Goal: Task Accomplishment & Management: Use online tool/utility

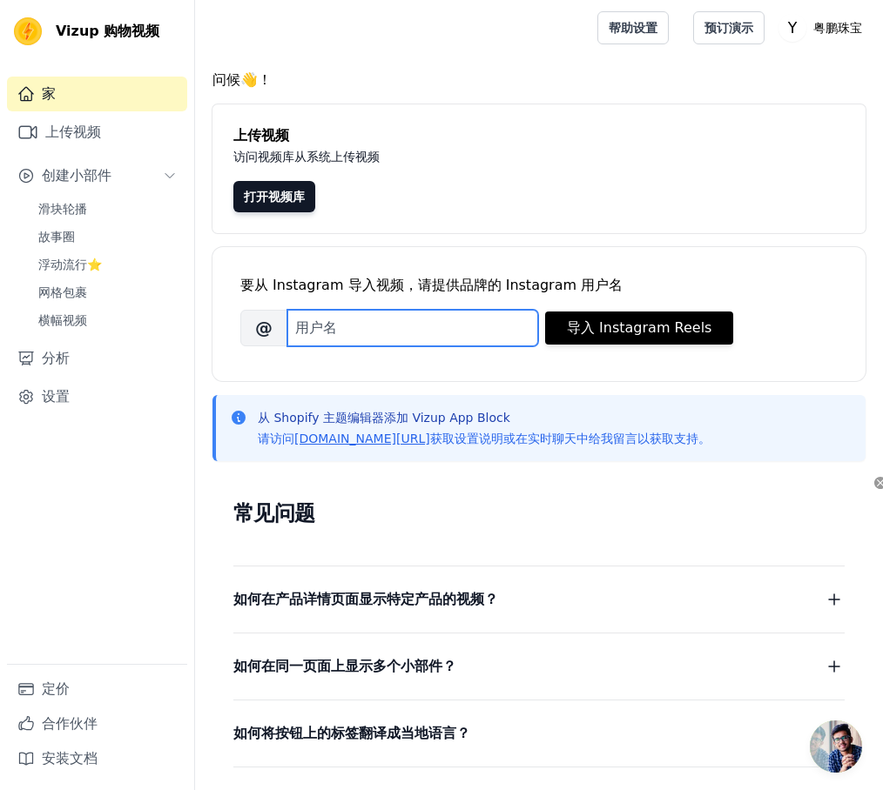
click at [394, 314] on input "品牌的 Instagram 用户名" at bounding box center [412, 328] width 251 height 37
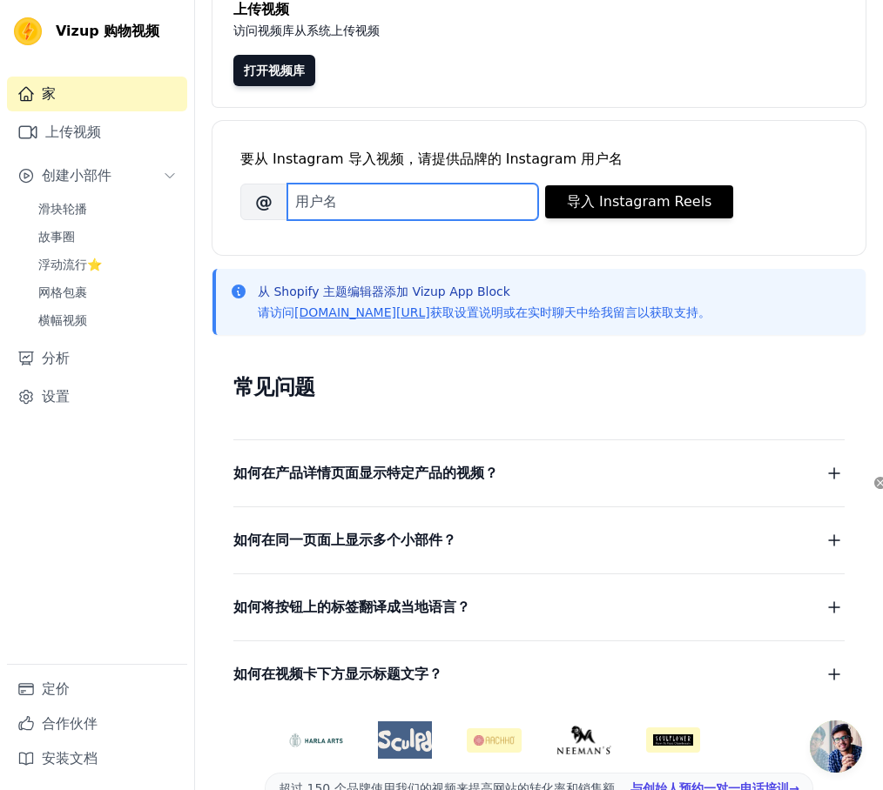
scroll to position [10, 0]
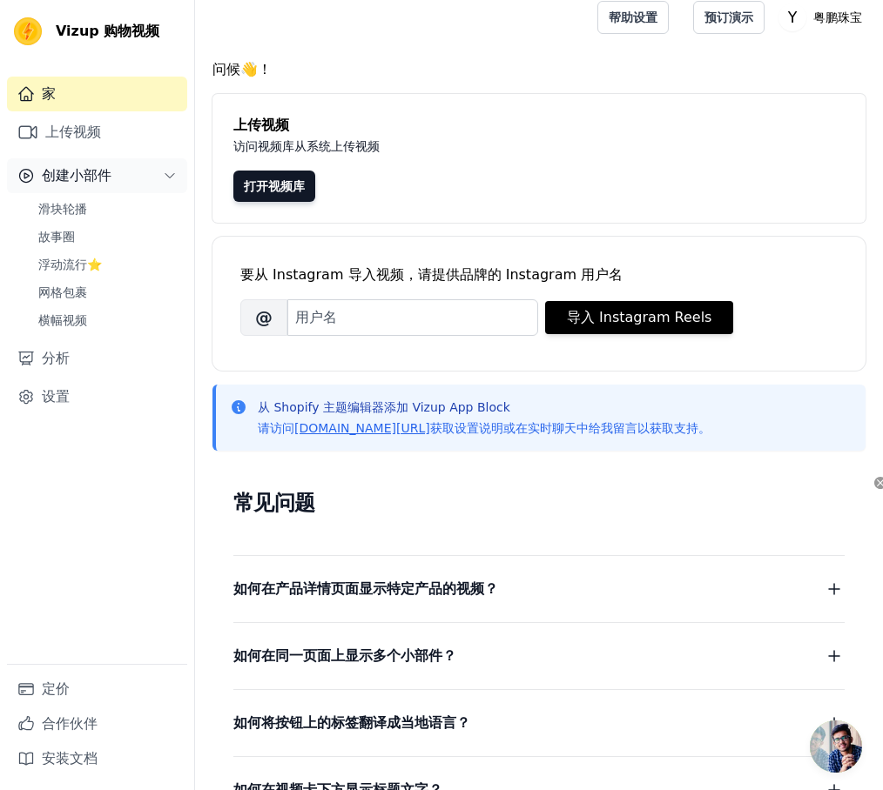
click at [83, 183] on font "创建小部件" at bounding box center [77, 175] width 70 height 17
click at [83, 203] on span "Slider Carousels" at bounding box center [87, 208] width 98 height 17
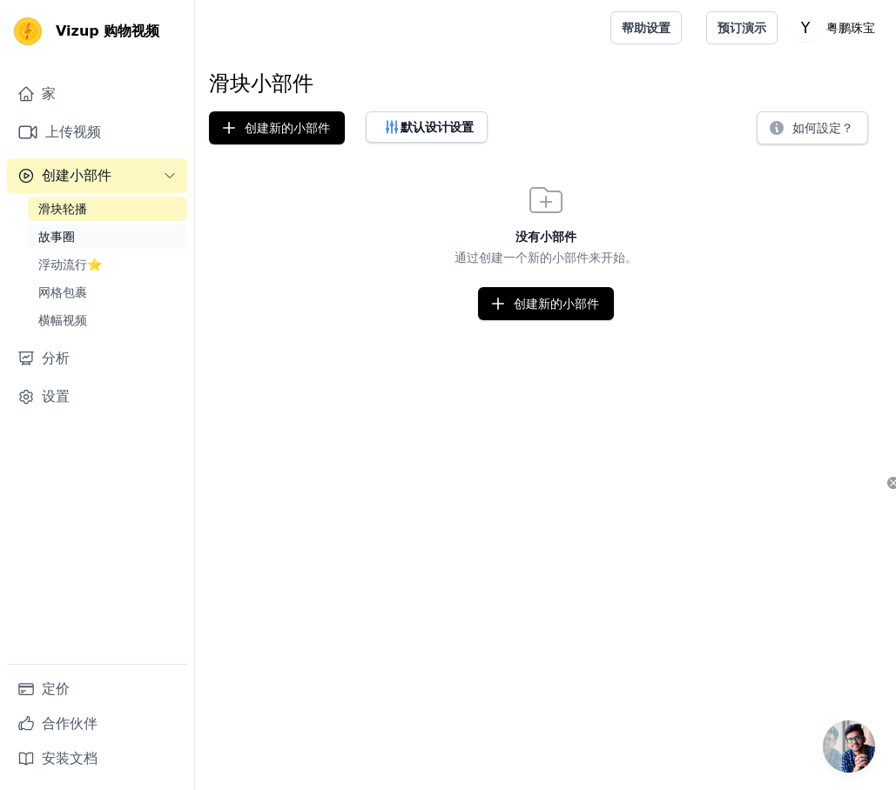
click at [82, 231] on link "故事圈" at bounding box center [107, 237] width 159 height 24
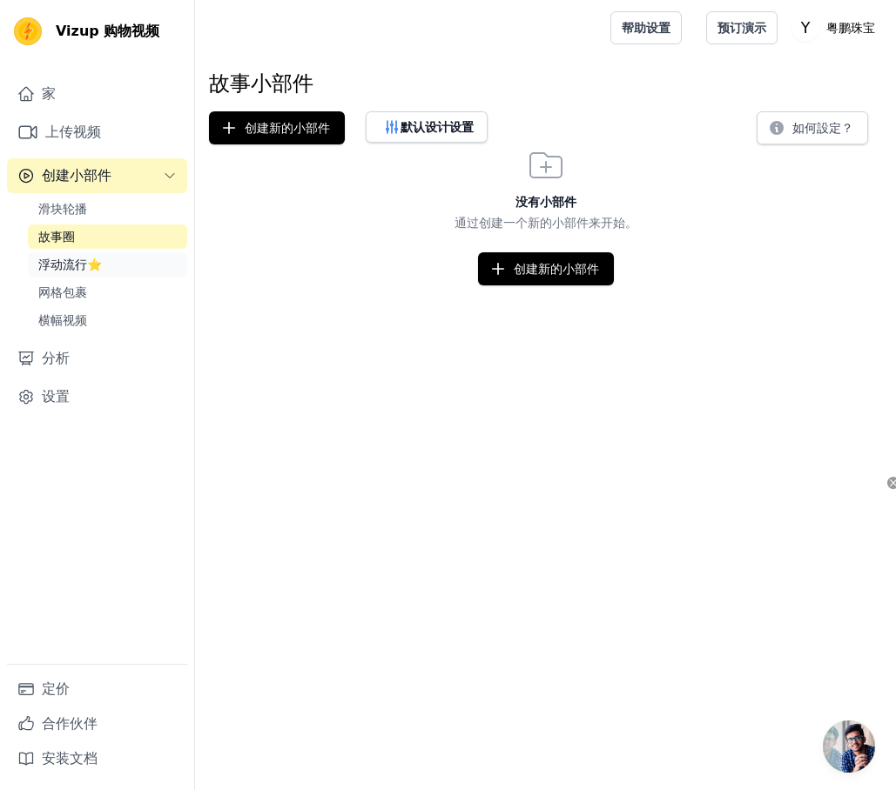
click at [71, 262] on font "浮动流行⭐" at bounding box center [70, 265] width 64 height 14
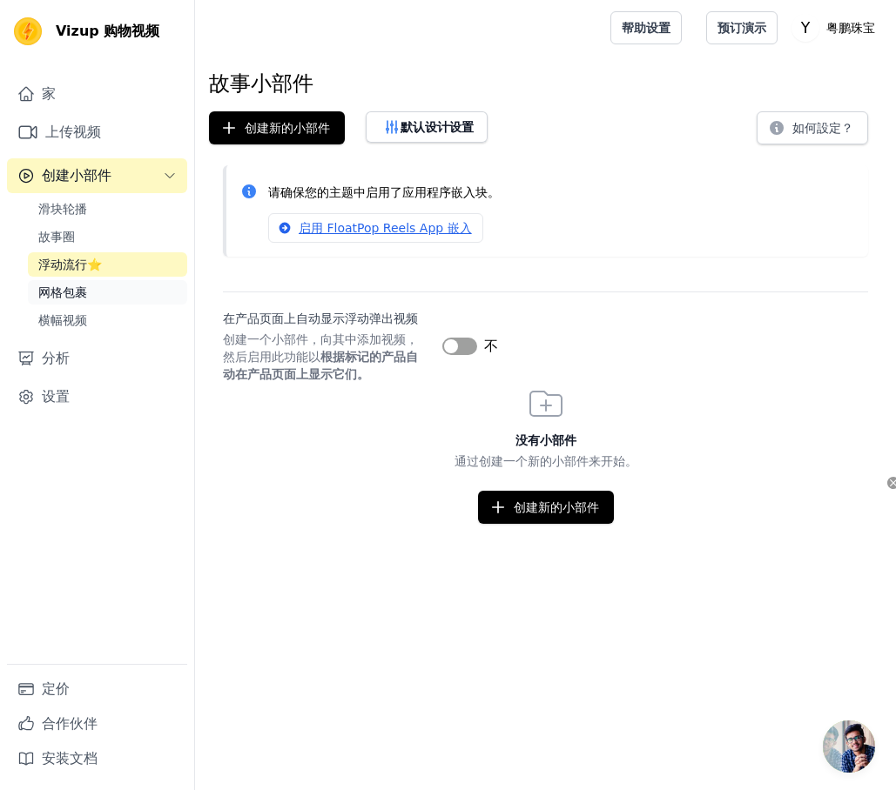
click at [76, 289] on font "网格包裹" at bounding box center [62, 293] width 49 height 14
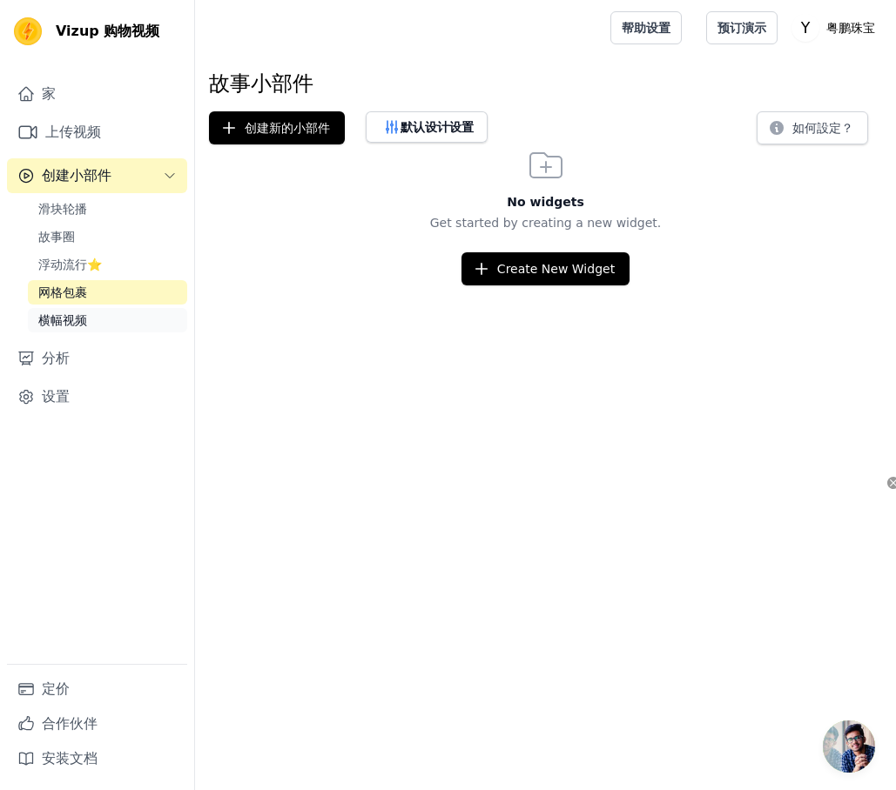
click at [77, 316] on font "横幅视频" at bounding box center [62, 320] width 49 height 14
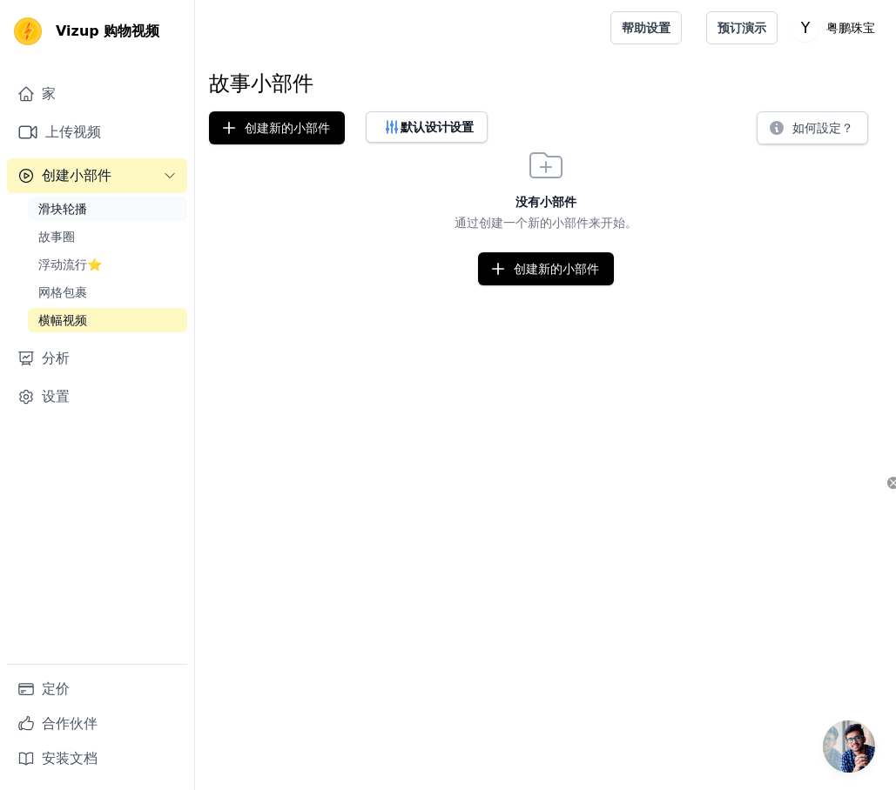
click at [65, 213] on font "滑块轮播" at bounding box center [62, 209] width 49 height 14
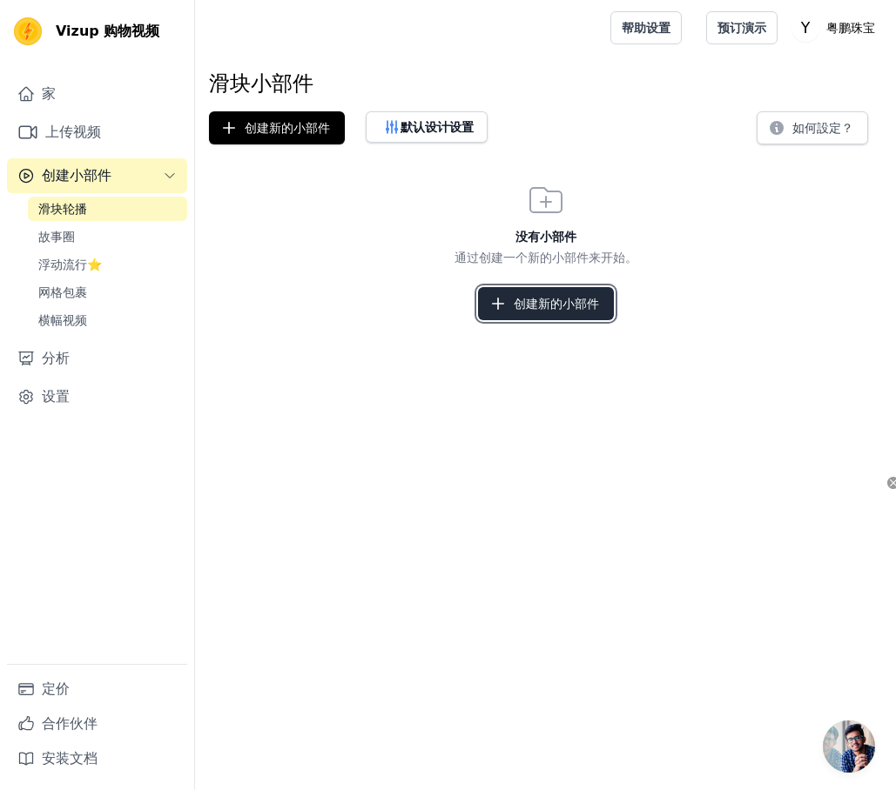
click at [528, 312] on font "创建新的小部件" at bounding box center [556, 303] width 85 height 17
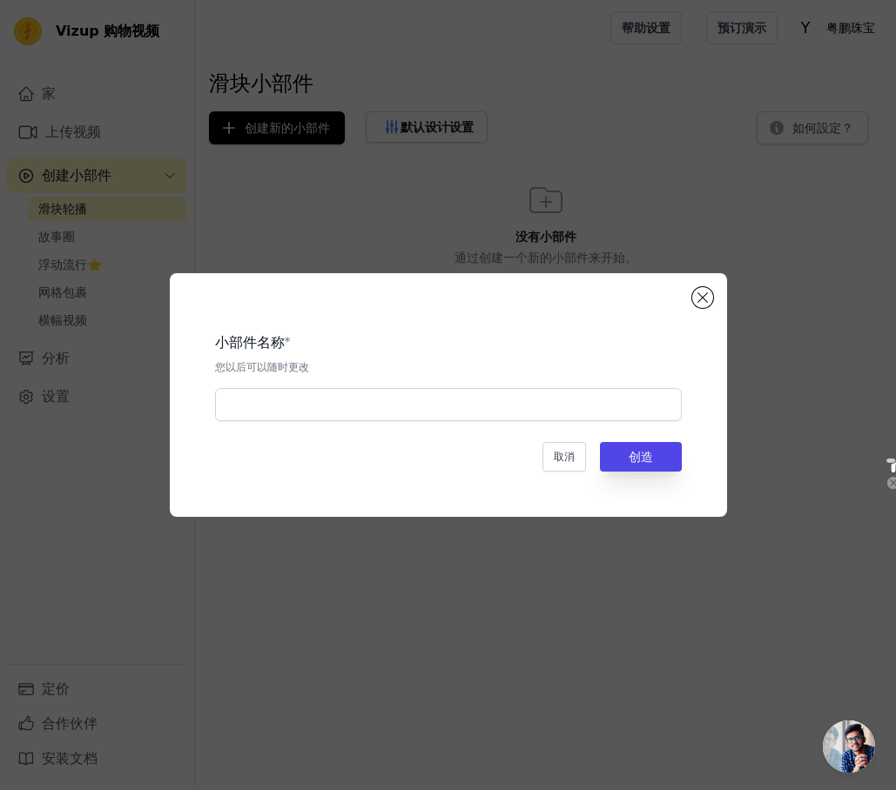
click at [686, 301] on div "小部件名称 * 您以后可以随时更改 取消 创造" at bounding box center [448, 395] width 501 height 188
click at [695, 301] on button "关闭模式" at bounding box center [702, 297] width 21 height 21
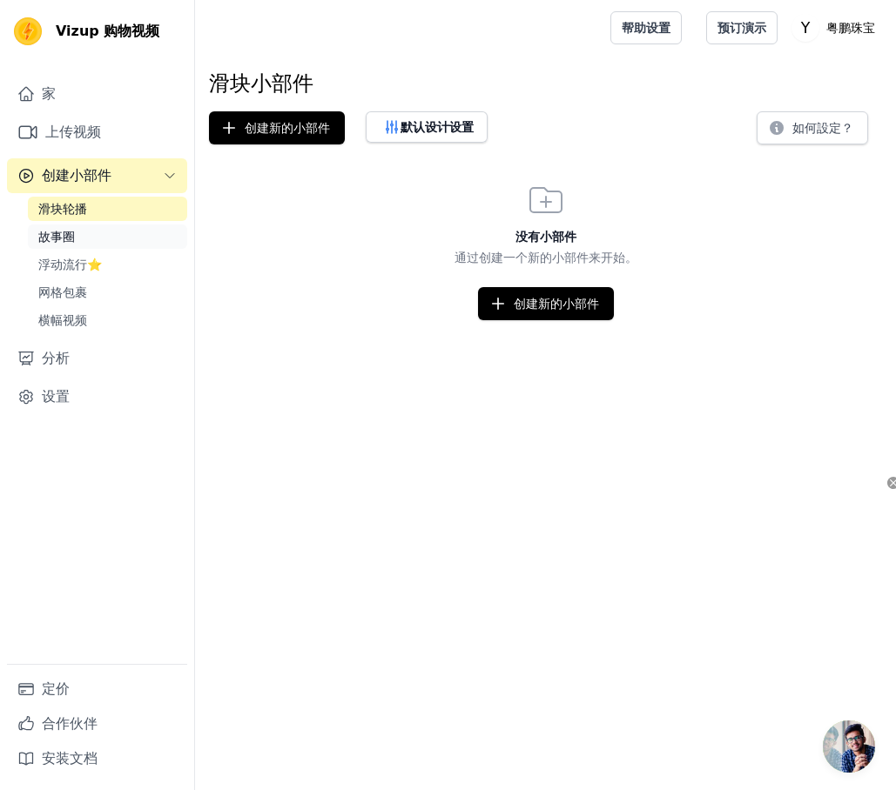
click at [127, 241] on link "故事圈" at bounding box center [107, 237] width 159 height 24
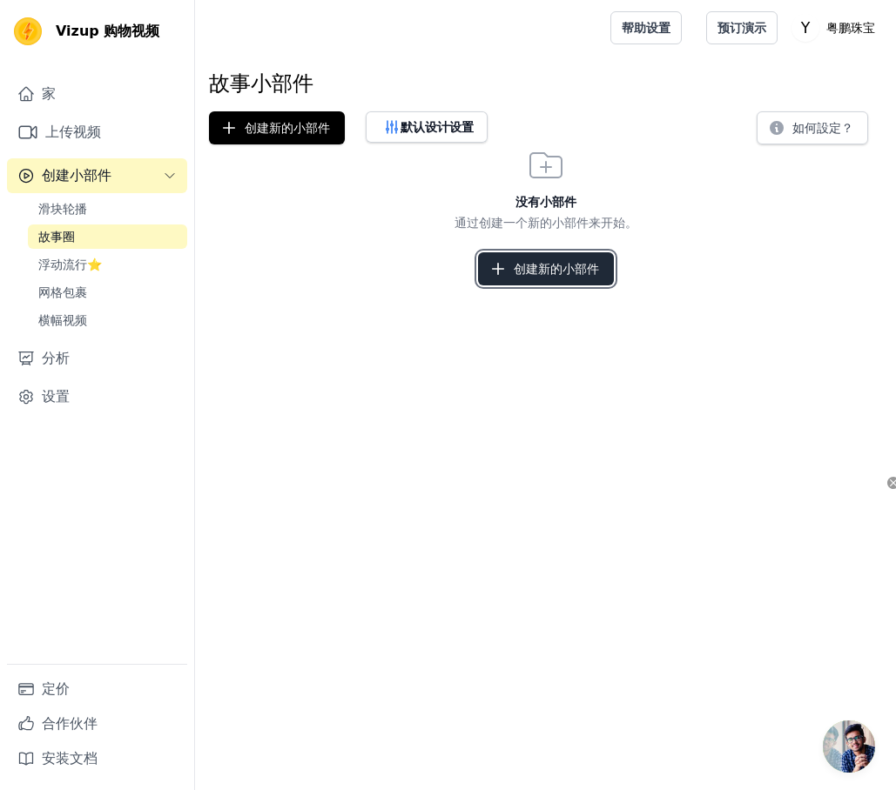
click at [562, 285] on button "创建新的小部件" at bounding box center [546, 268] width 136 height 33
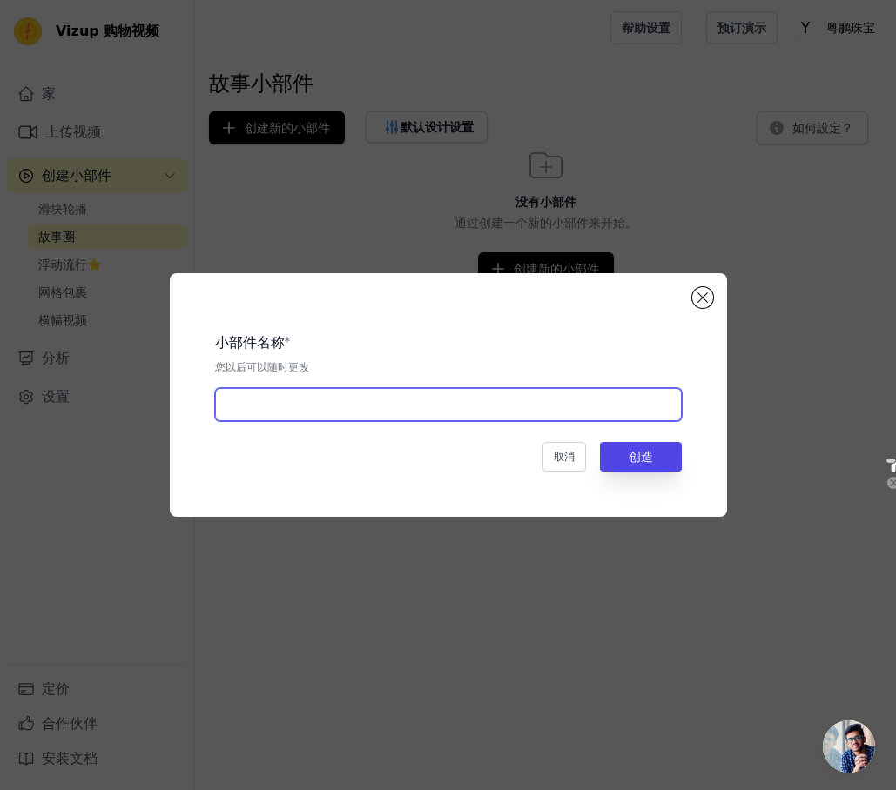
click at [445, 397] on input "text" at bounding box center [448, 404] width 467 height 33
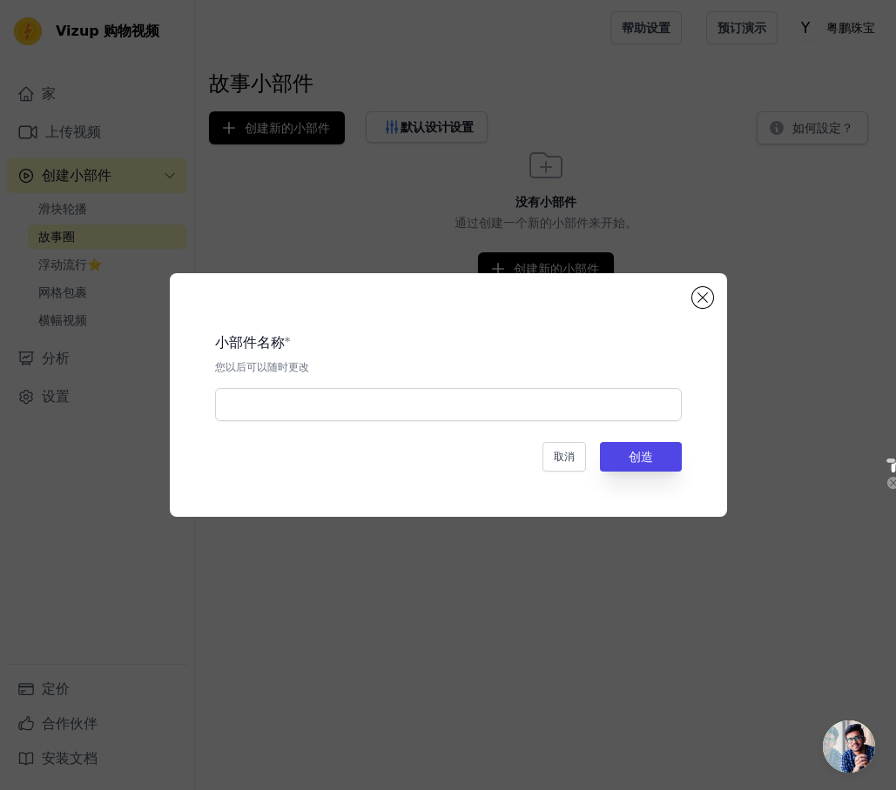
click at [710, 306] on div "小部件名称 * 您以后可以随时更改 取消 创造" at bounding box center [448, 395] width 557 height 244
click at [130, 131] on div "小部件名称 * 您以后可以随时更改 取消 创造" at bounding box center [448, 395] width 896 height 790
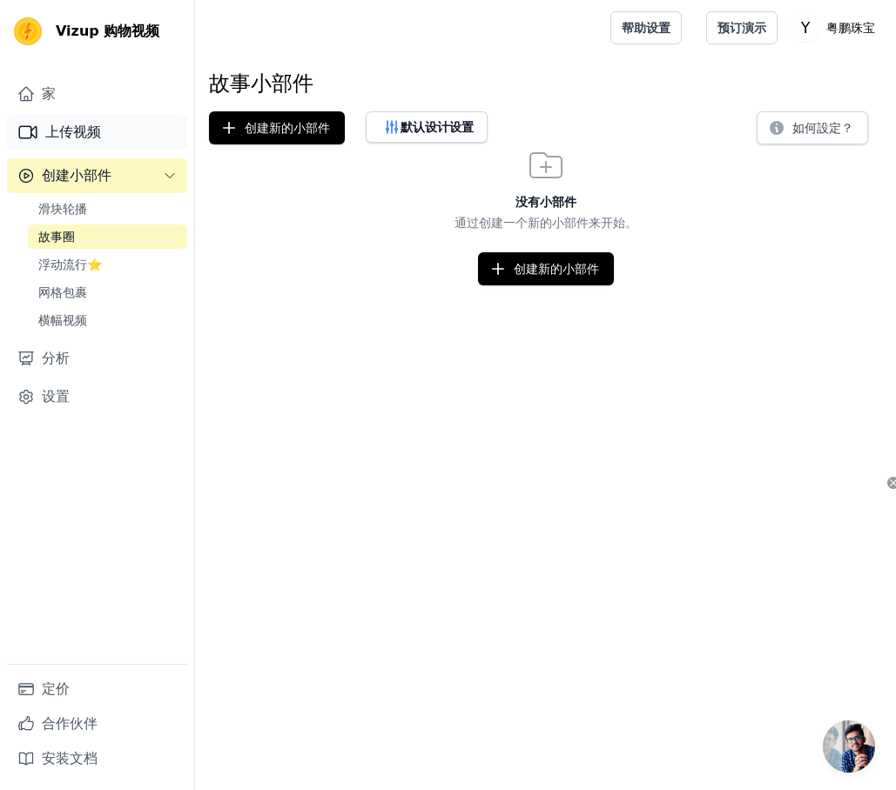
click at [71, 125] on font "上传视频" at bounding box center [73, 132] width 56 height 17
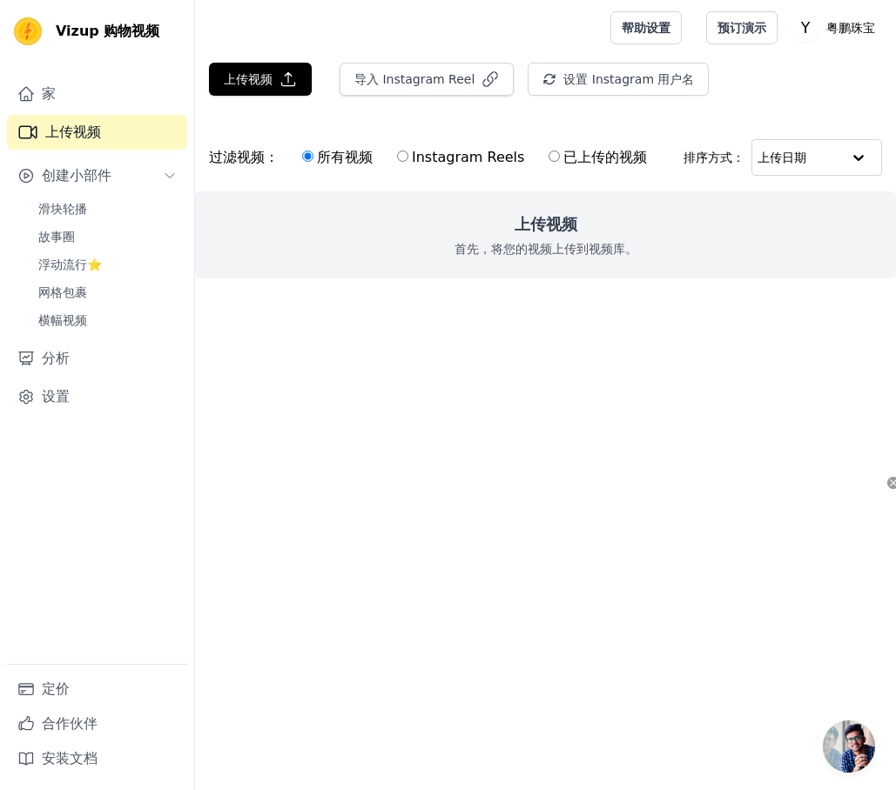
click at [408, 157] on input "Instagram Reels" at bounding box center [402, 156] width 11 height 11
radio input "true"
click at [67, 93] on link "家" at bounding box center [97, 94] width 180 height 35
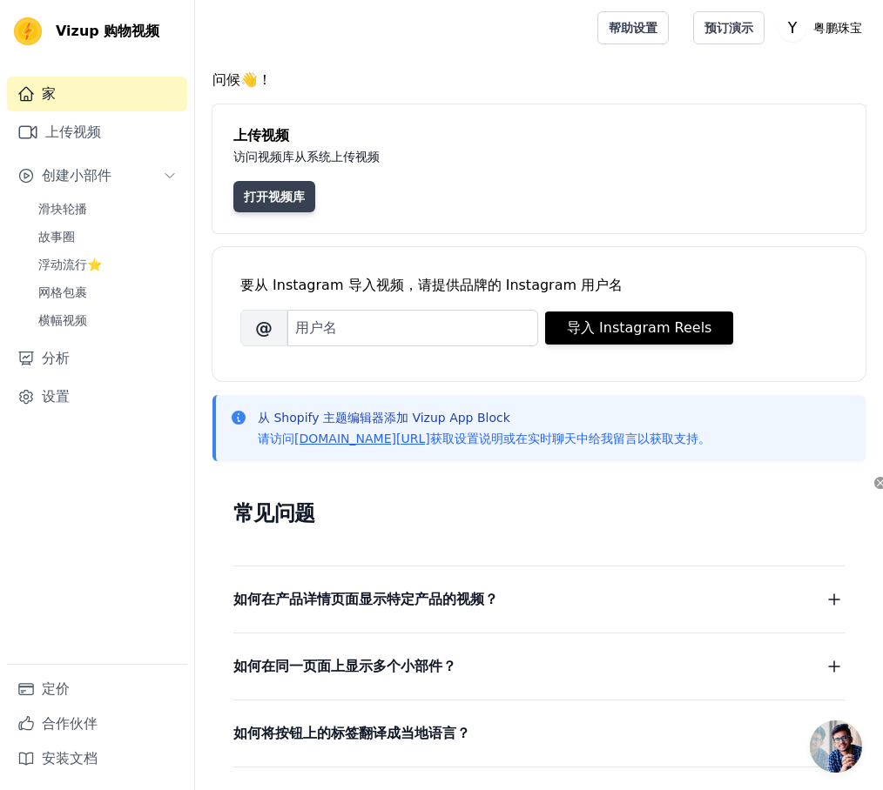
click at [286, 194] on font "打开视频库" at bounding box center [274, 197] width 61 height 14
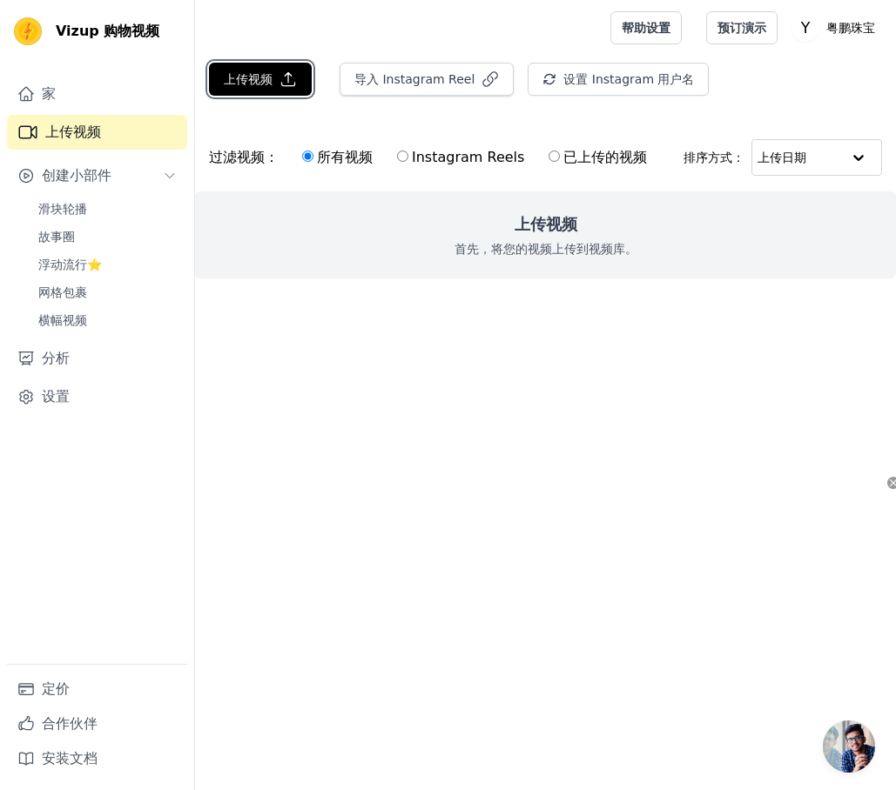
drag, startPoint x: 244, startPoint y: 86, endPoint x: 236, endPoint y: 104, distance: 19.1
click at [236, 104] on div "上传视频 导入 Instagram Reel 设置 Instagram 用户名 导入最新的 IG Reels" at bounding box center [545, 86] width 701 height 47
click at [242, 84] on font "上传视频" at bounding box center [248, 79] width 49 height 14
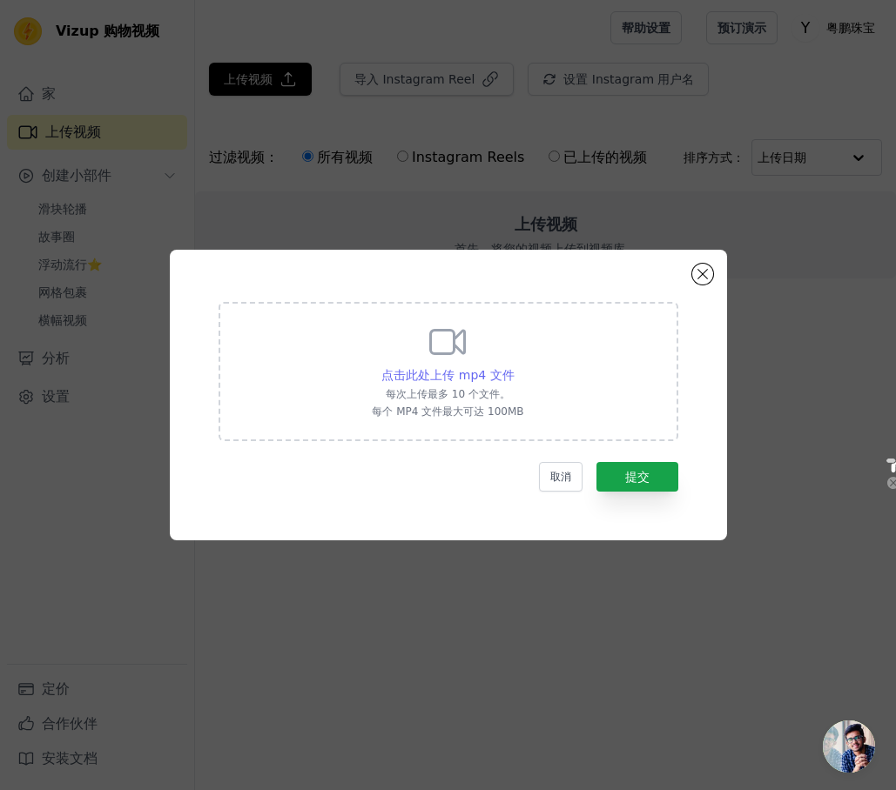
click at [444, 381] on font "点击此处上传 mp4 文件" at bounding box center [447, 375] width 132 height 14
click at [514, 366] on input "点击此处上传 mp4 文件 每次上传最多 10 个文件。 每个 MP4 文件最大可达 100MB" at bounding box center [514, 366] width 1 height 1
type input "C:\fakepath\20250819_4b1decbcd786e000_530921788622_316092928762747_published_mp…"
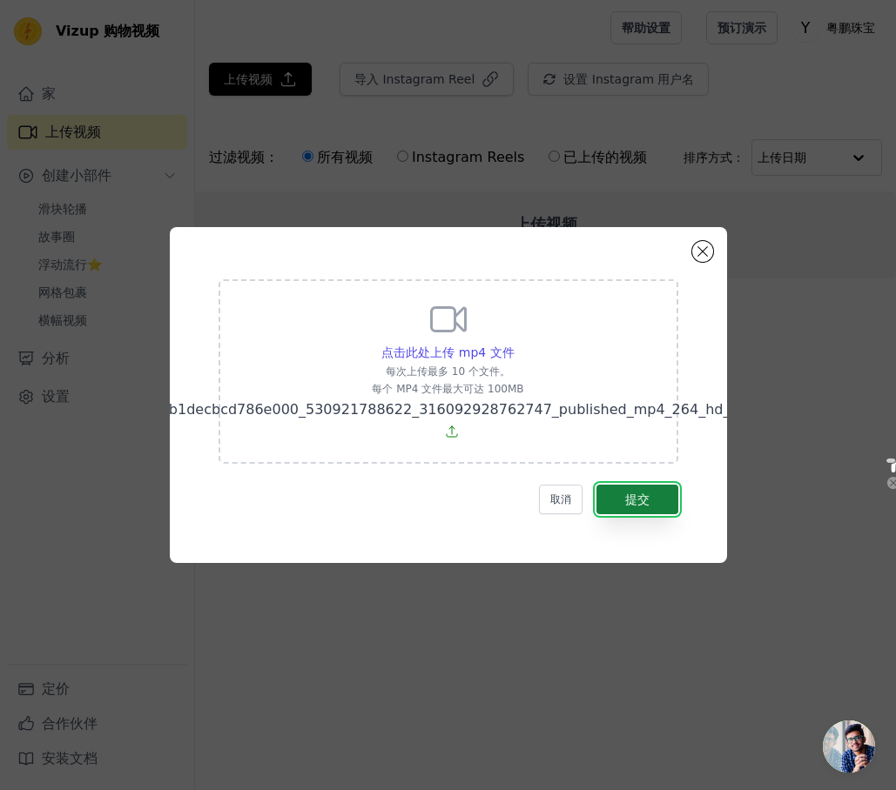
click at [640, 496] on font "提交" at bounding box center [637, 500] width 24 height 14
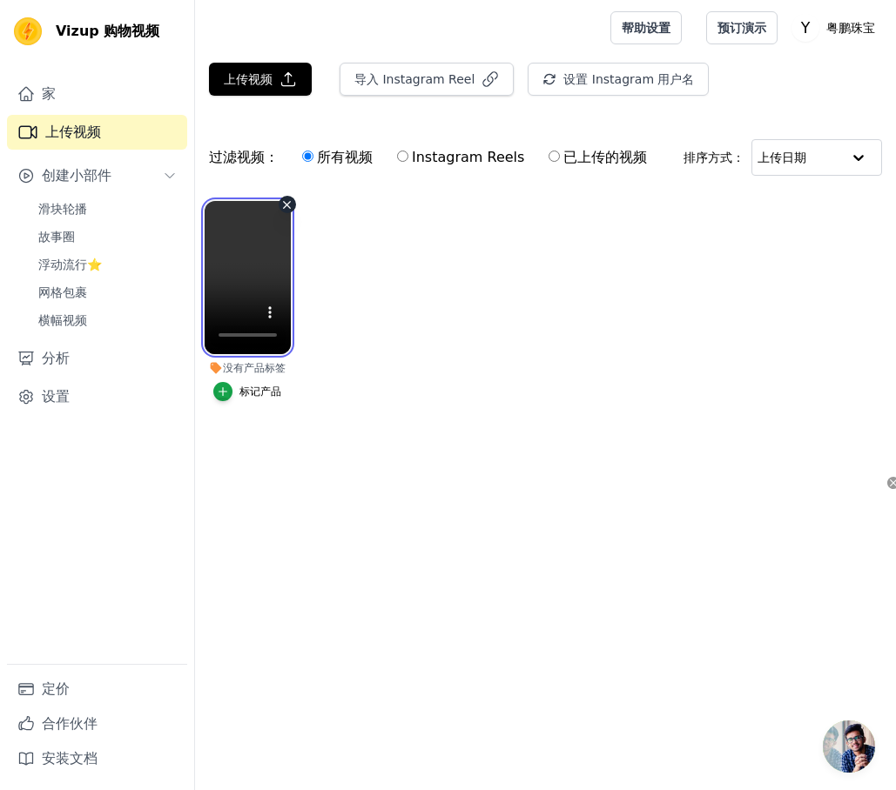
click at [240, 269] on video at bounding box center [248, 277] width 86 height 153
click at [237, 264] on video at bounding box center [248, 277] width 86 height 153
click at [234, 264] on video at bounding box center [248, 277] width 86 height 153
drag, startPoint x: 226, startPoint y: 278, endPoint x: 227, endPoint y: 266, distance: 12.2
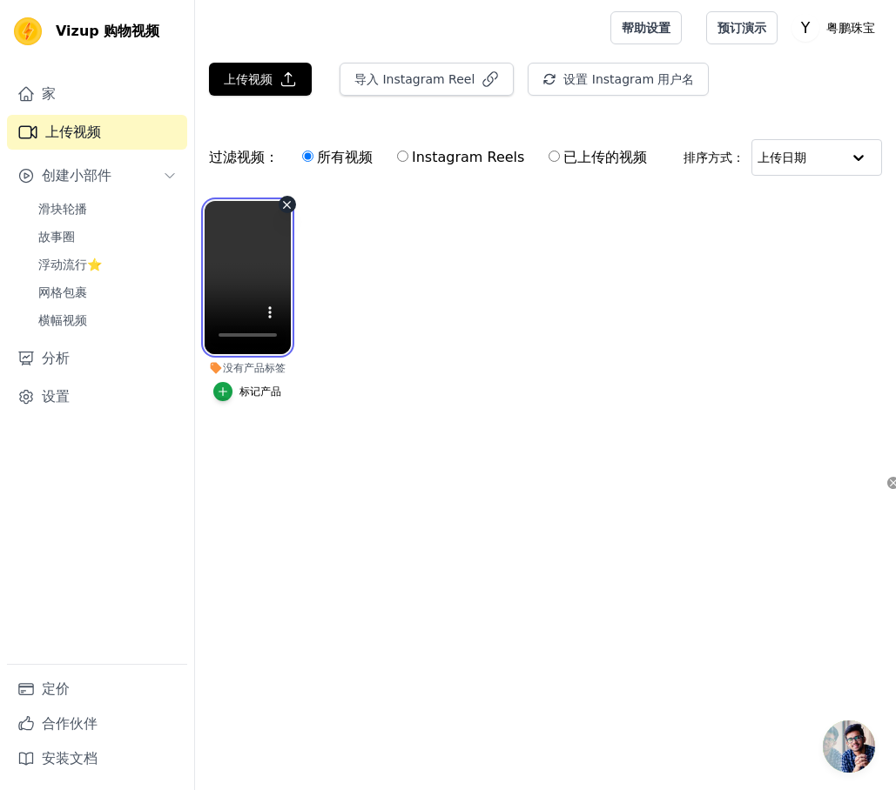
click at [227, 266] on video at bounding box center [248, 277] width 86 height 153
click at [251, 334] on video at bounding box center [248, 277] width 86 height 153
click at [278, 330] on video at bounding box center [248, 277] width 86 height 153
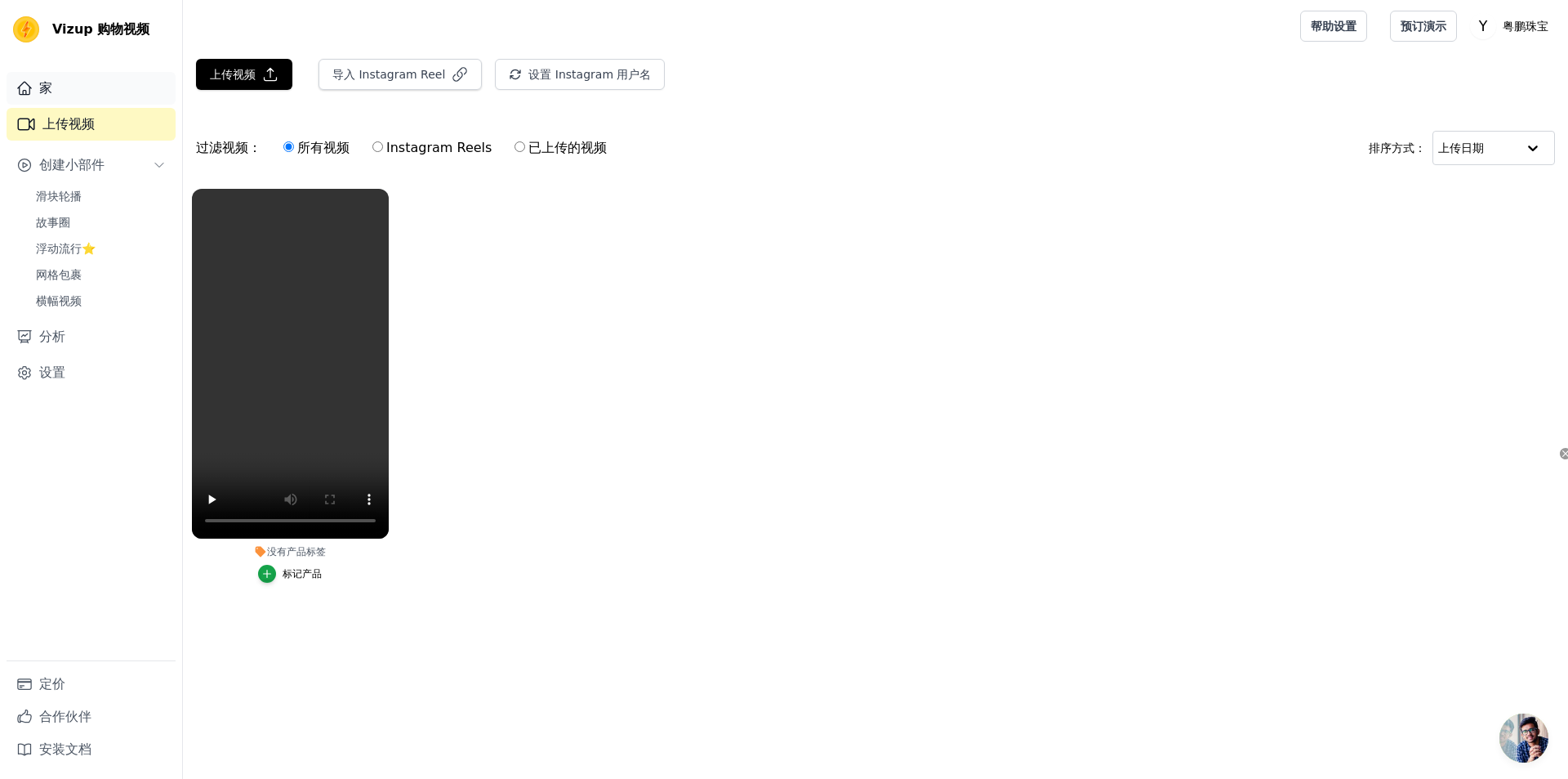
click at [45, 89] on font "家" at bounding box center [46, 87] width 13 height 16
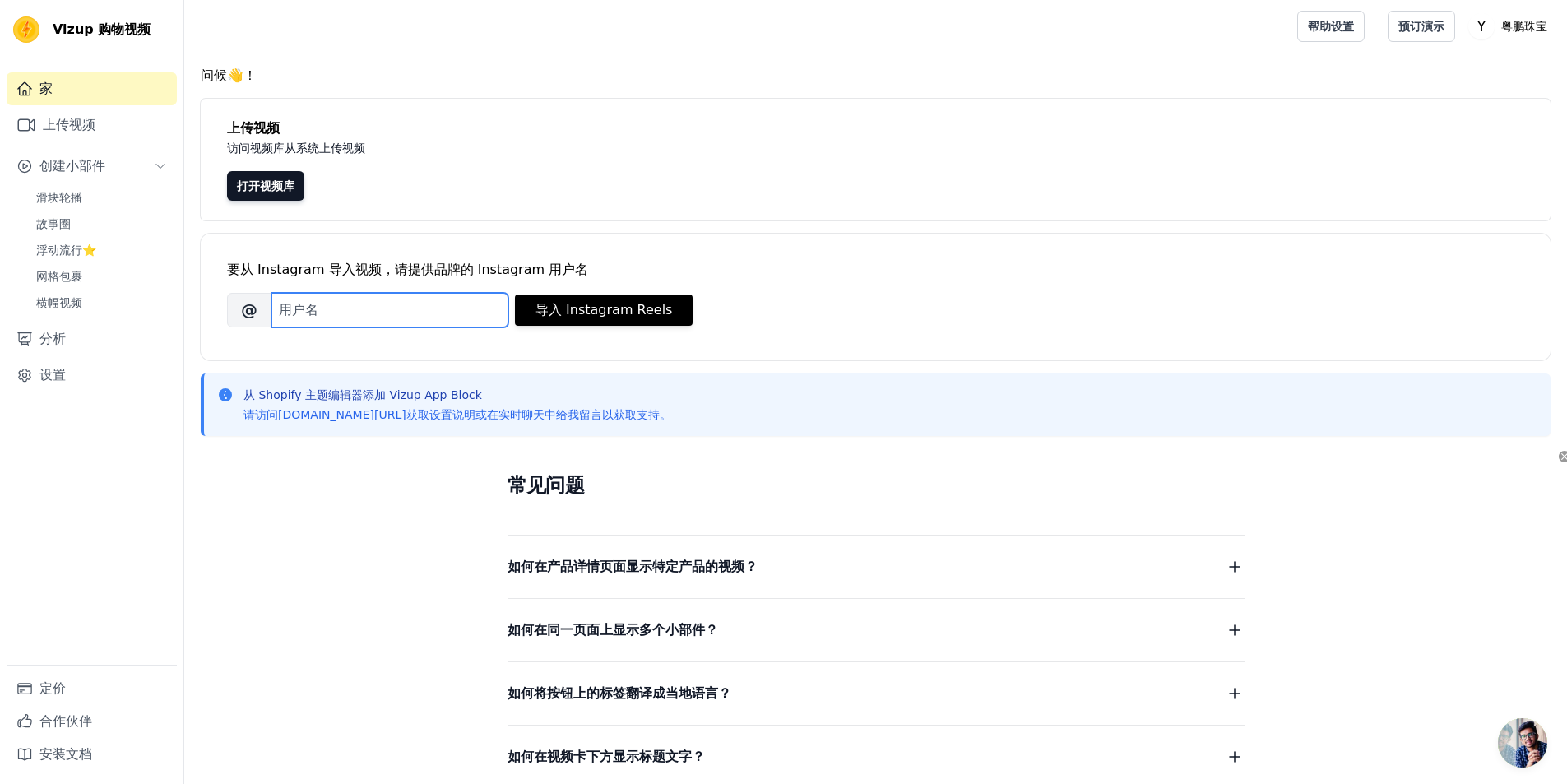
click at [313, 311] on input "品牌的 Instagram 用户名" at bounding box center [389, 310] width 237 height 35
type input "yuepengluxuryjewelry"
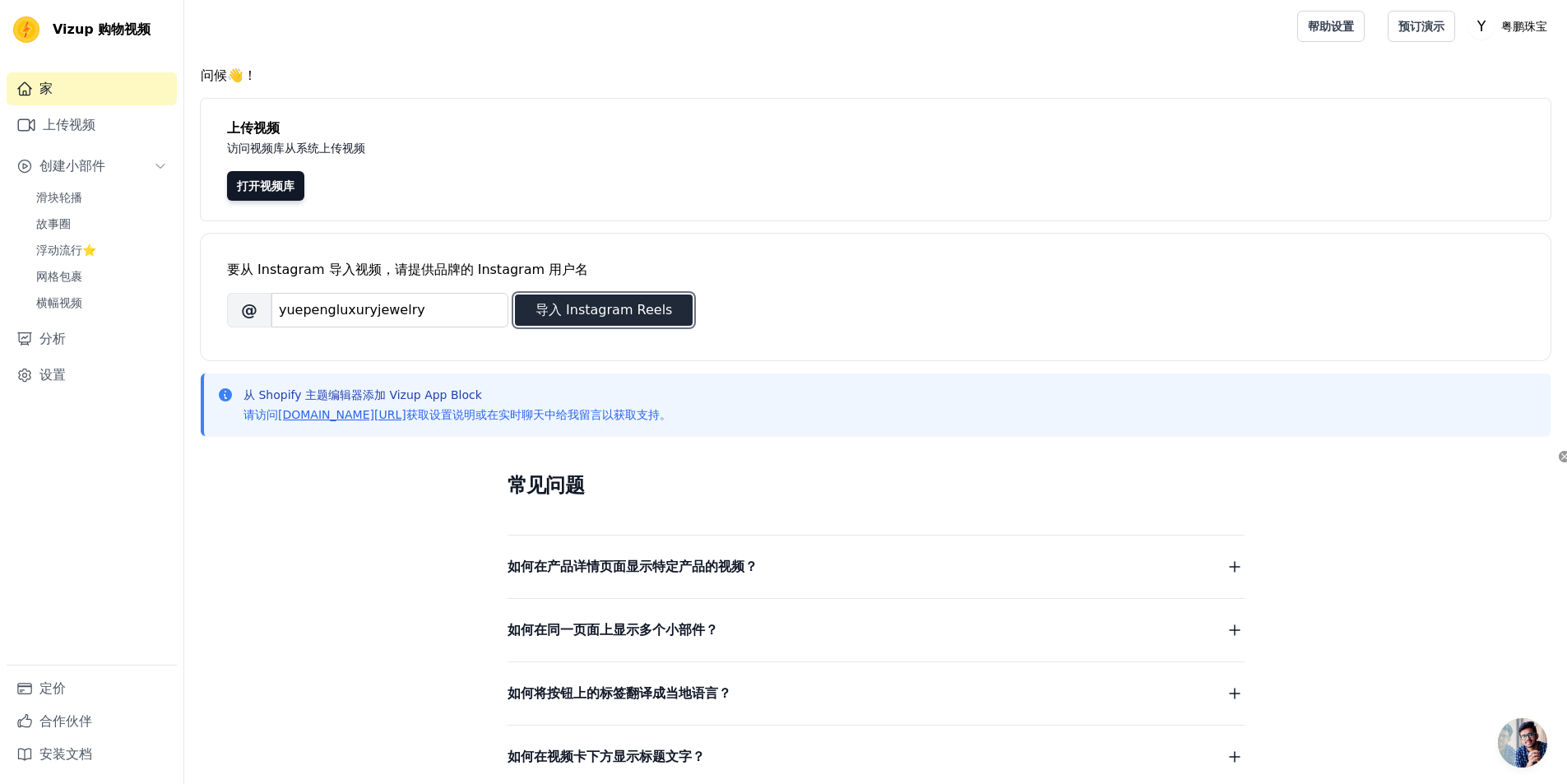
click at [615, 314] on font "导入 Instagram Reels" at bounding box center [604, 309] width 137 height 16
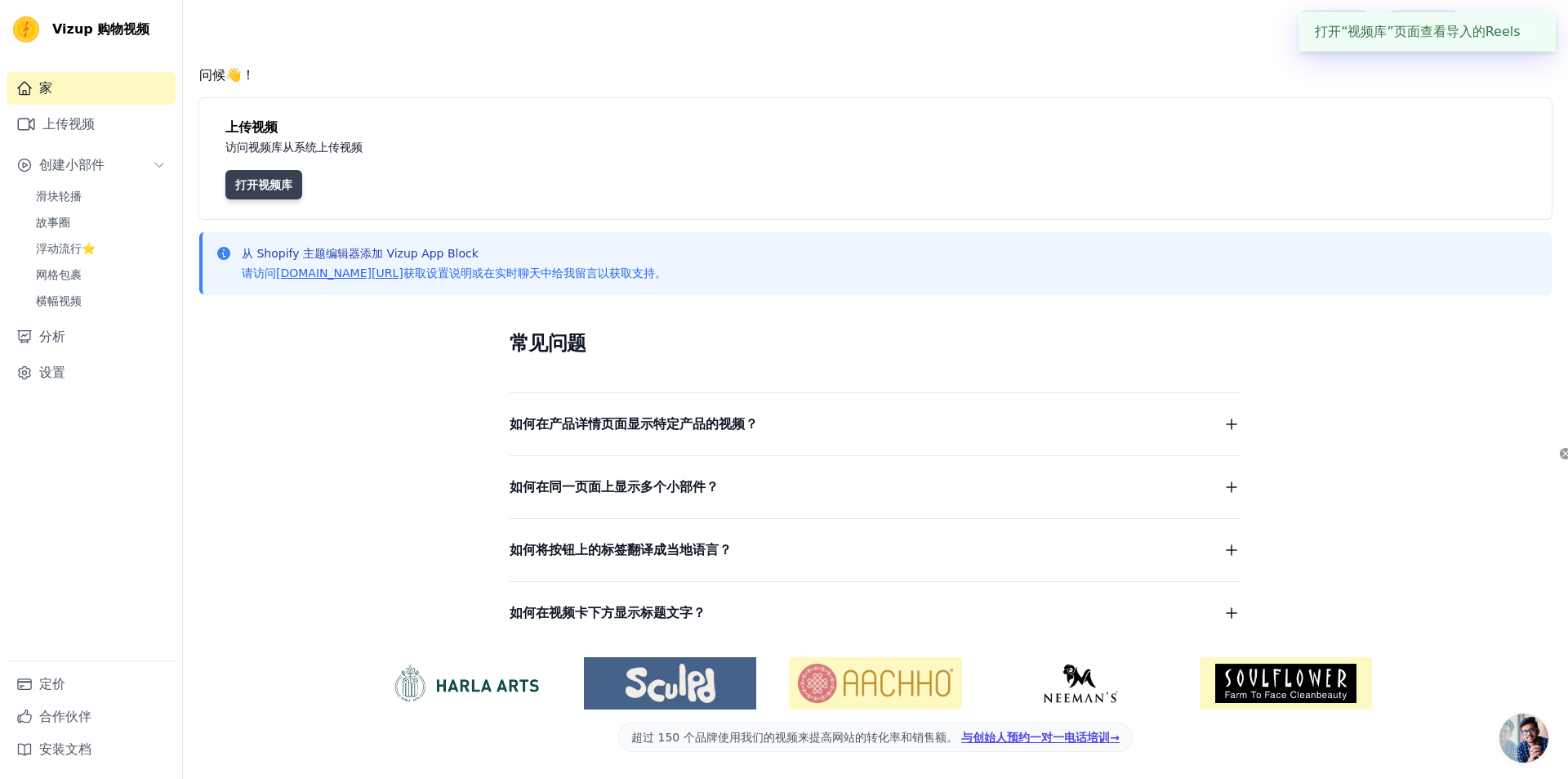
click at [253, 182] on font "打开视频库" at bounding box center [264, 185] width 57 height 13
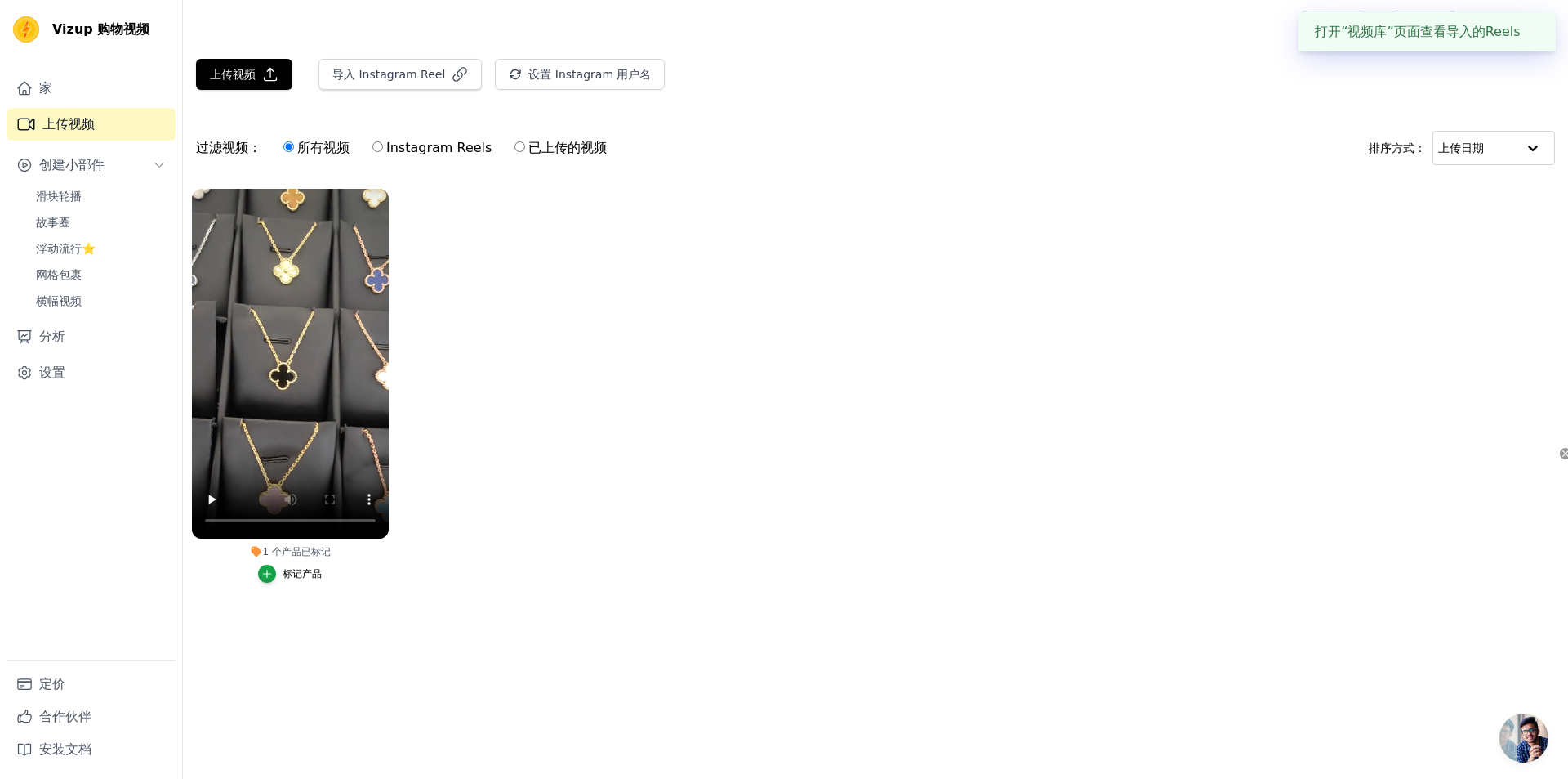
click at [383, 145] on input "Instagram Reels" at bounding box center [377, 146] width 10 height 10
radio input "true"
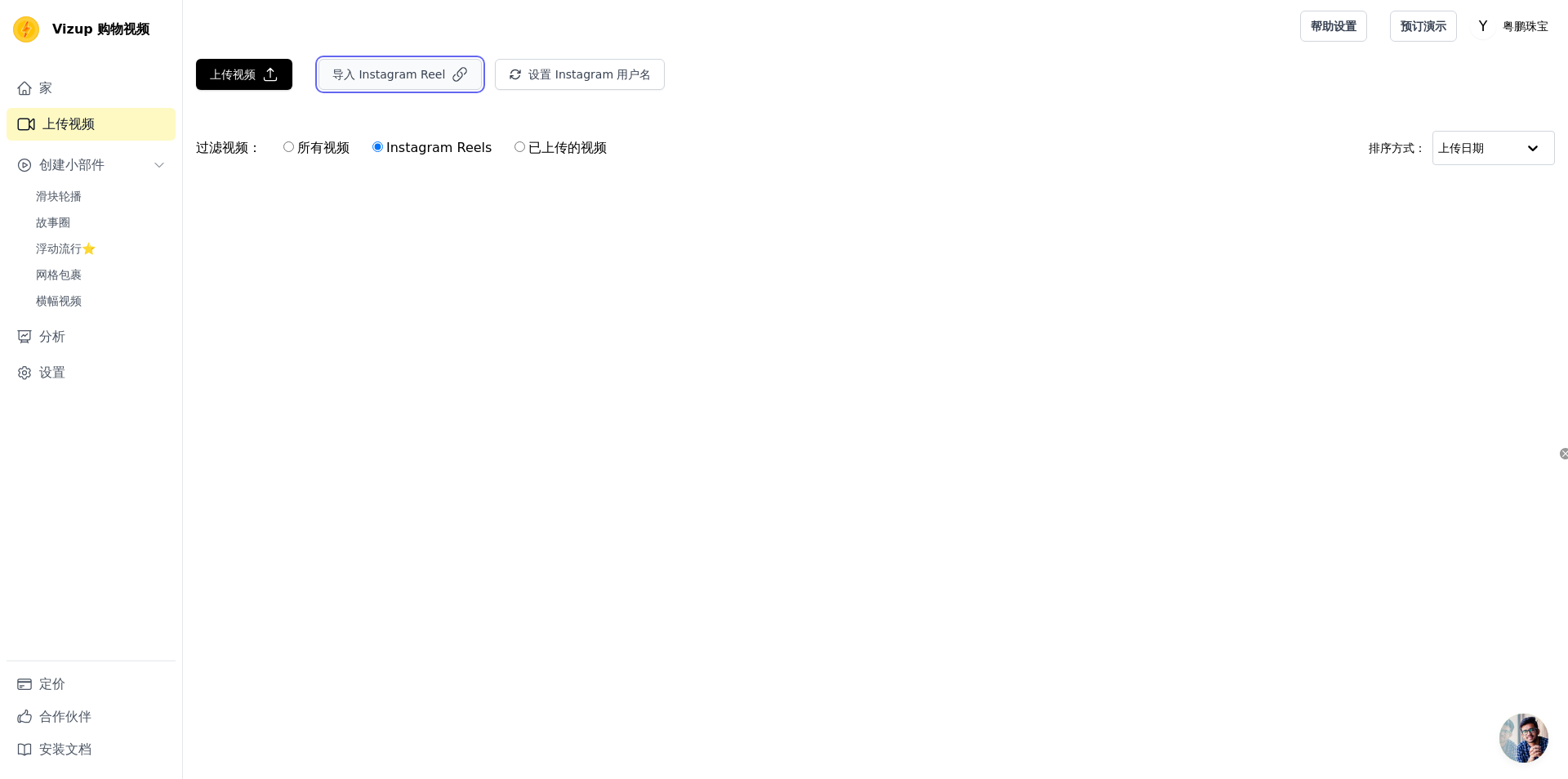
click at [382, 79] on font "导入 Instagram Reel" at bounding box center [388, 74] width 113 height 13
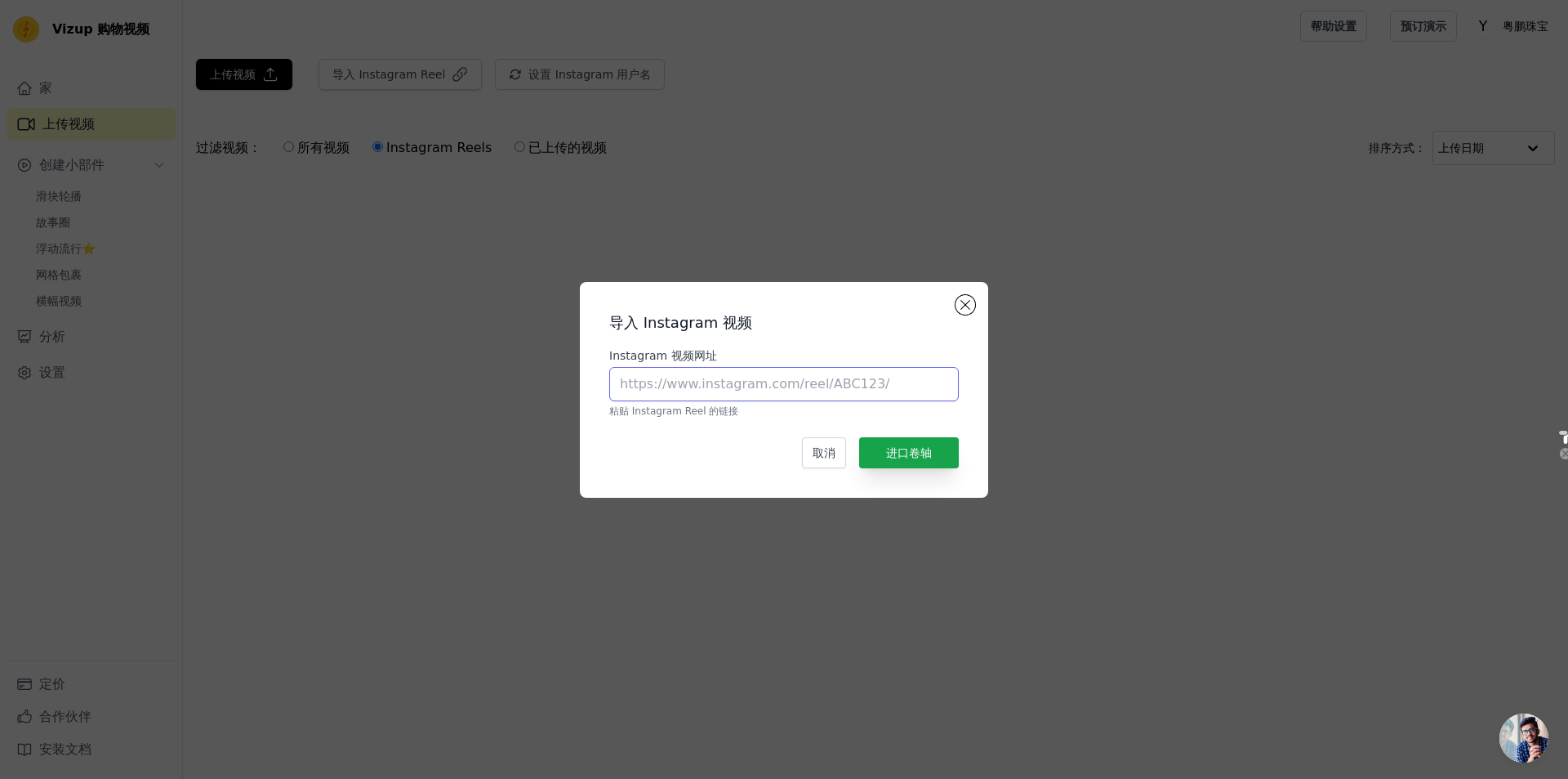
click at [830, 395] on input "Instagram 视频网址" at bounding box center [784, 384] width 350 height 35
click at [708, 388] on input "Instagram 视频网址" at bounding box center [784, 384] width 350 height 35
paste input "https://www.instagram.com/reel/DNSxaL3RIxv/?utm_source=ig_web_copy_link&igsh=Mz…"
type input "https://www.instagram.com/reel/DNSxaL3RIxv/?utm_source=ig_web_copy_link&igsh=Mz…"
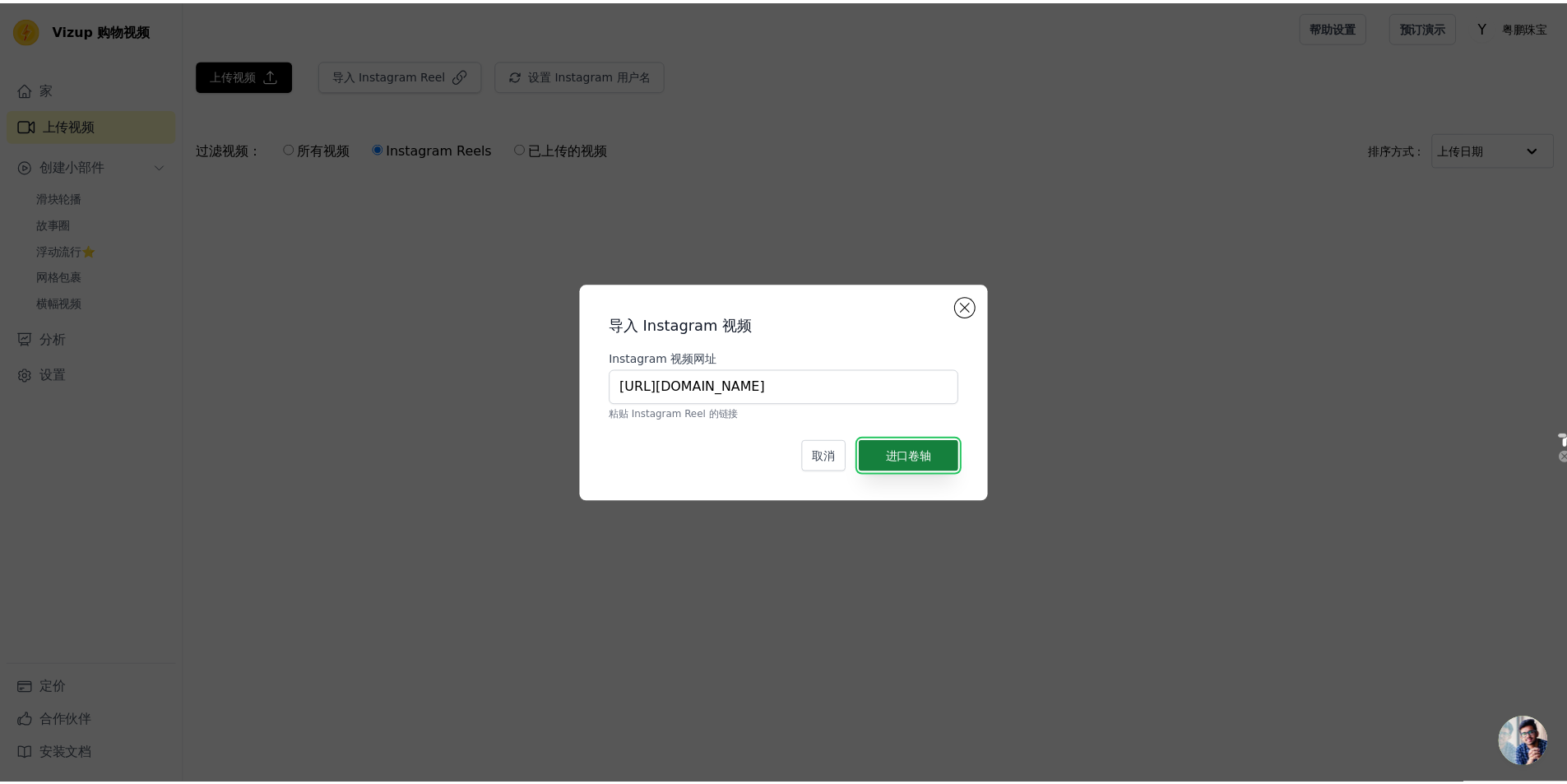
scroll to position [0, 0]
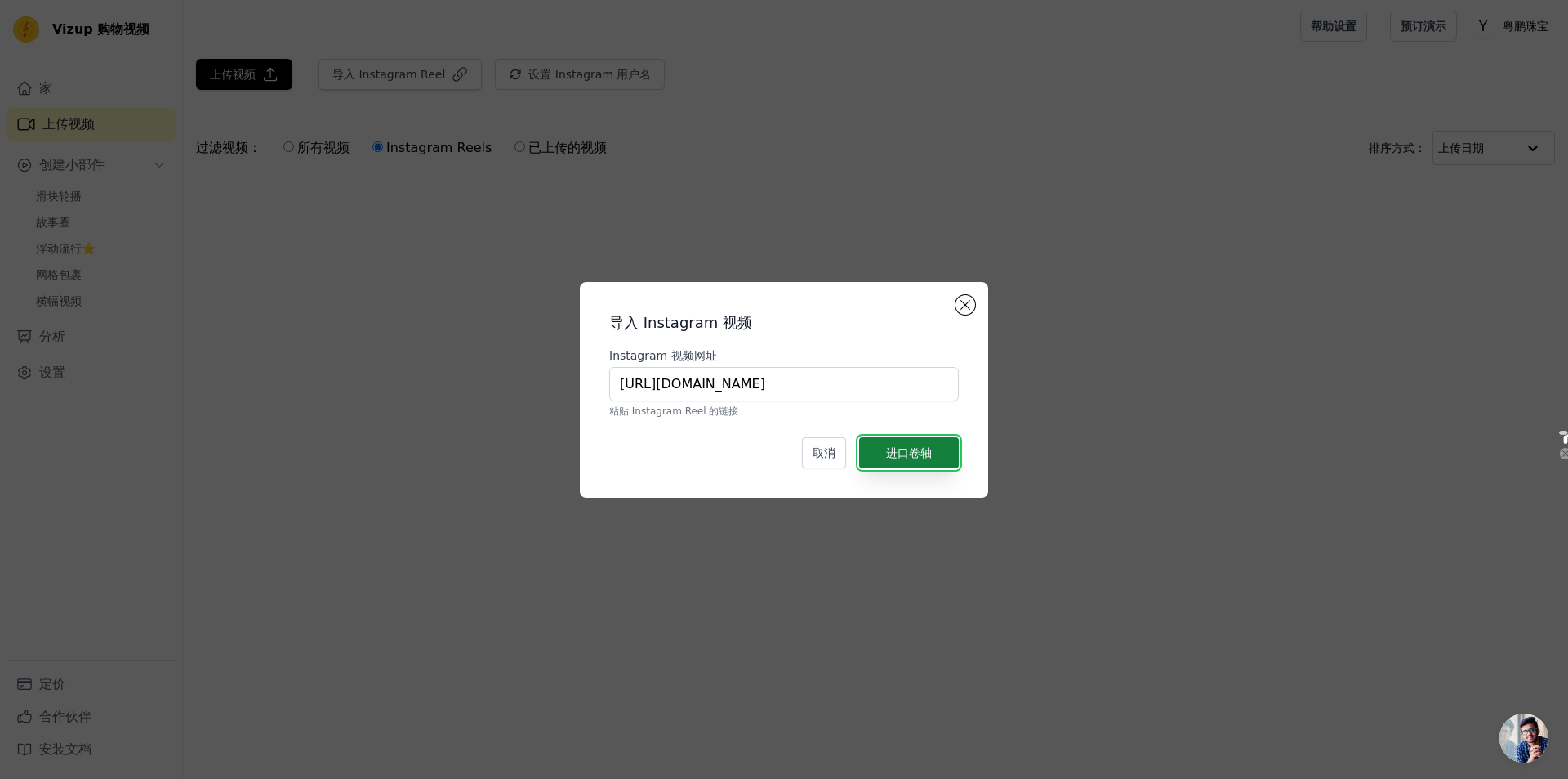
click at [840, 451] on font "进口卷轴" at bounding box center [908, 452] width 46 height 13
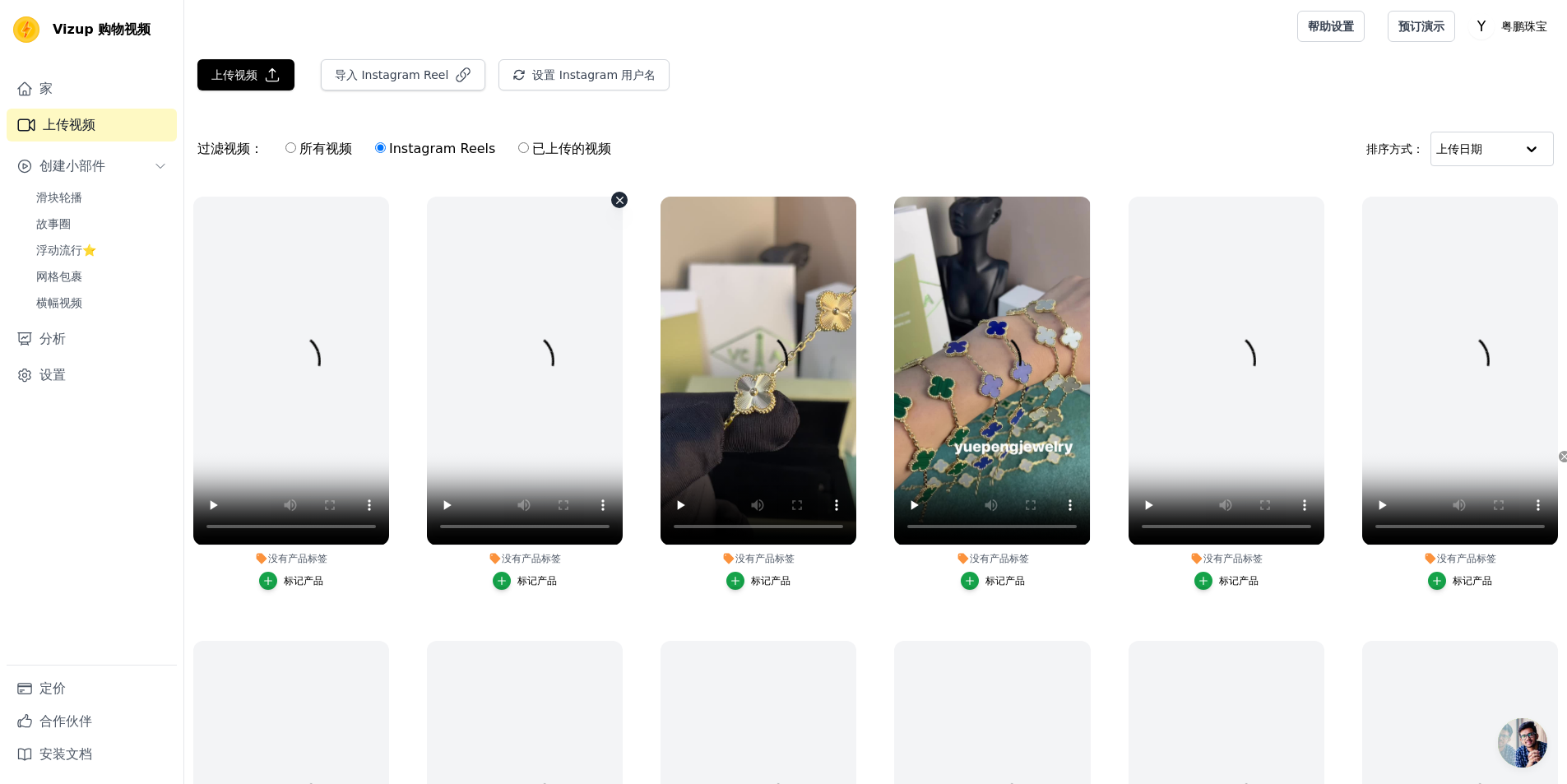
scroll to position [493, 0]
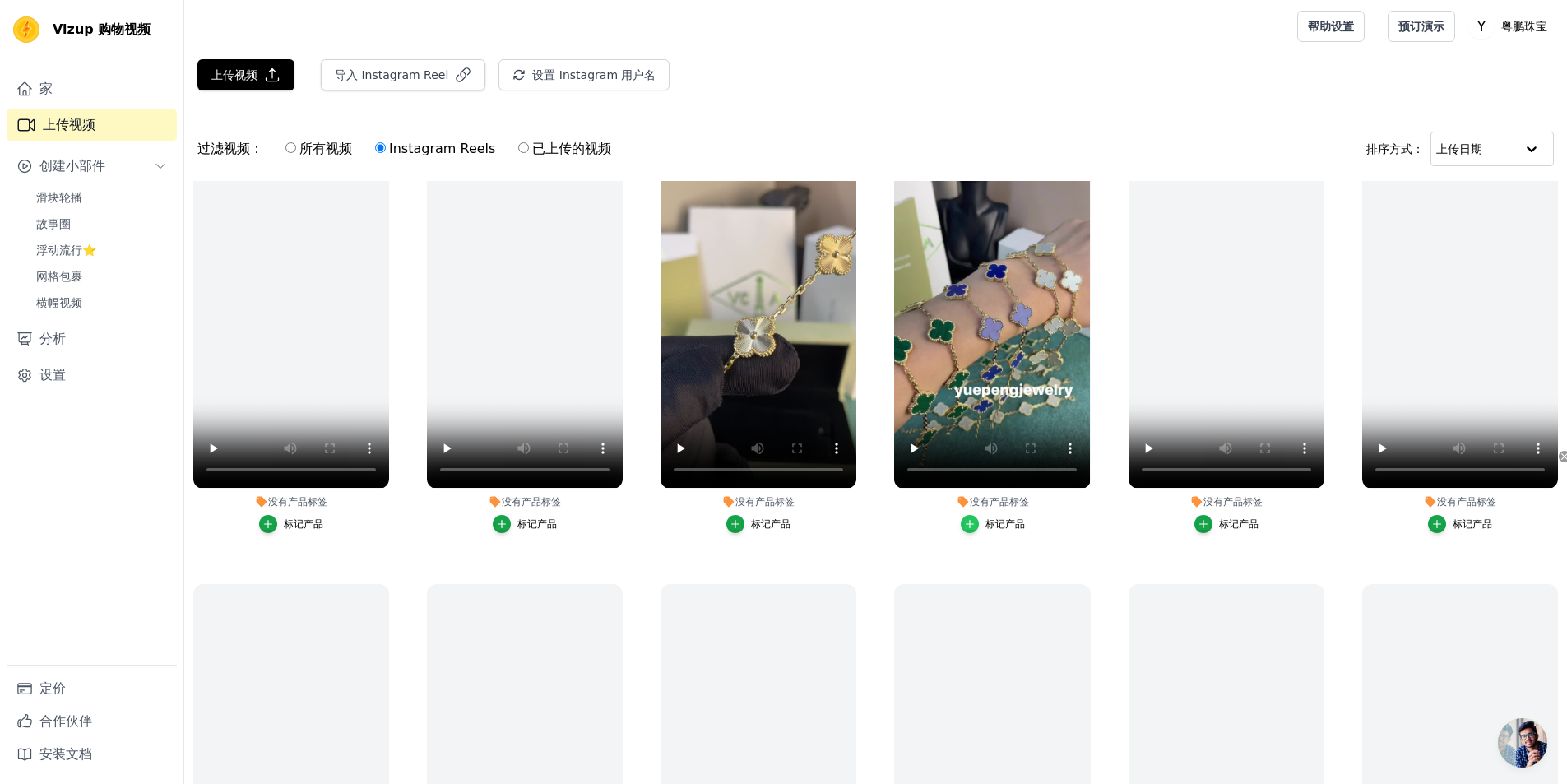
click at [846, 515] on div "button" at bounding box center [970, 523] width 18 height 18
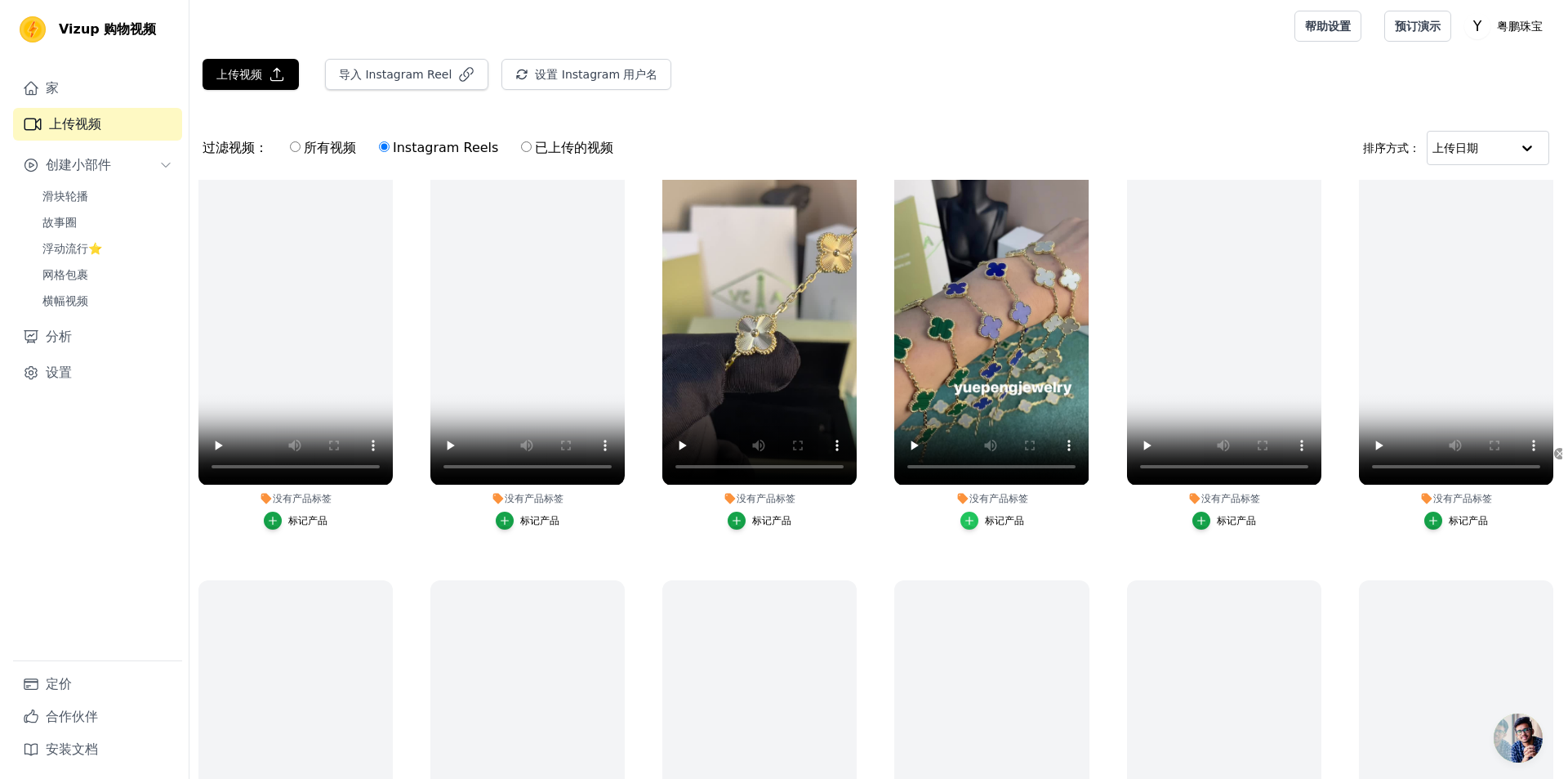
scroll to position [495, 0]
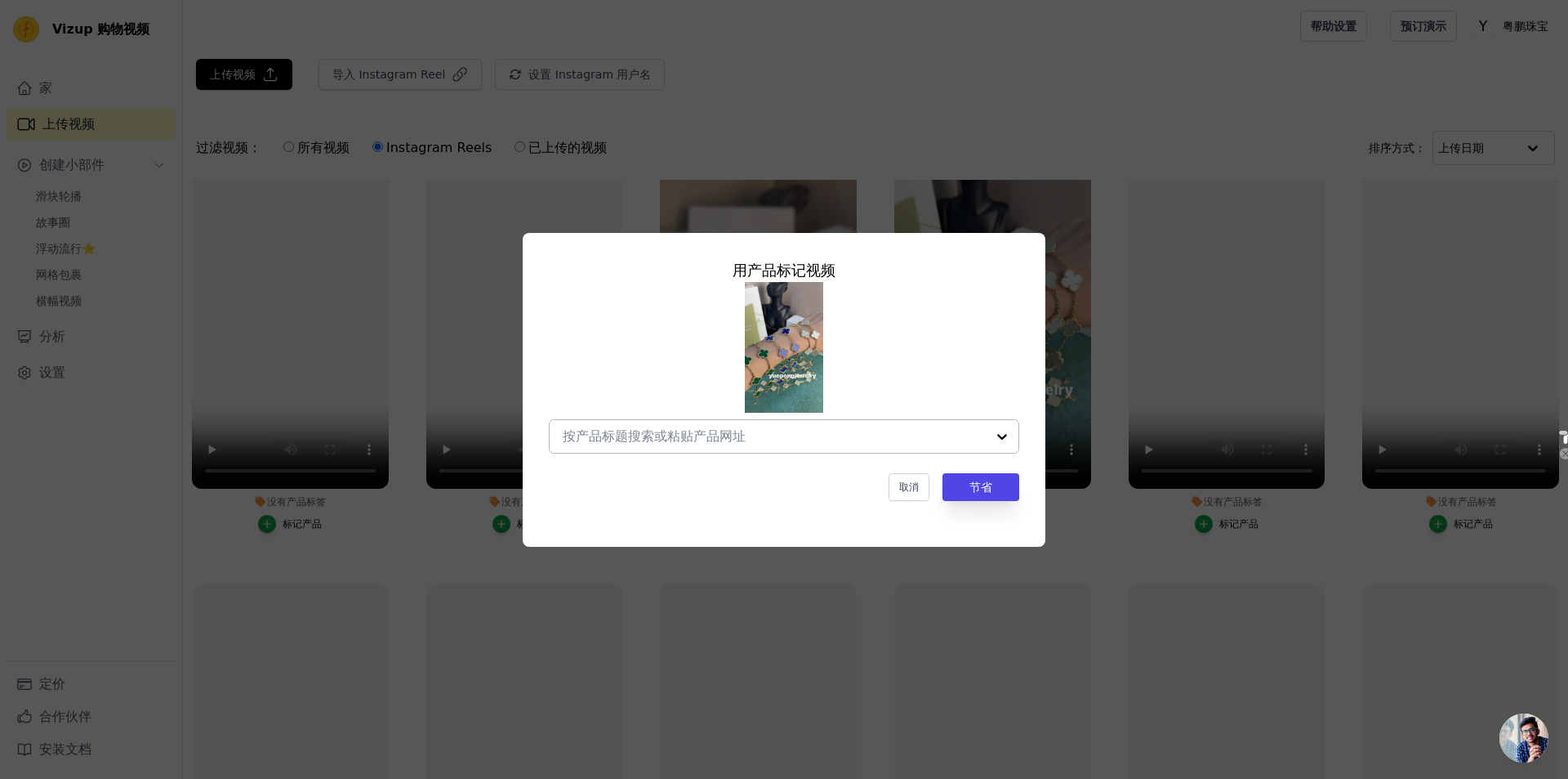
click at [816, 432] on input "没有产品标签 用产品 标记 视频 取消 节省 标记产品" at bounding box center [774, 435] width 423 height 16
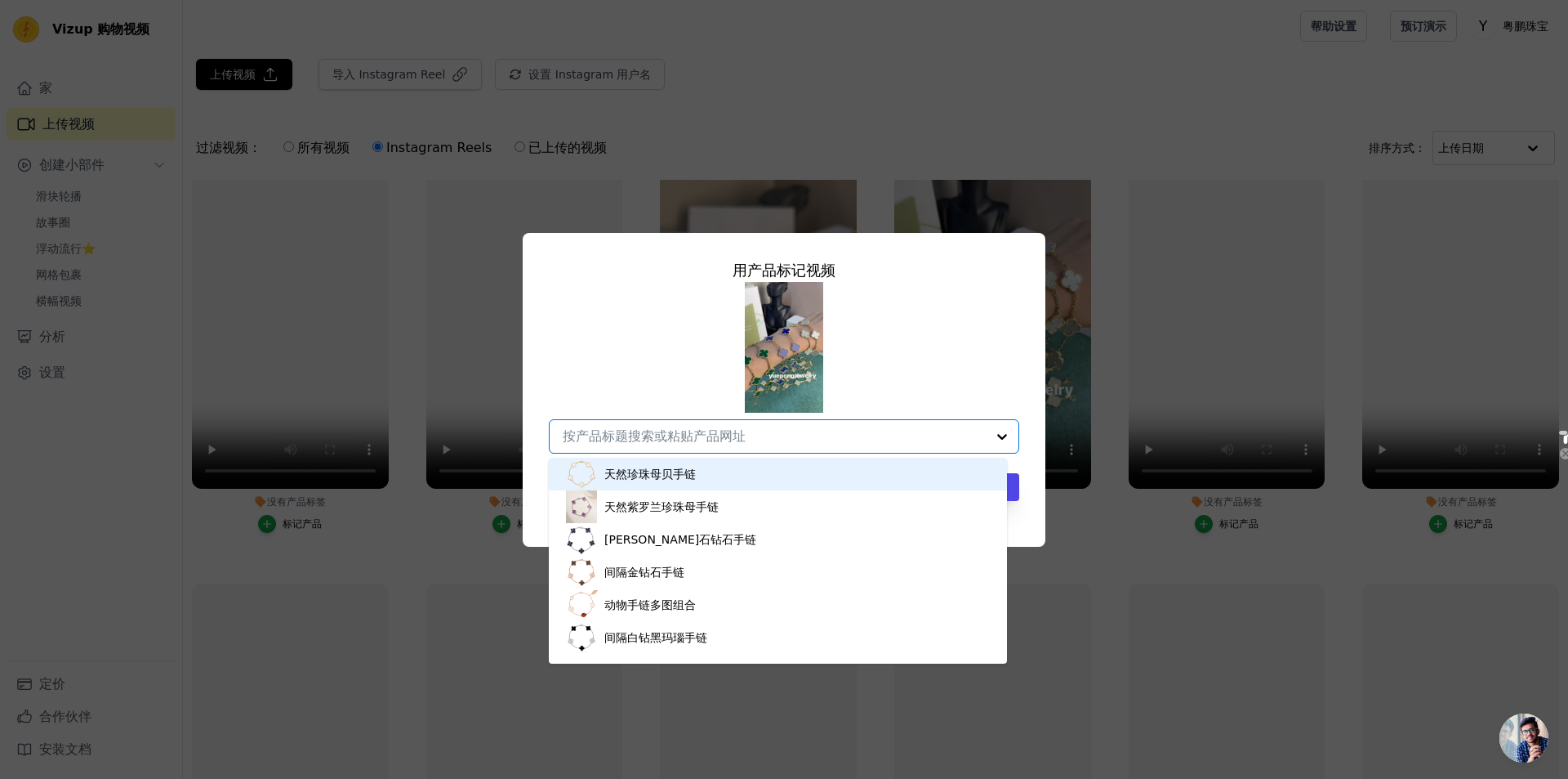
click at [727, 471] on div "天然珍珠母贝手链" at bounding box center [778, 473] width 426 height 33
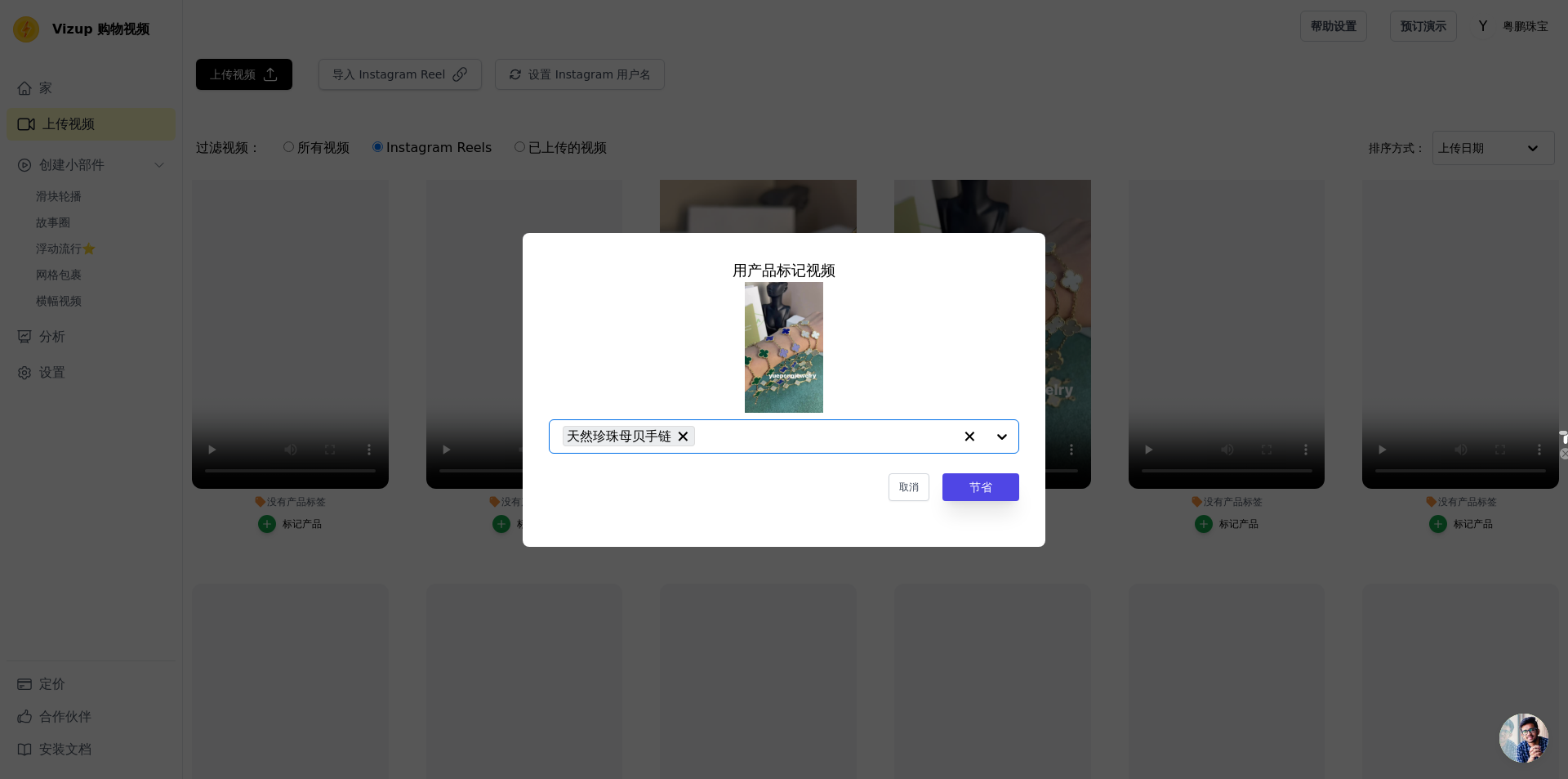
click at [840, 435] on div at bounding box center [986, 435] width 66 height 33
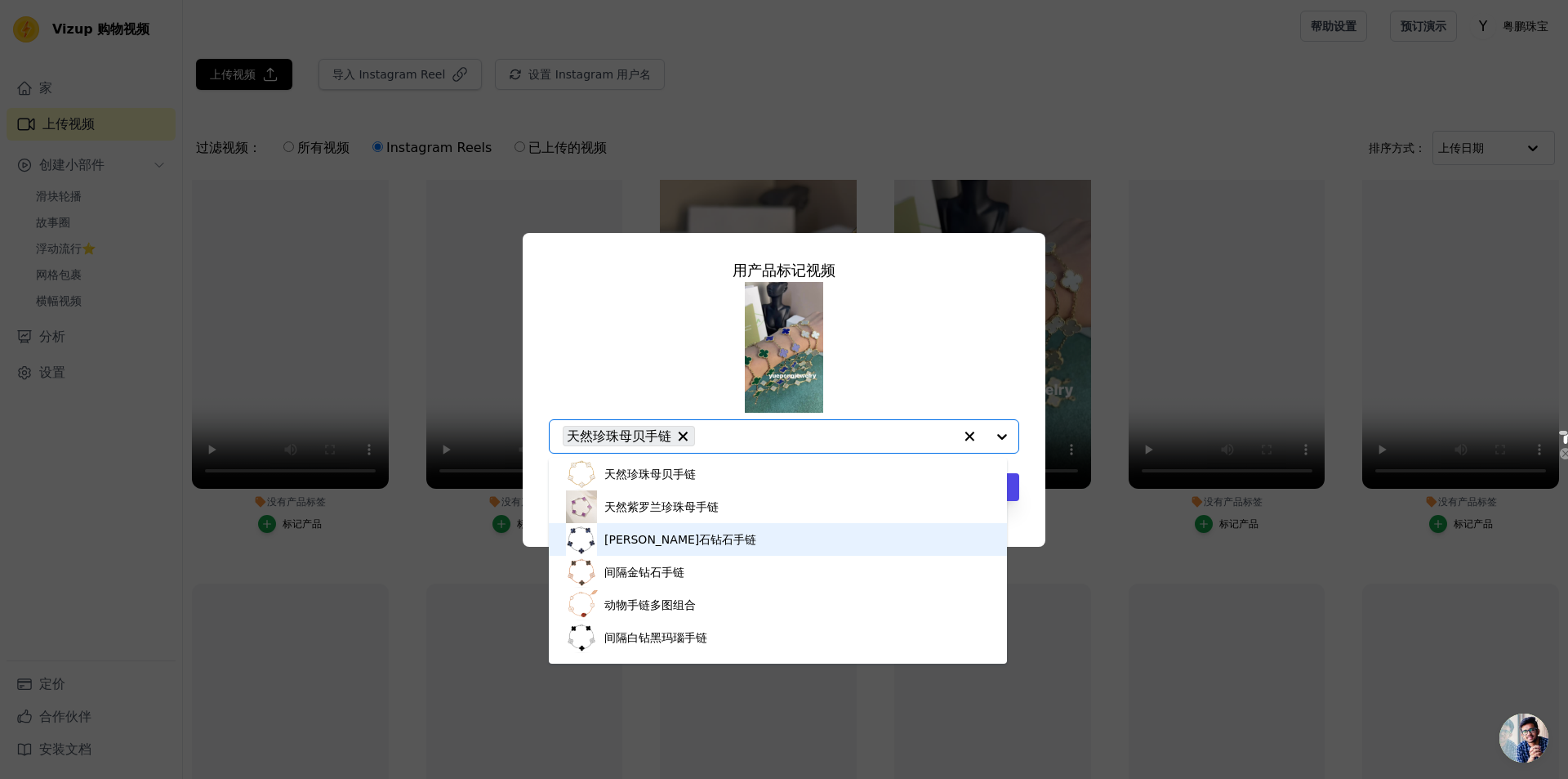
click at [752, 537] on div "彼得石钻石手链" at bounding box center [778, 539] width 426 height 33
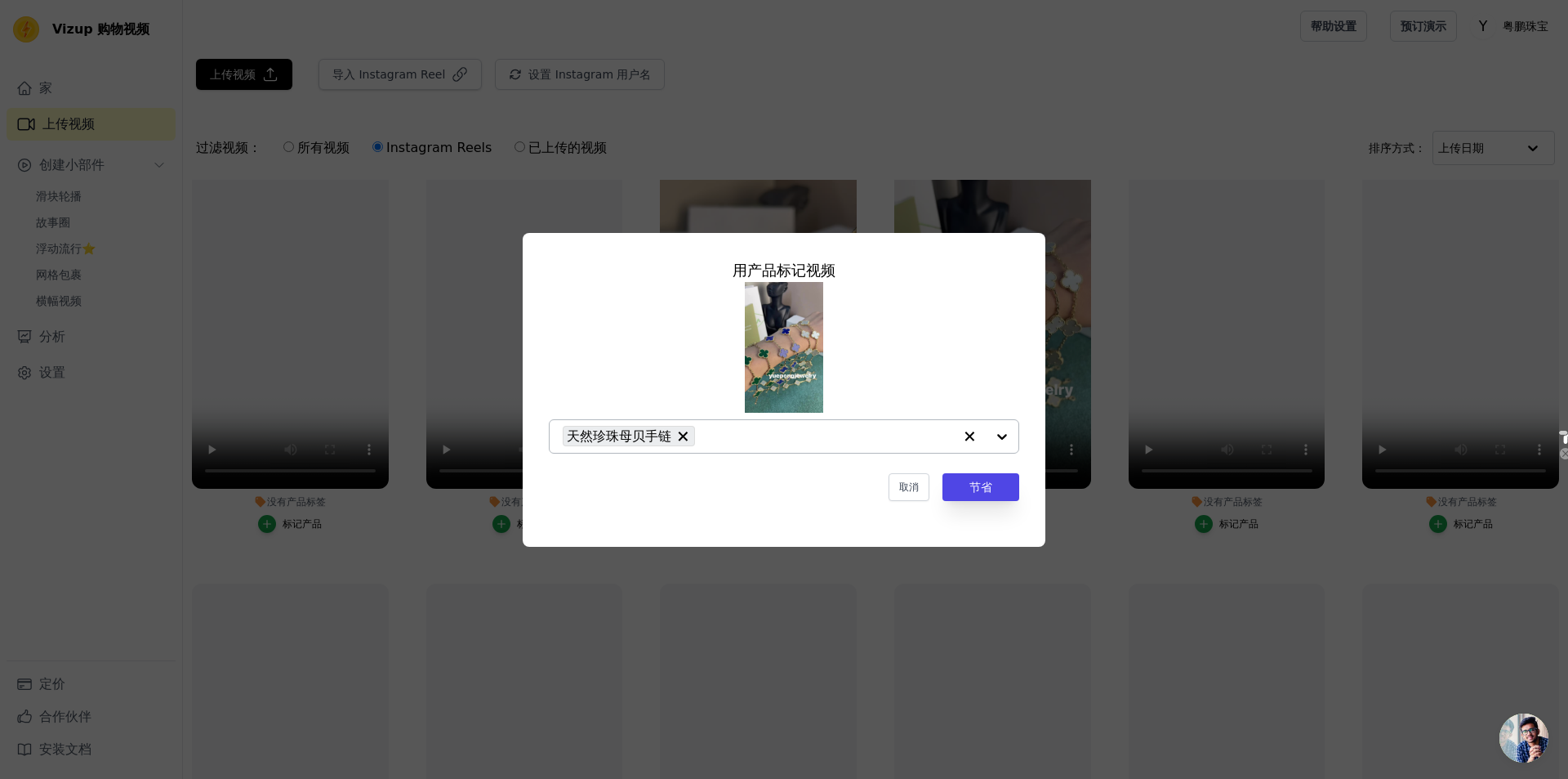
click at [840, 435] on div at bounding box center [986, 435] width 66 height 33
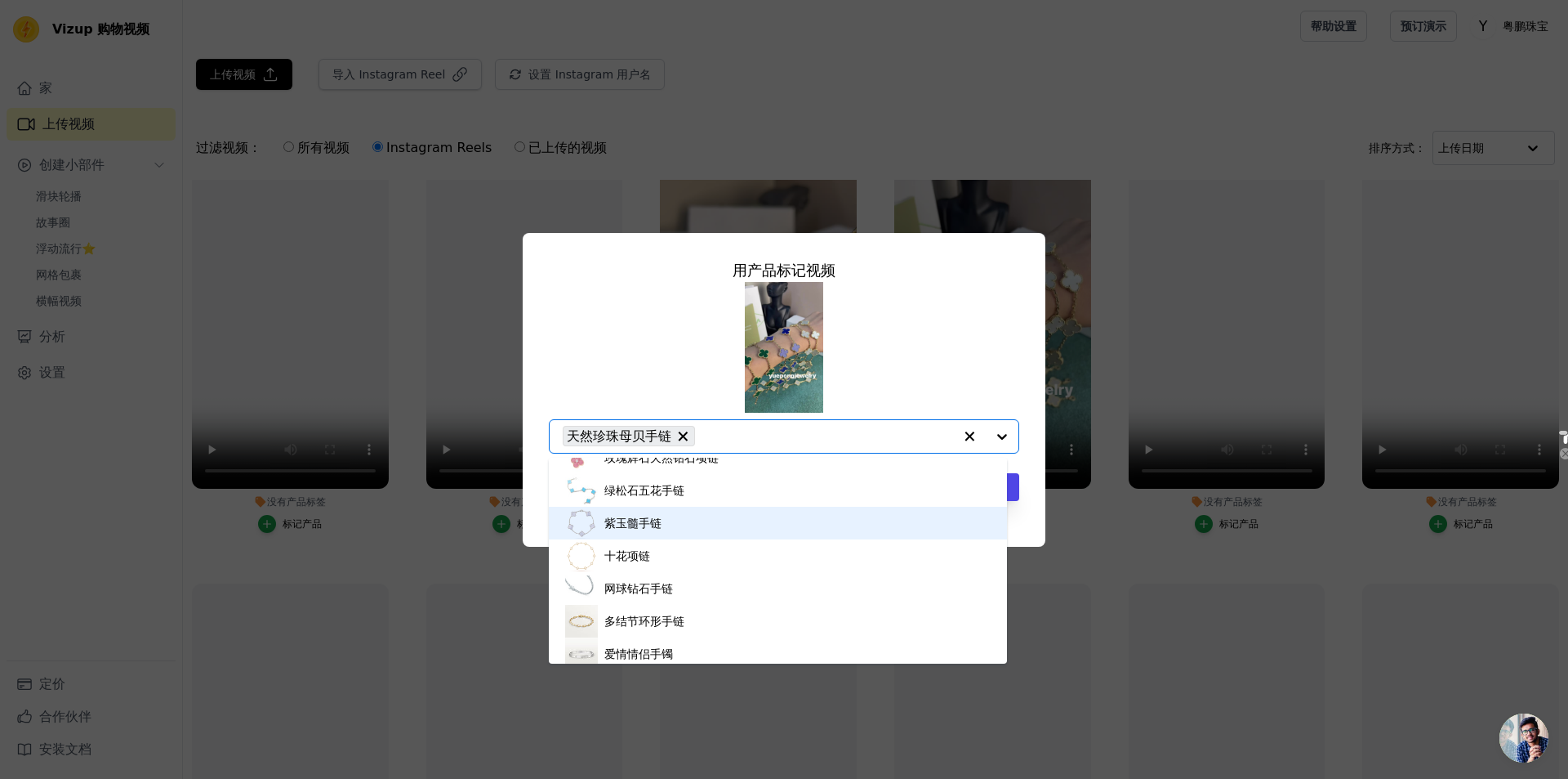
scroll to position [2206, 0]
click at [673, 526] on font "孔雀石五花手链" at bounding box center [644, 523] width 80 height 13
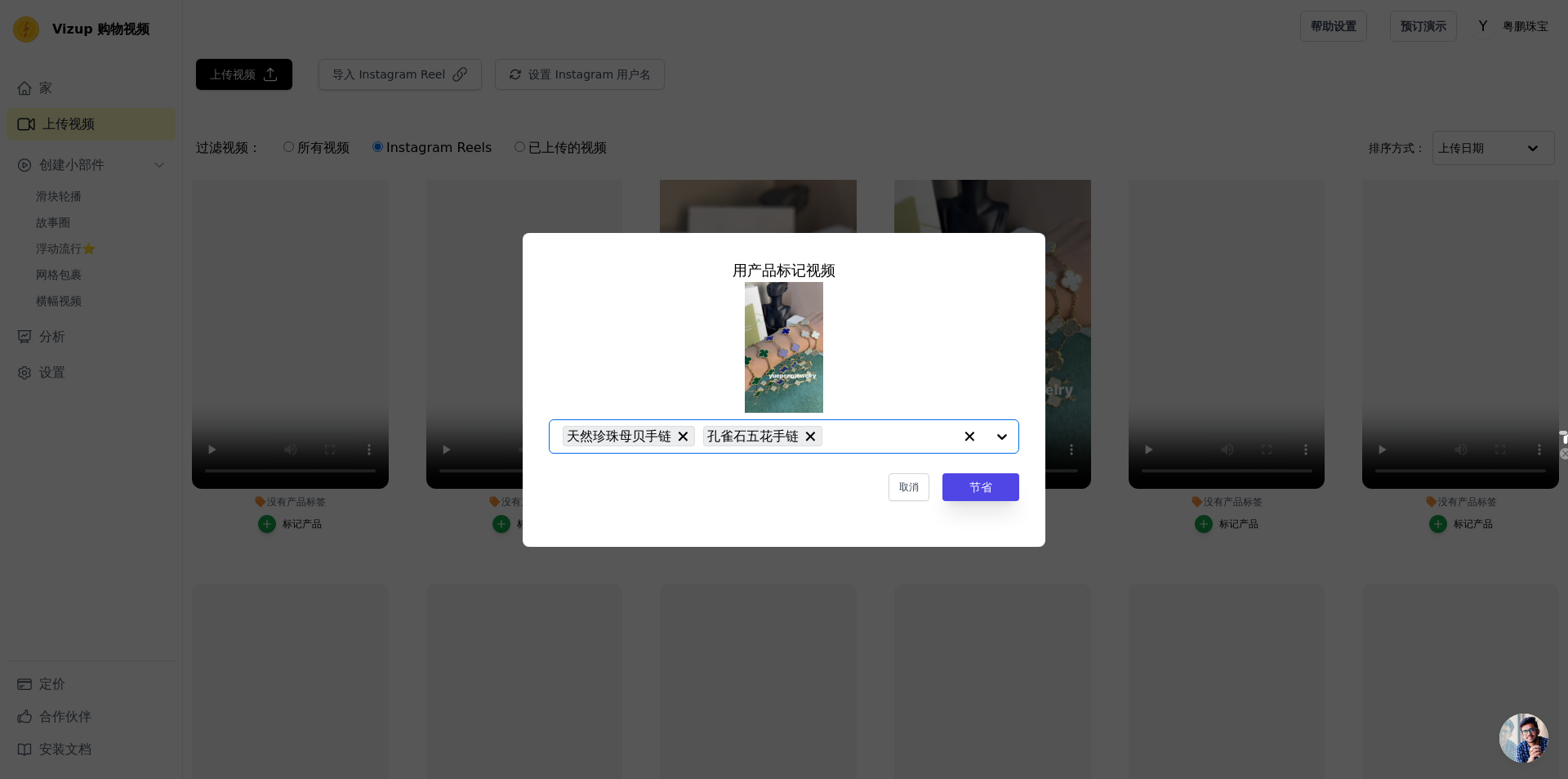
click at [840, 439] on div at bounding box center [986, 435] width 66 height 33
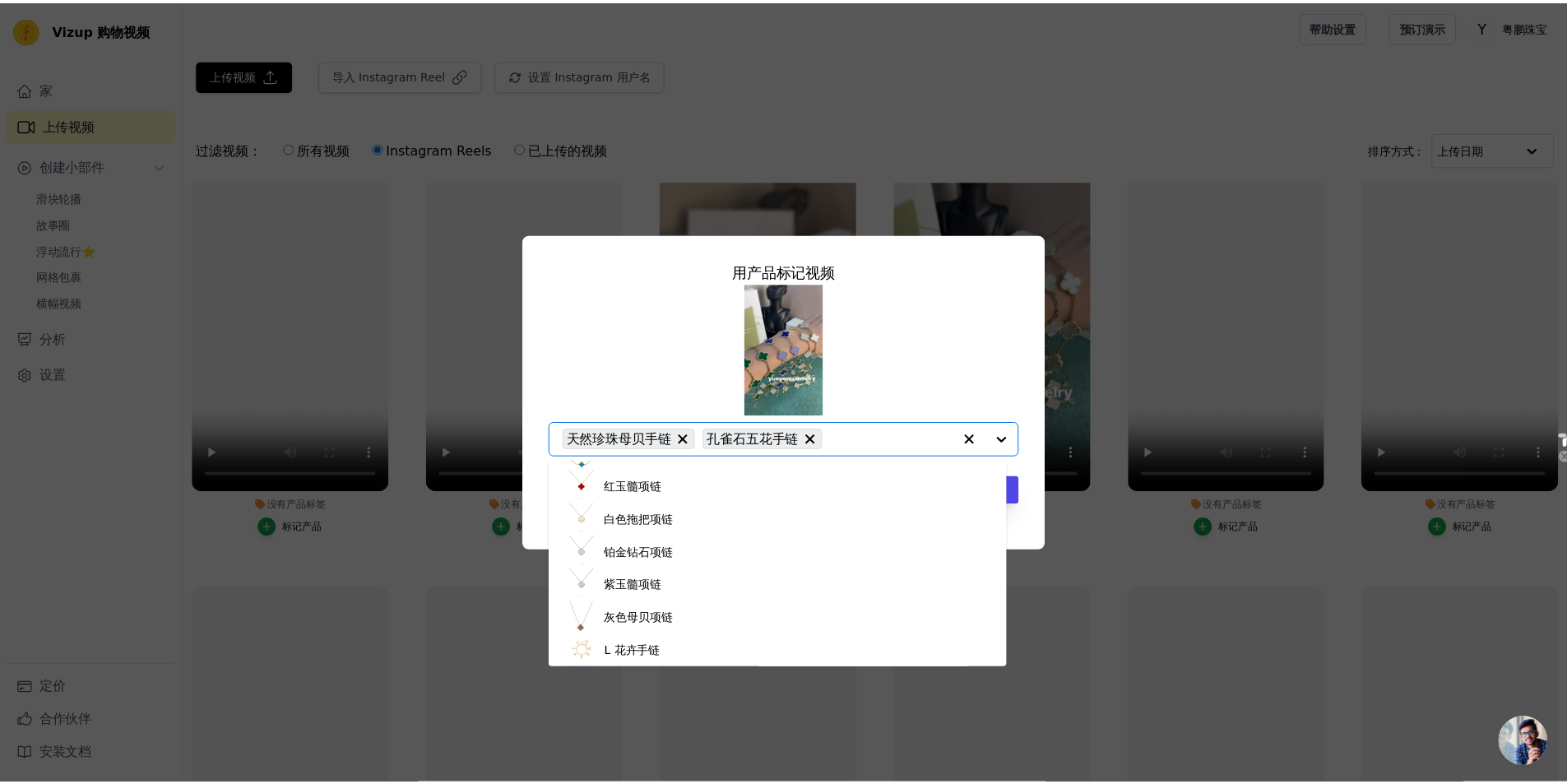
scroll to position [2342, 0]
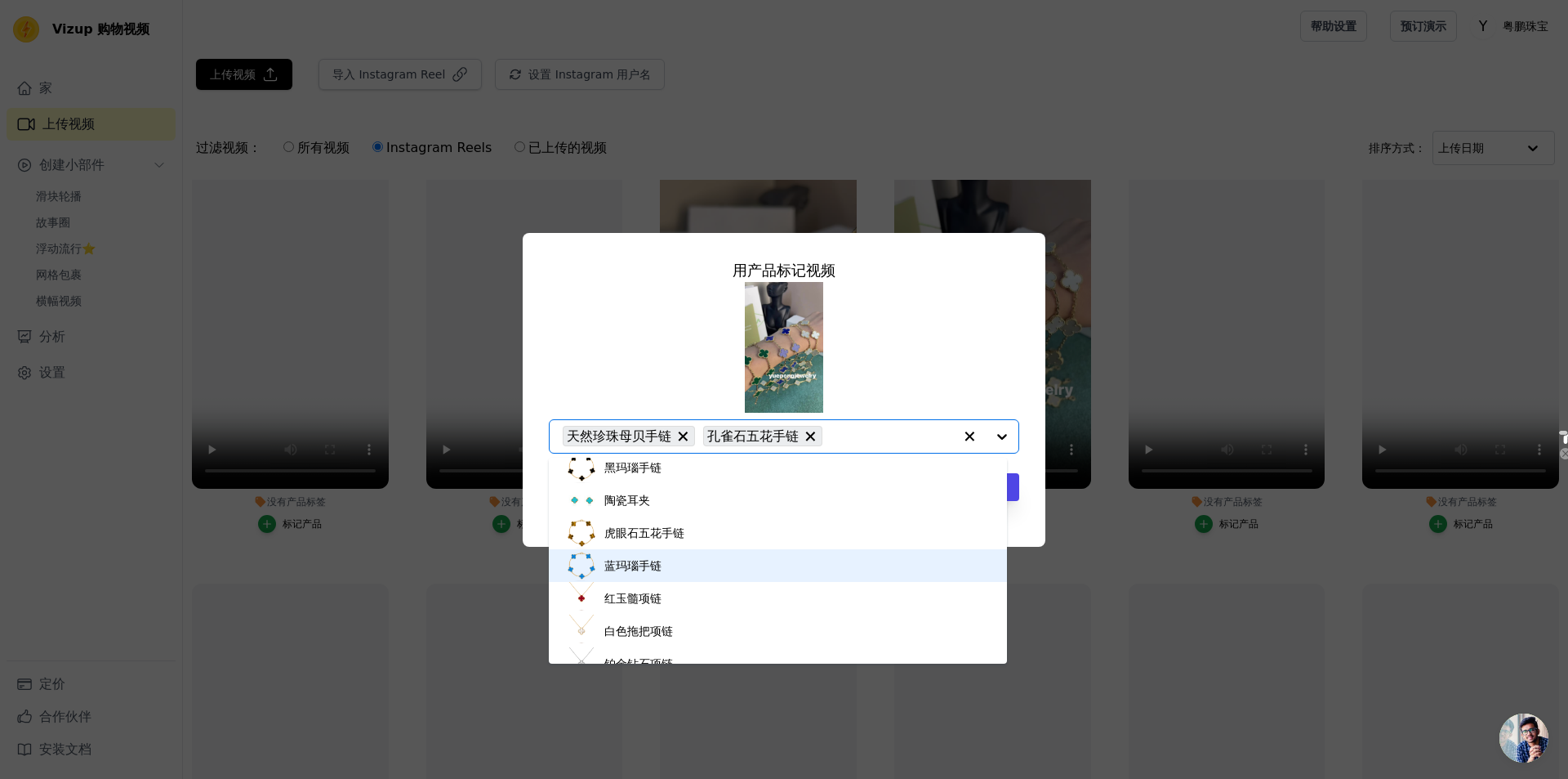
click at [727, 555] on div "蓝玛瑙手链" at bounding box center [778, 565] width 426 height 33
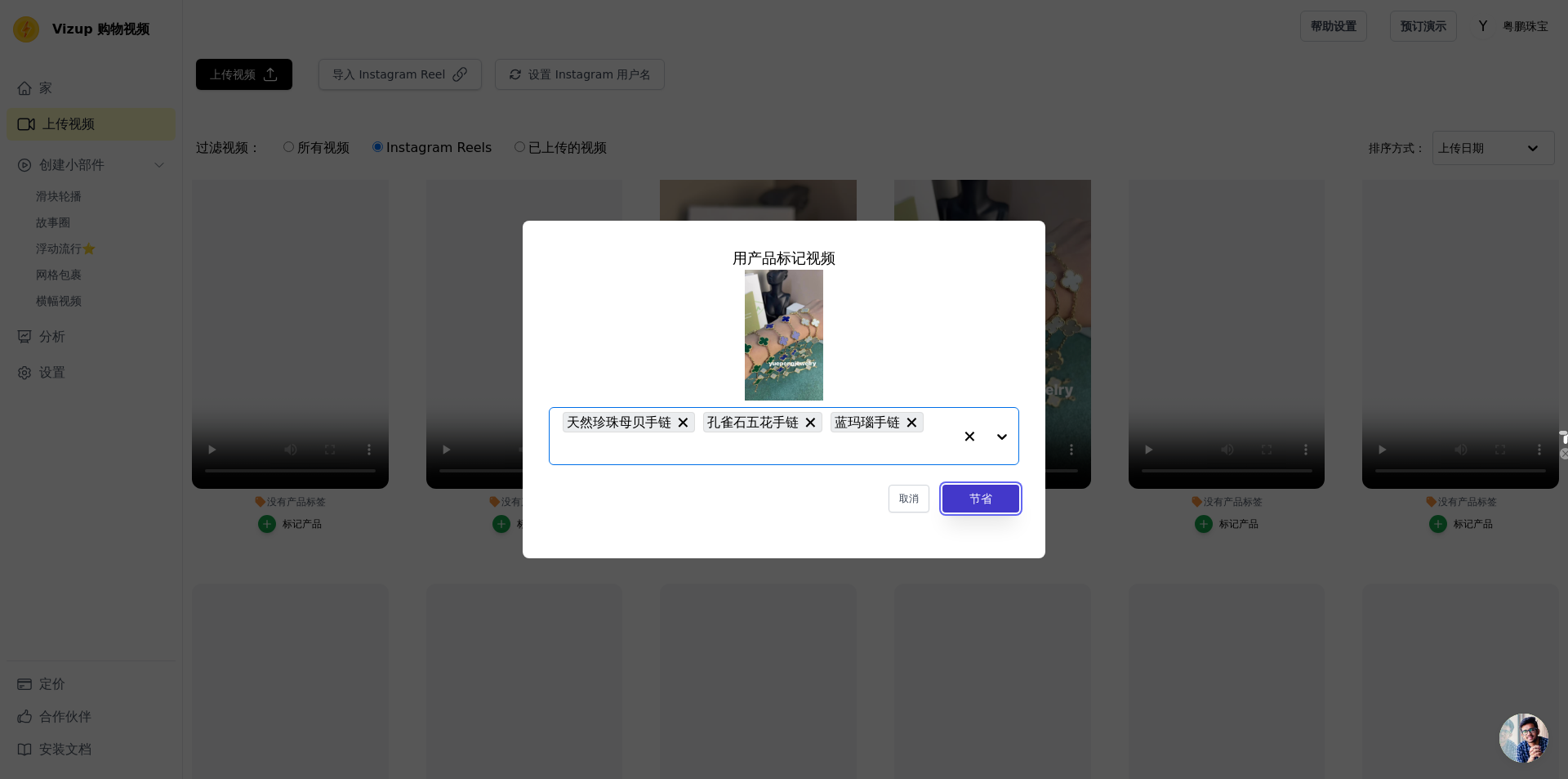
click at [840, 499] on font "节省" at bounding box center [981, 498] width 23 height 13
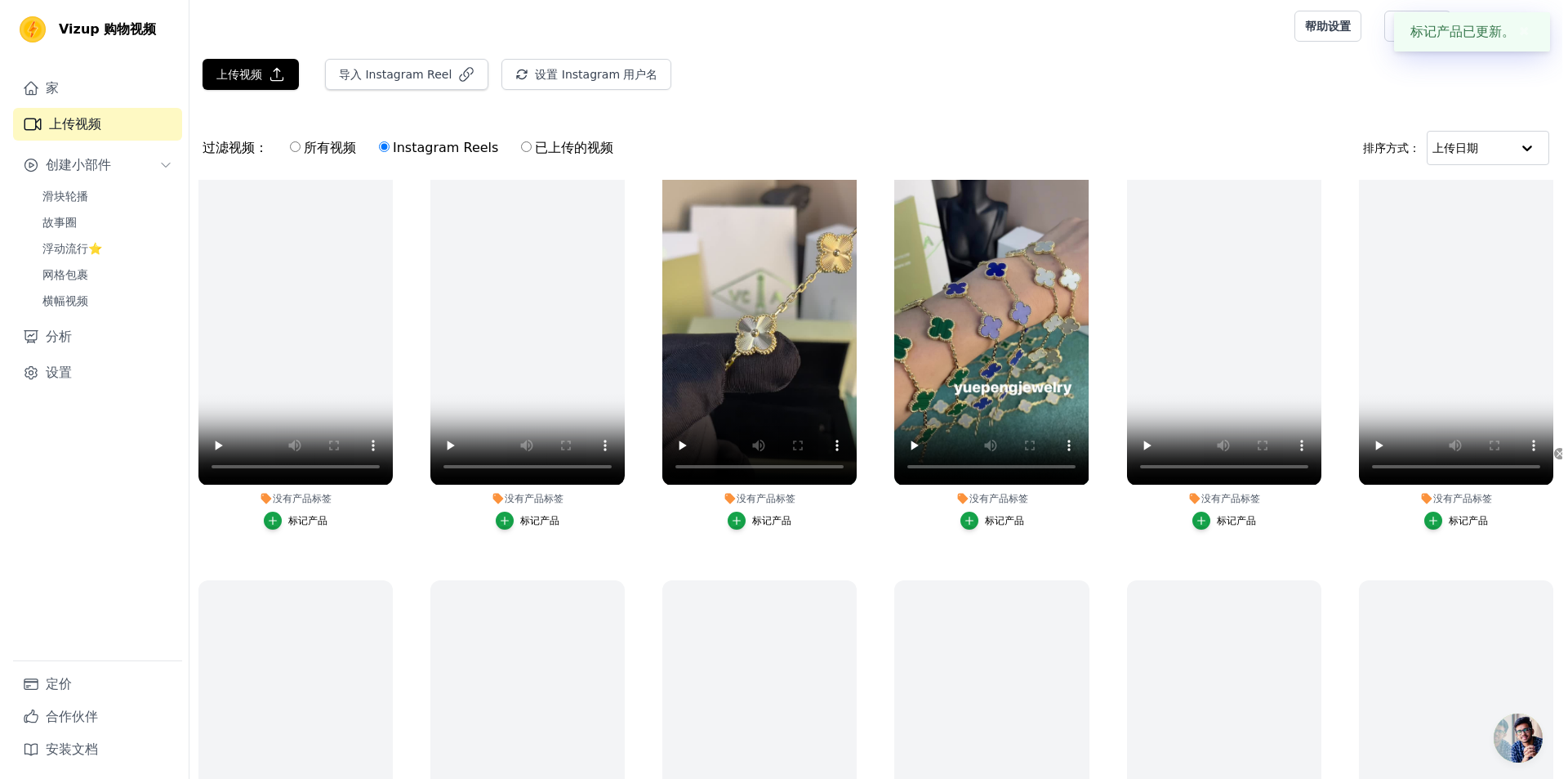
scroll to position [1367, 0]
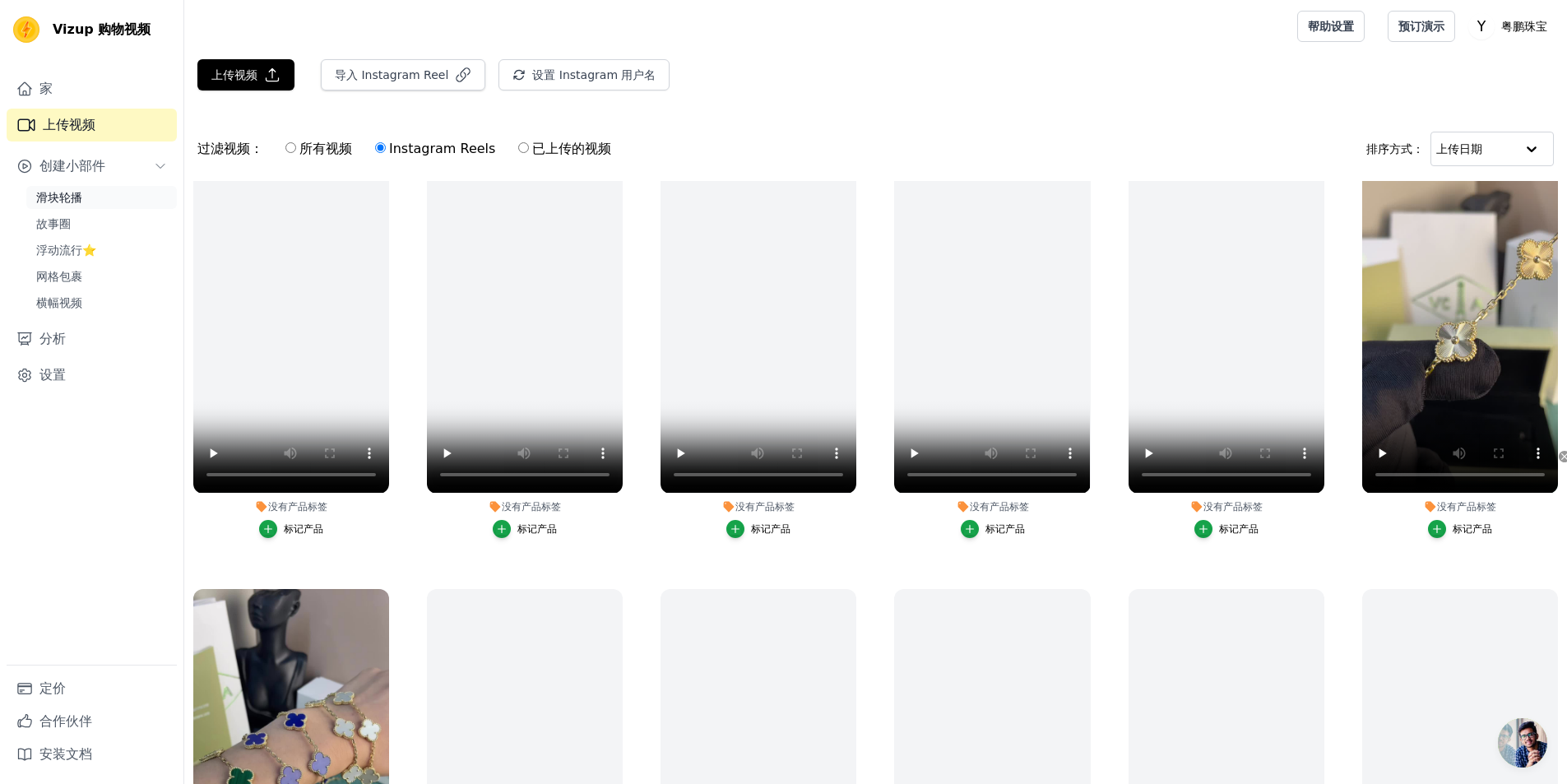
click at [66, 196] on font "滑块轮播" at bounding box center [59, 197] width 46 height 13
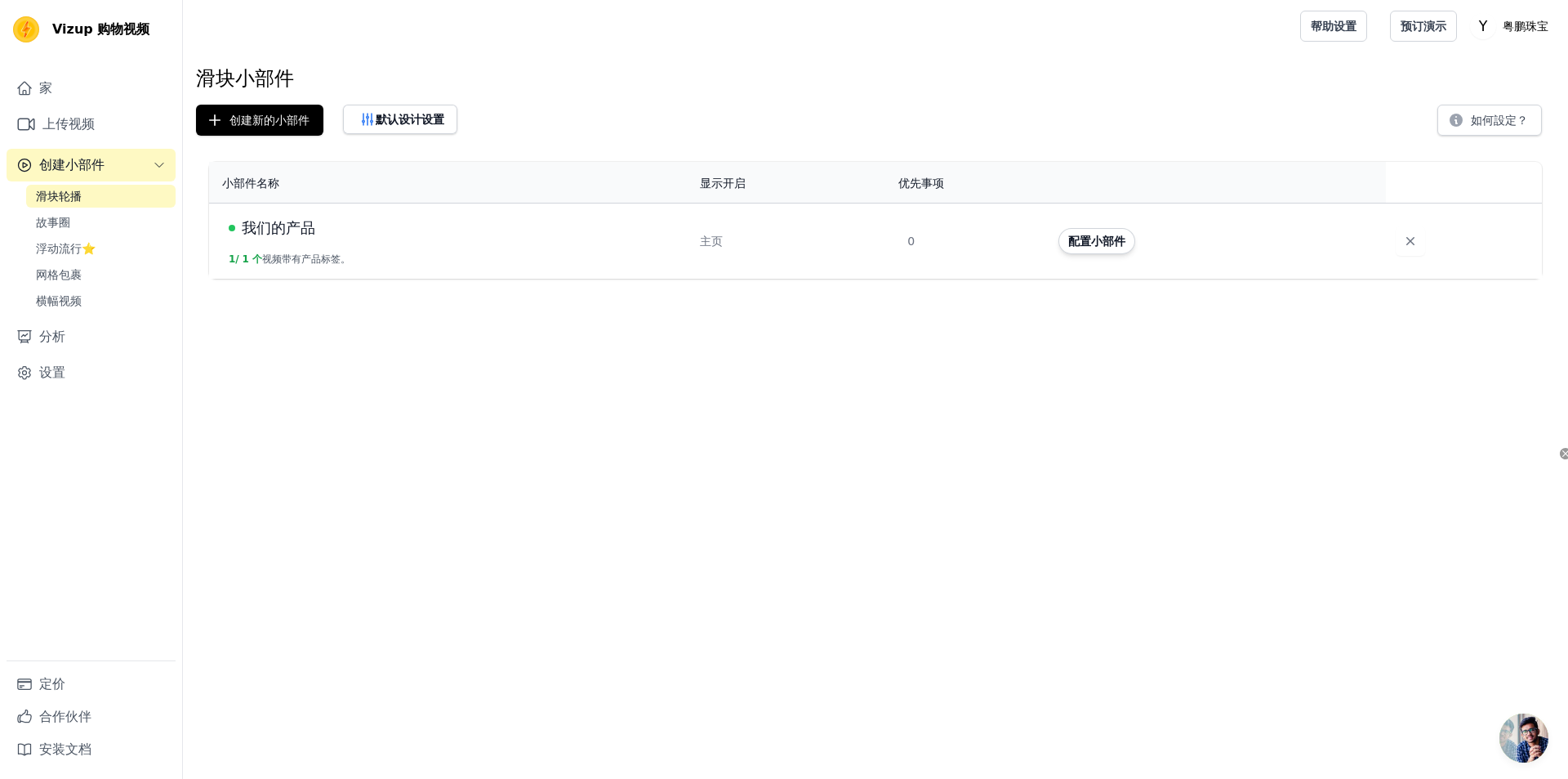
click at [297, 229] on font "我们的产品" at bounding box center [279, 227] width 73 height 17
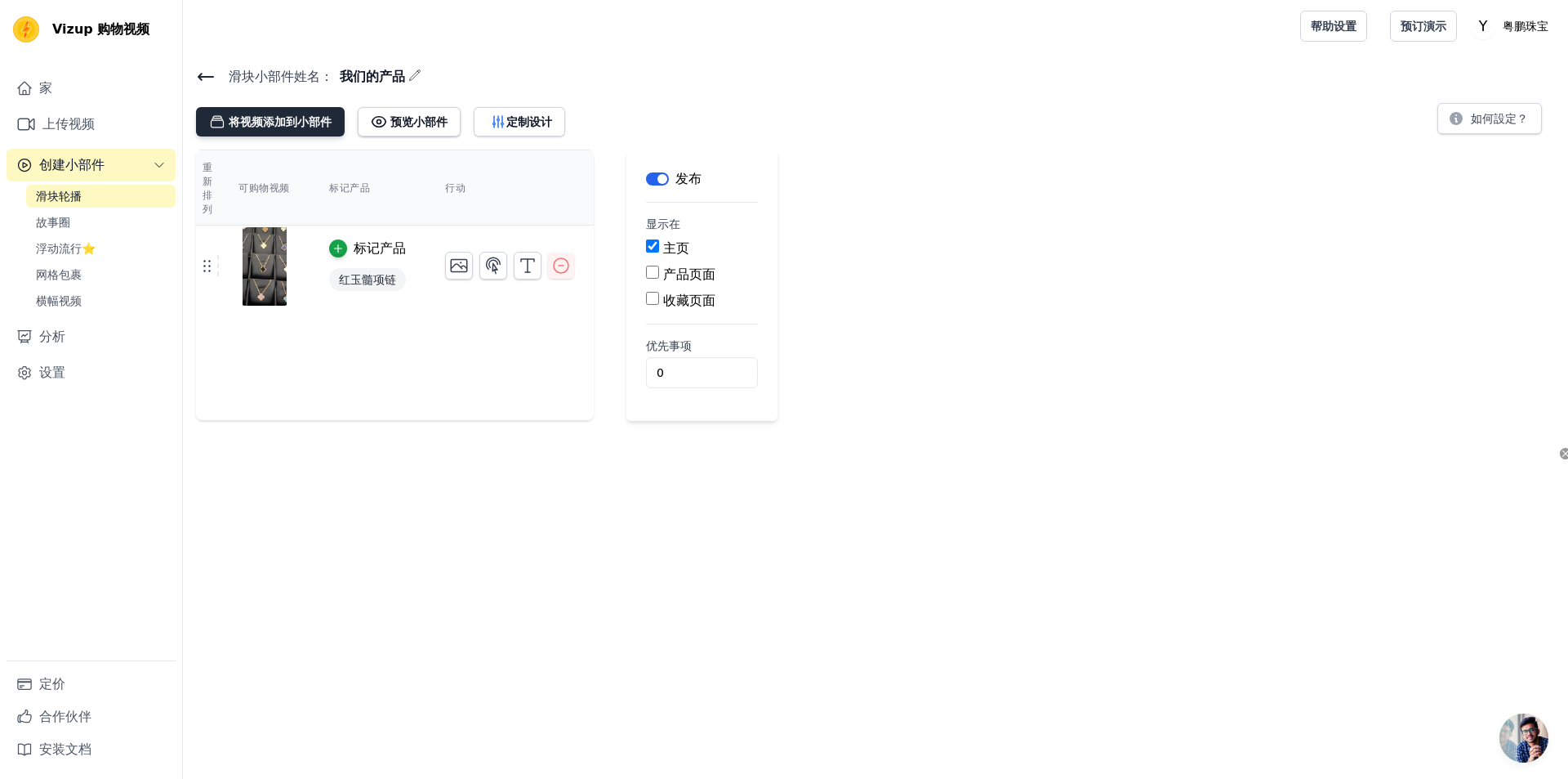
click at [265, 115] on font "将视频添加到小部件" at bounding box center [281, 122] width 103 height 13
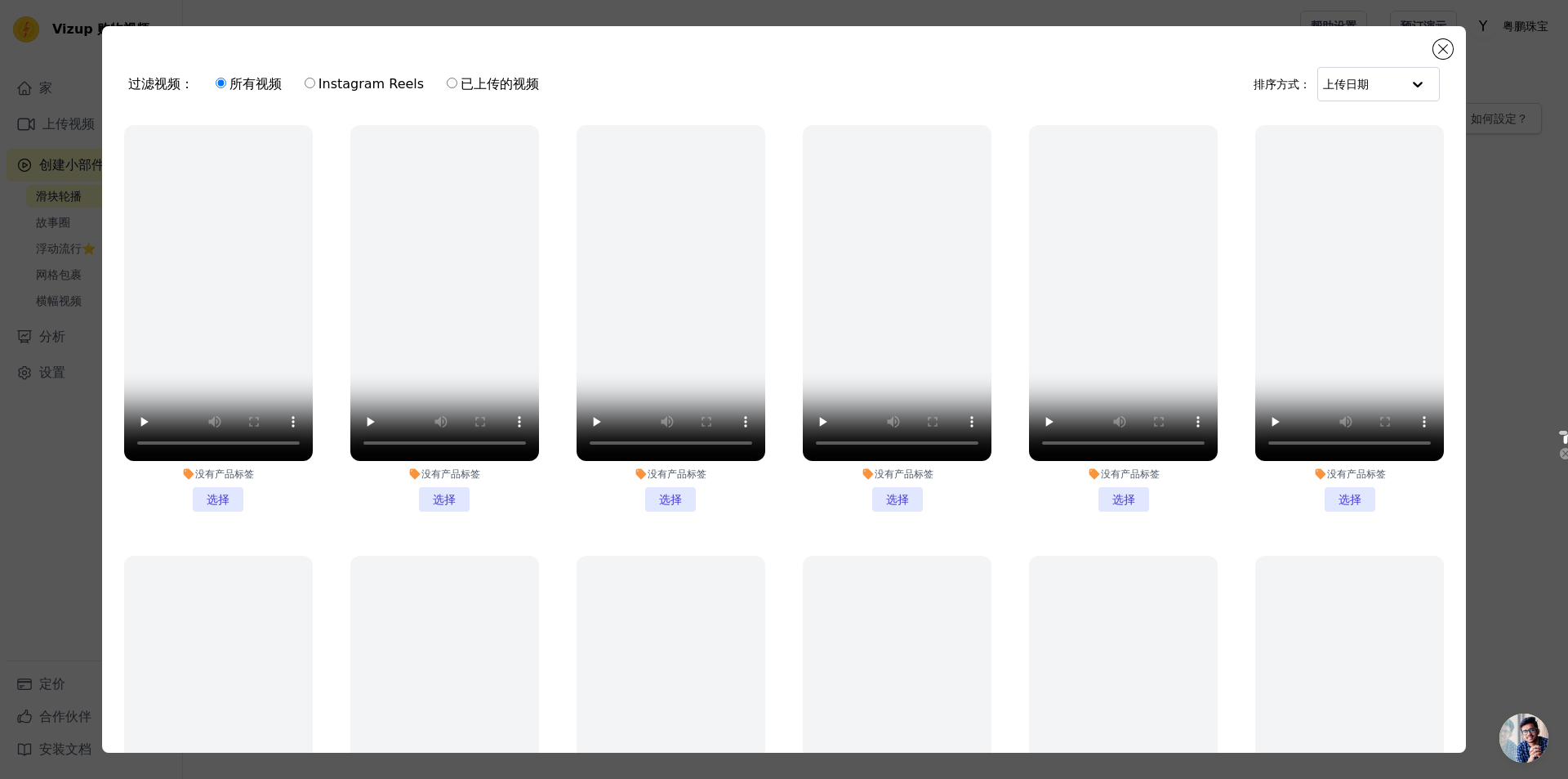
click at [387, 85] on font "Instagram Reels" at bounding box center [371, 84] width 105 height 16
click at [315, 85] on input "Instagram Reels" at bounding box center [310, 83] width 10 height 10
radio input "true"
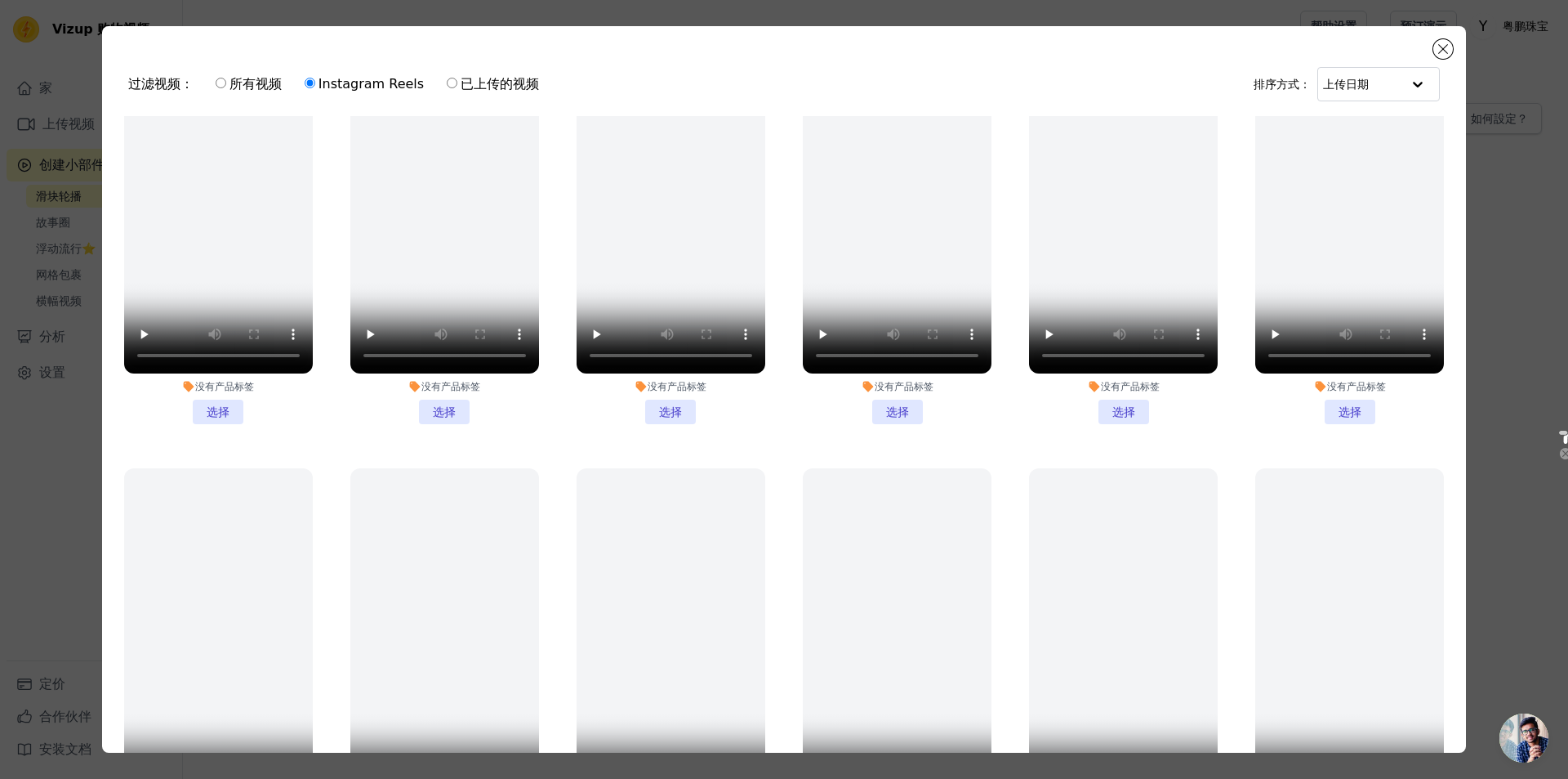
scroll to position [245, 0]
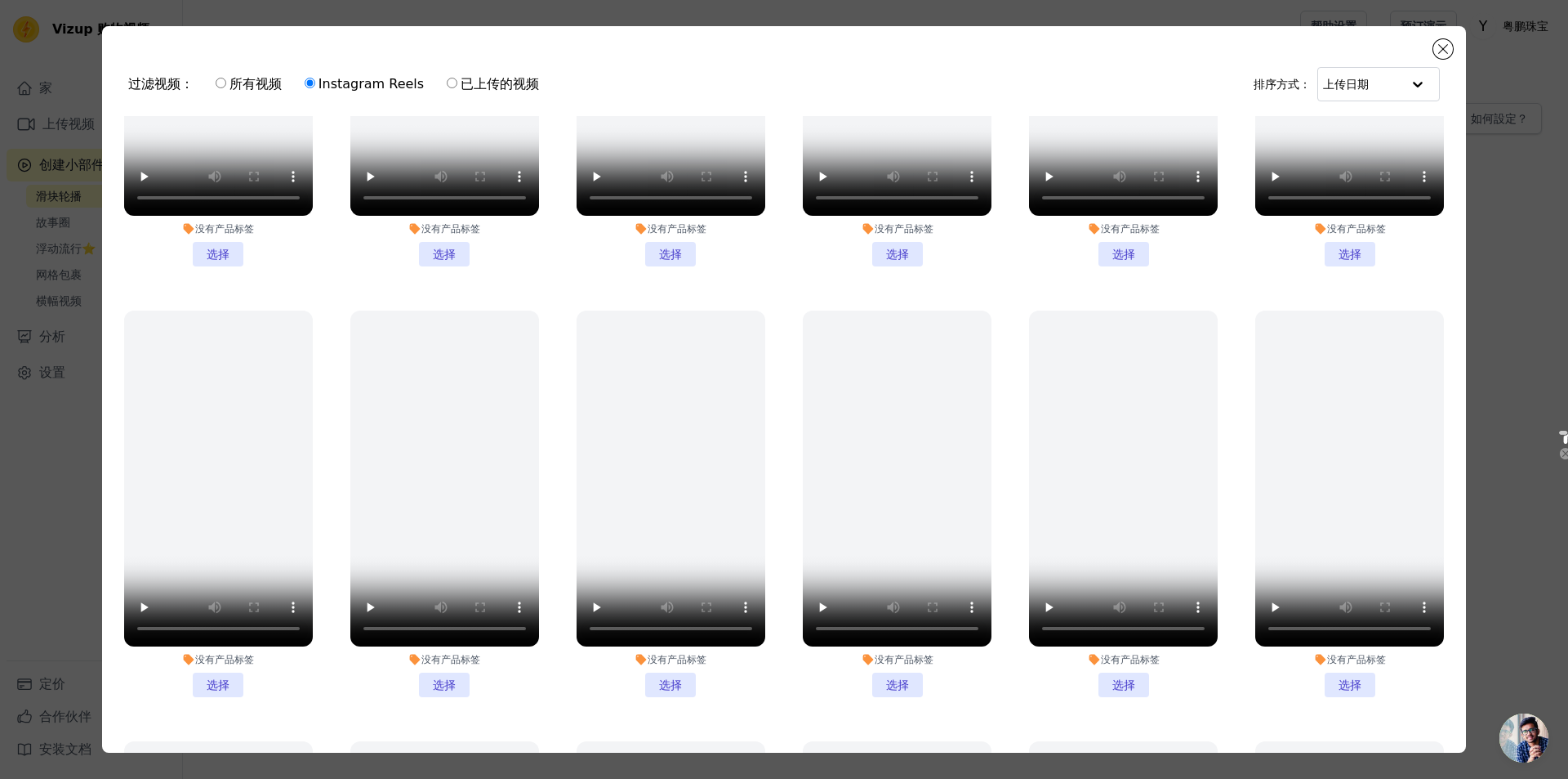
click at [332, 87] on font "Instagram Reels" at bounding box center [371, 84] width 105 height 16
click at [315, 87] on input "Instagram Reels" at bounding box center [310, 83] width 10 height 10
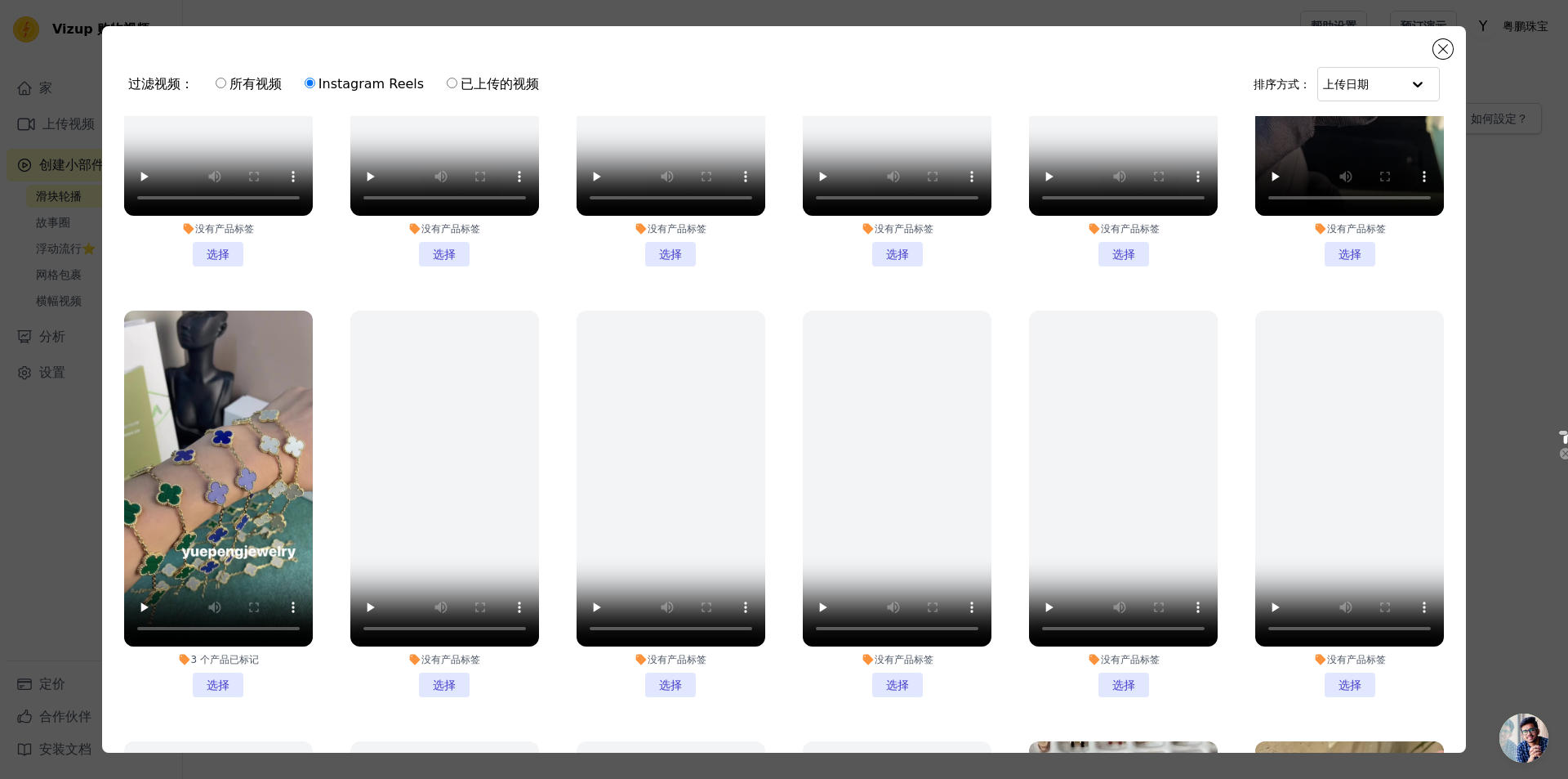
scroll to position [1552, 0]
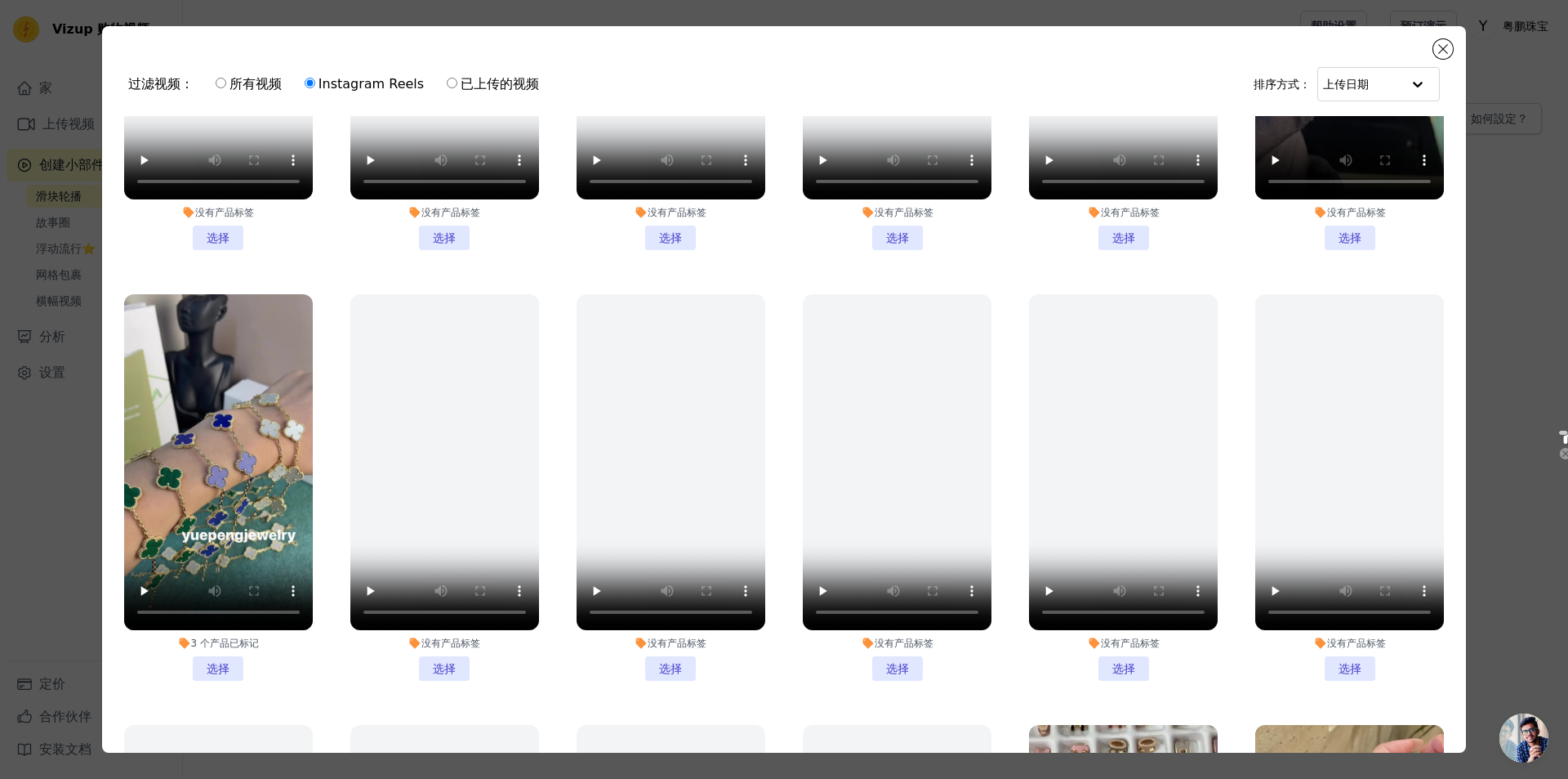
click at [213, 632] on li "3 个 产品 已标记 选择" at bounding box center [218, 487] width 189 height 387
click at [0, 0] on input "3 个 产品 已标记 选择" at bounding box center [0, 0] width 0 height 0
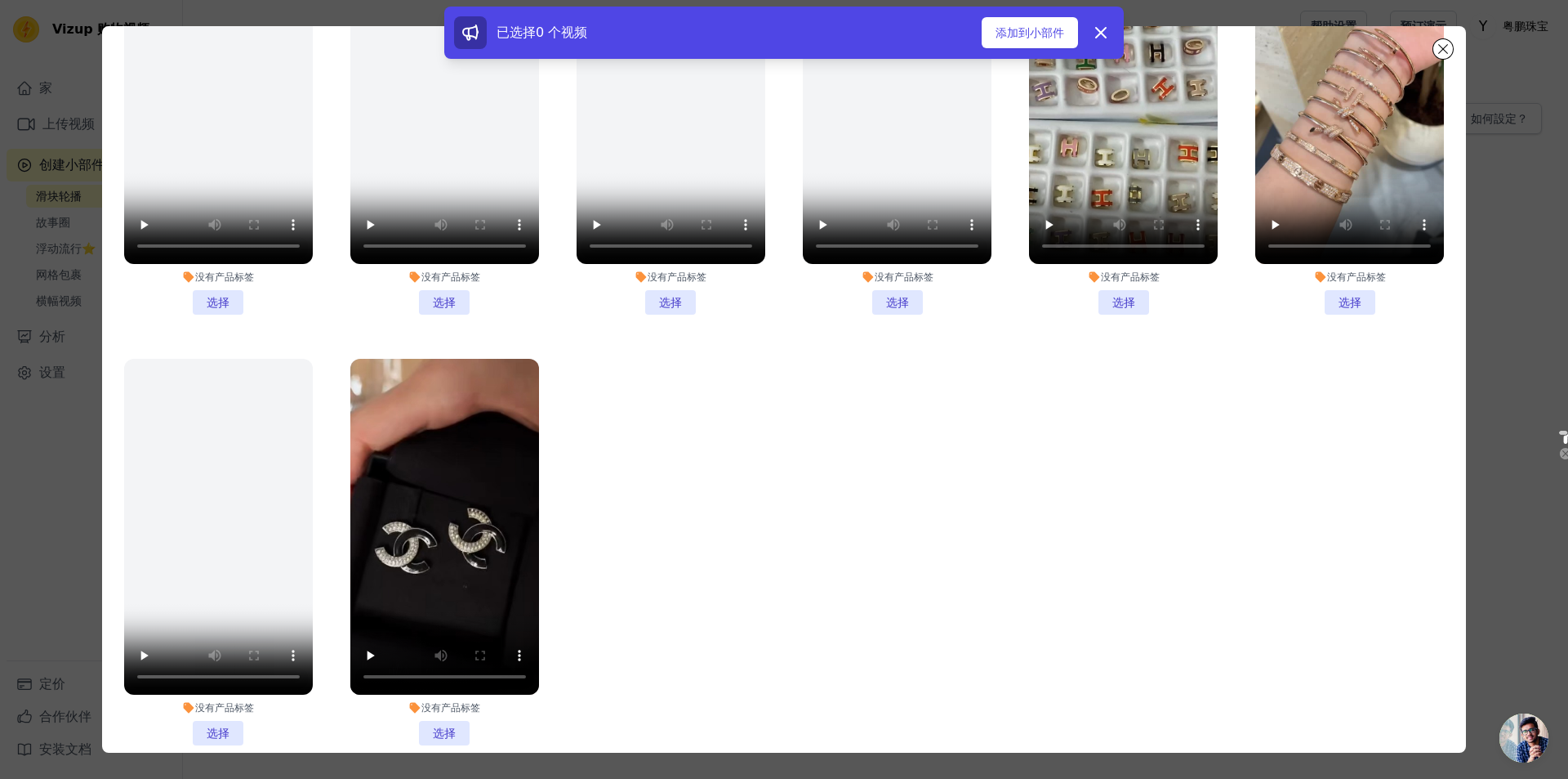
scroll to position [142, 0]
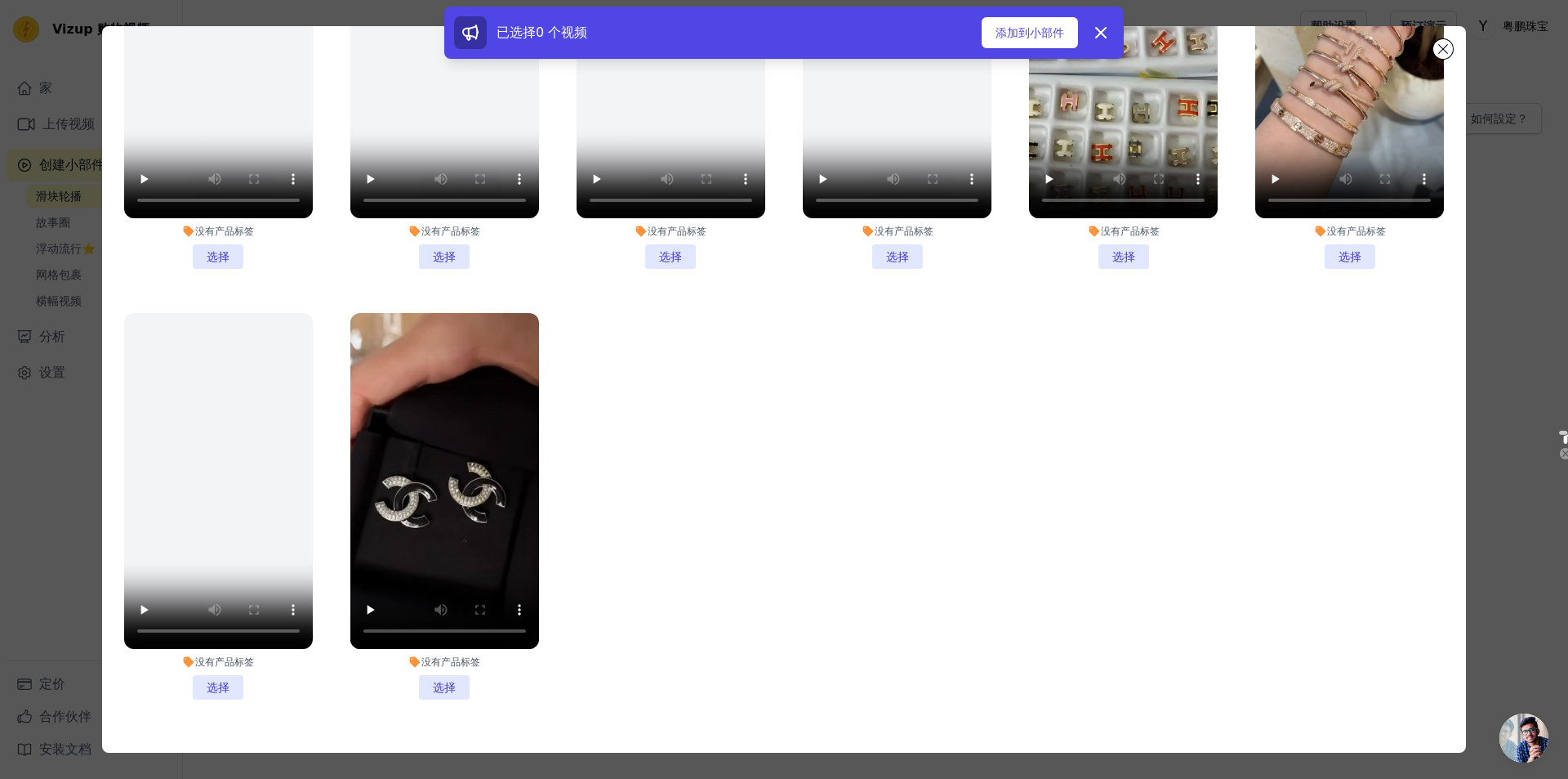
click at [449, 642] on li "没有产品标签 选择" at bounding box center [444, 506] width 189 height 387
click at [0, 0] on input "没有产品标签 选择" at bounding box center [0, 0] width 0 height 0
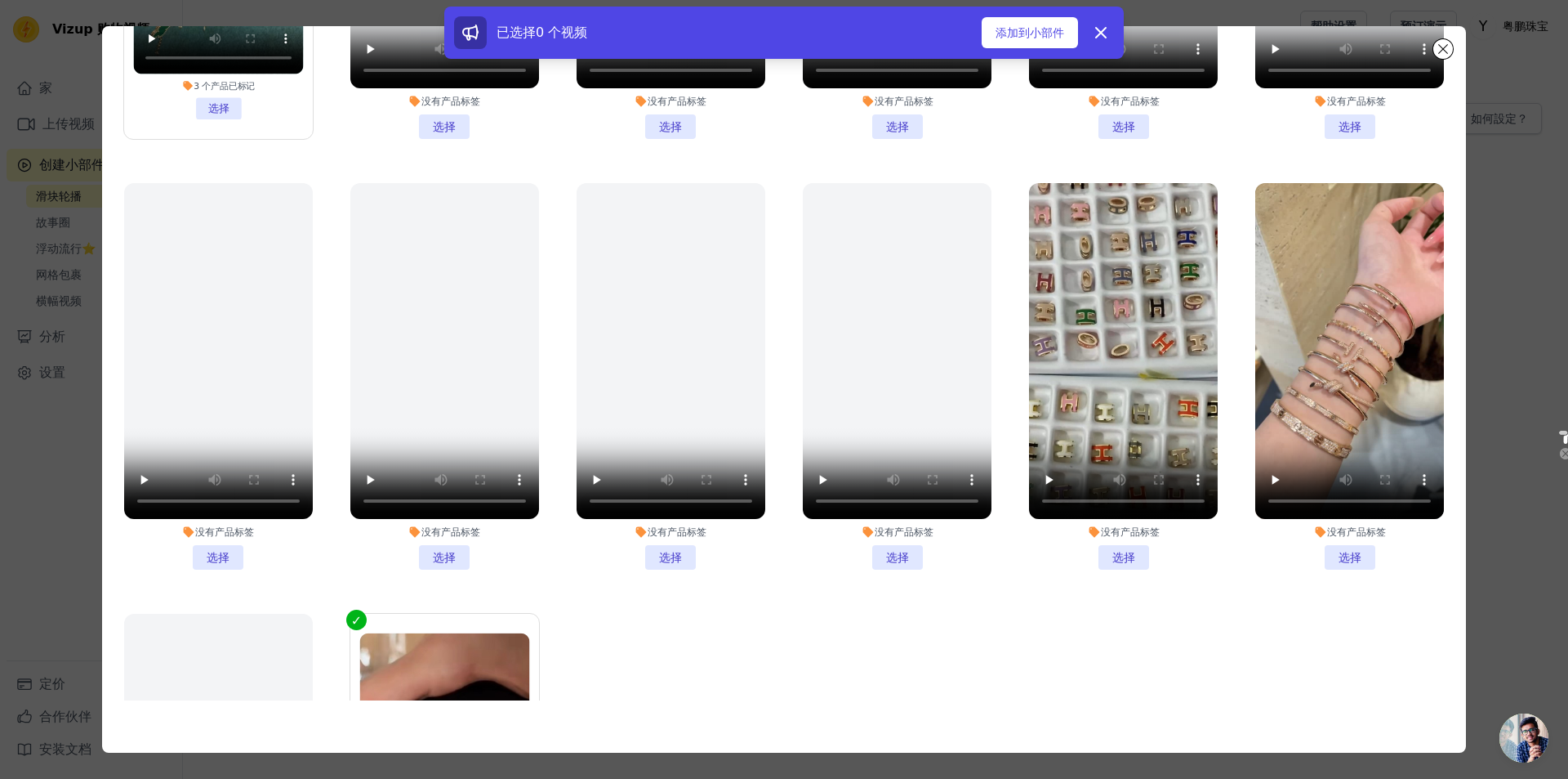
scroll to position [1926, 0]
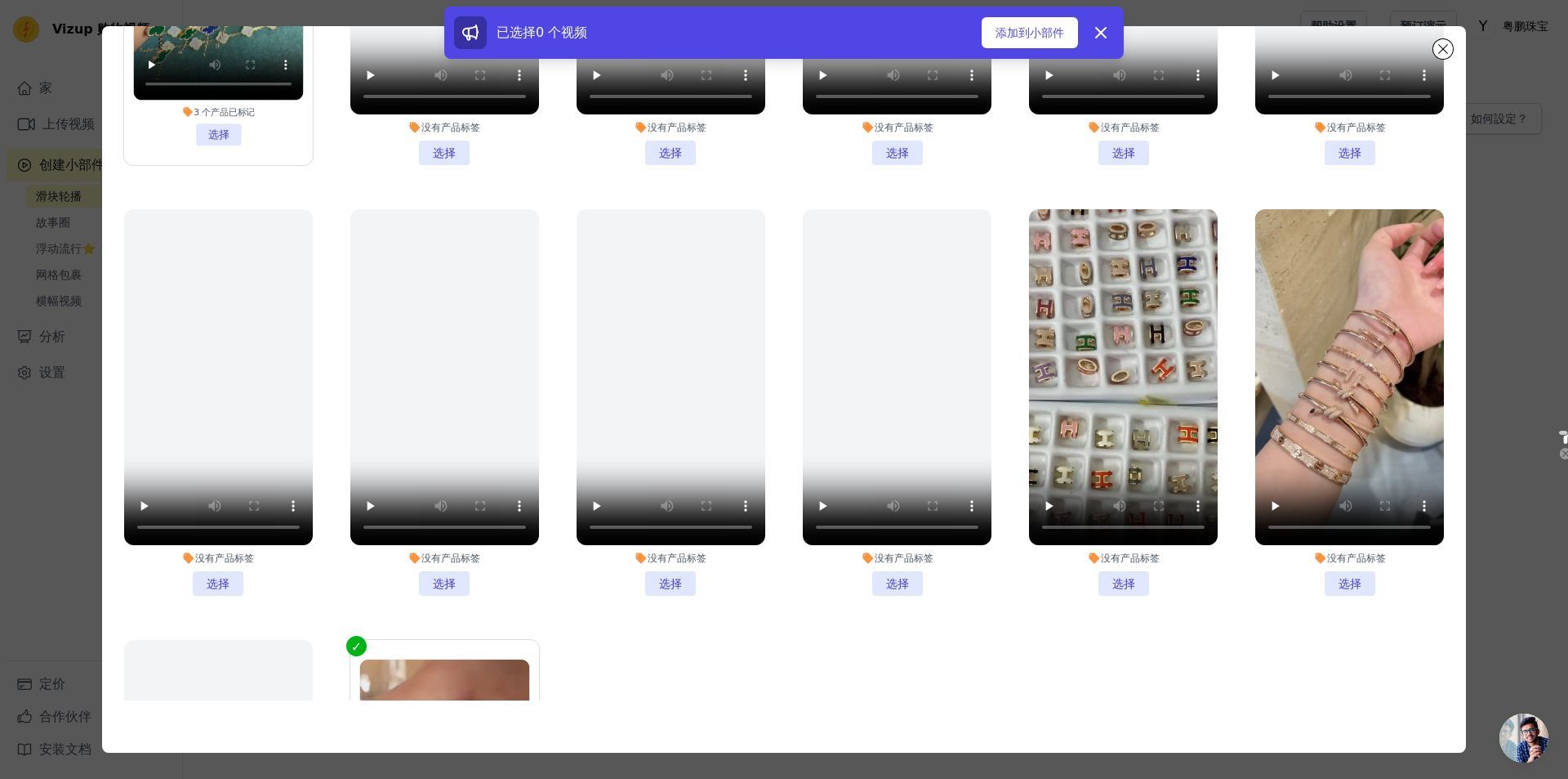
click at [840, 542] on li "没有产品标签 选择" at bounding box center [1349, 403] width 189 height 387
click at [0, 0] on input "没有产品标签 选择" at bounding box center [0, 0] width 0 height 0
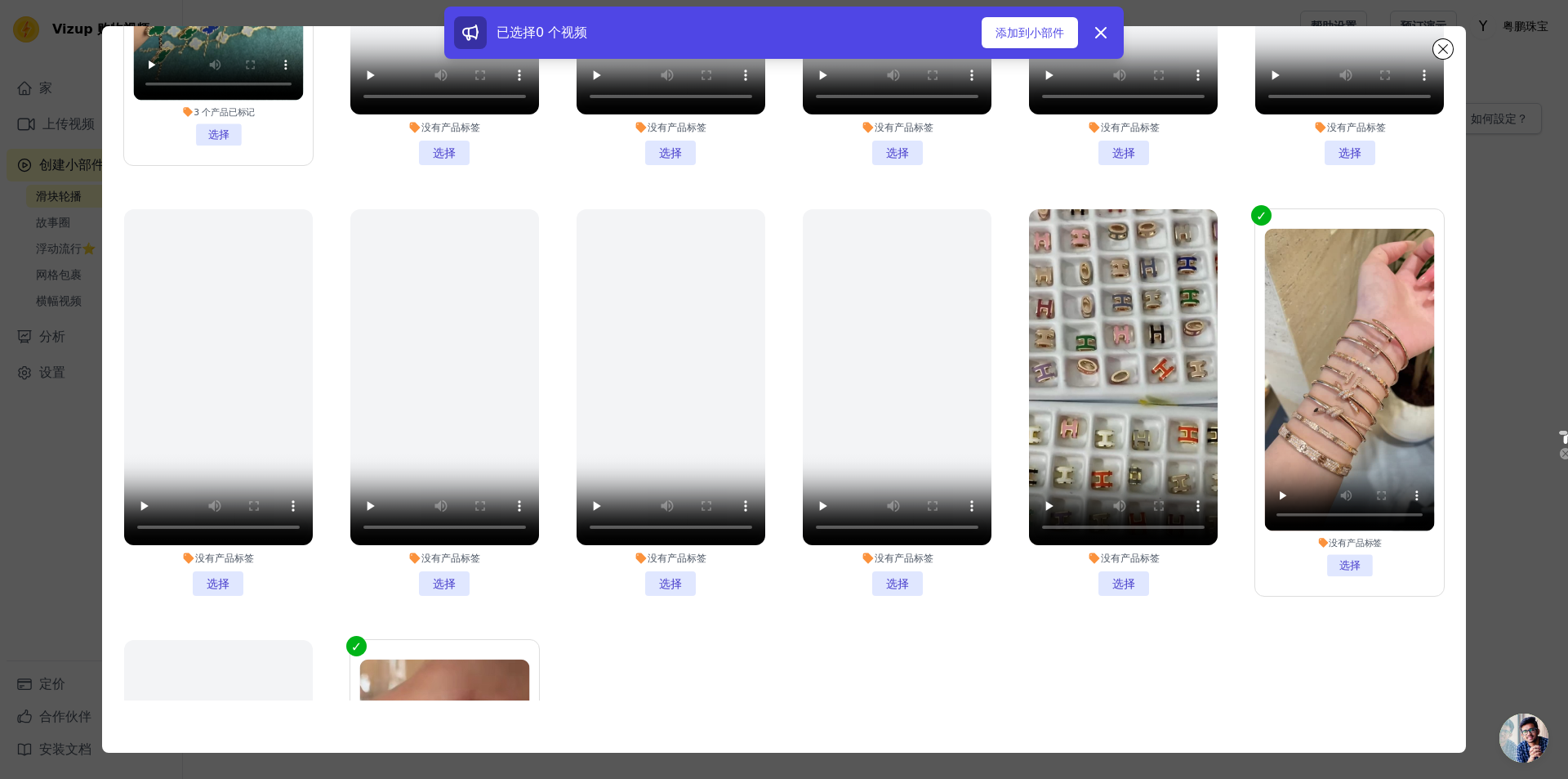
click at [840, 543] on li "没有产品标签 选择" at bounding box center [1123, 403] width 189 height 387
click at [0, 0] on input "没有产品标签 选择" at bounding box center [0, 0] width 0 height 0
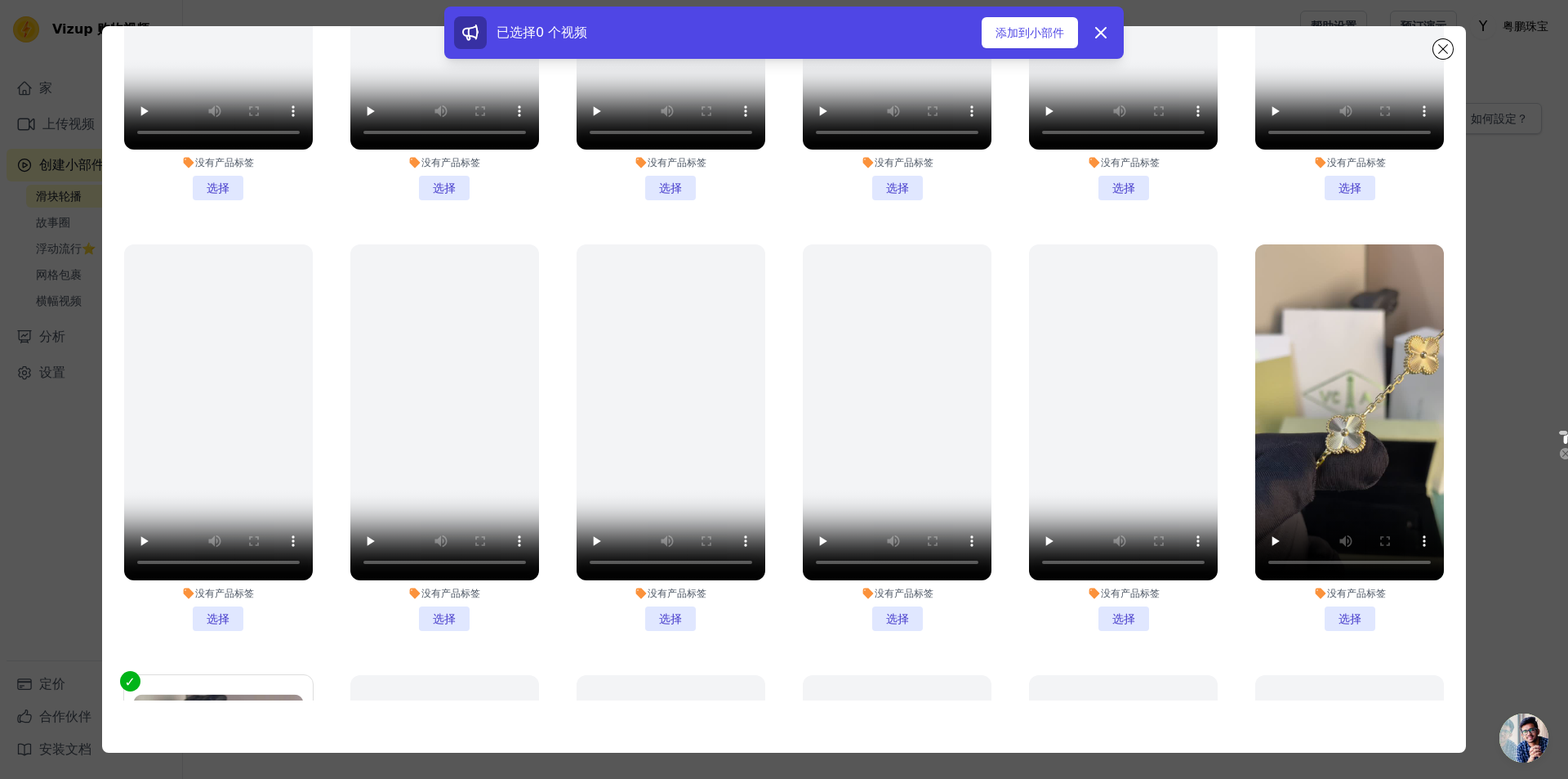
scroll to position [1108, 0]
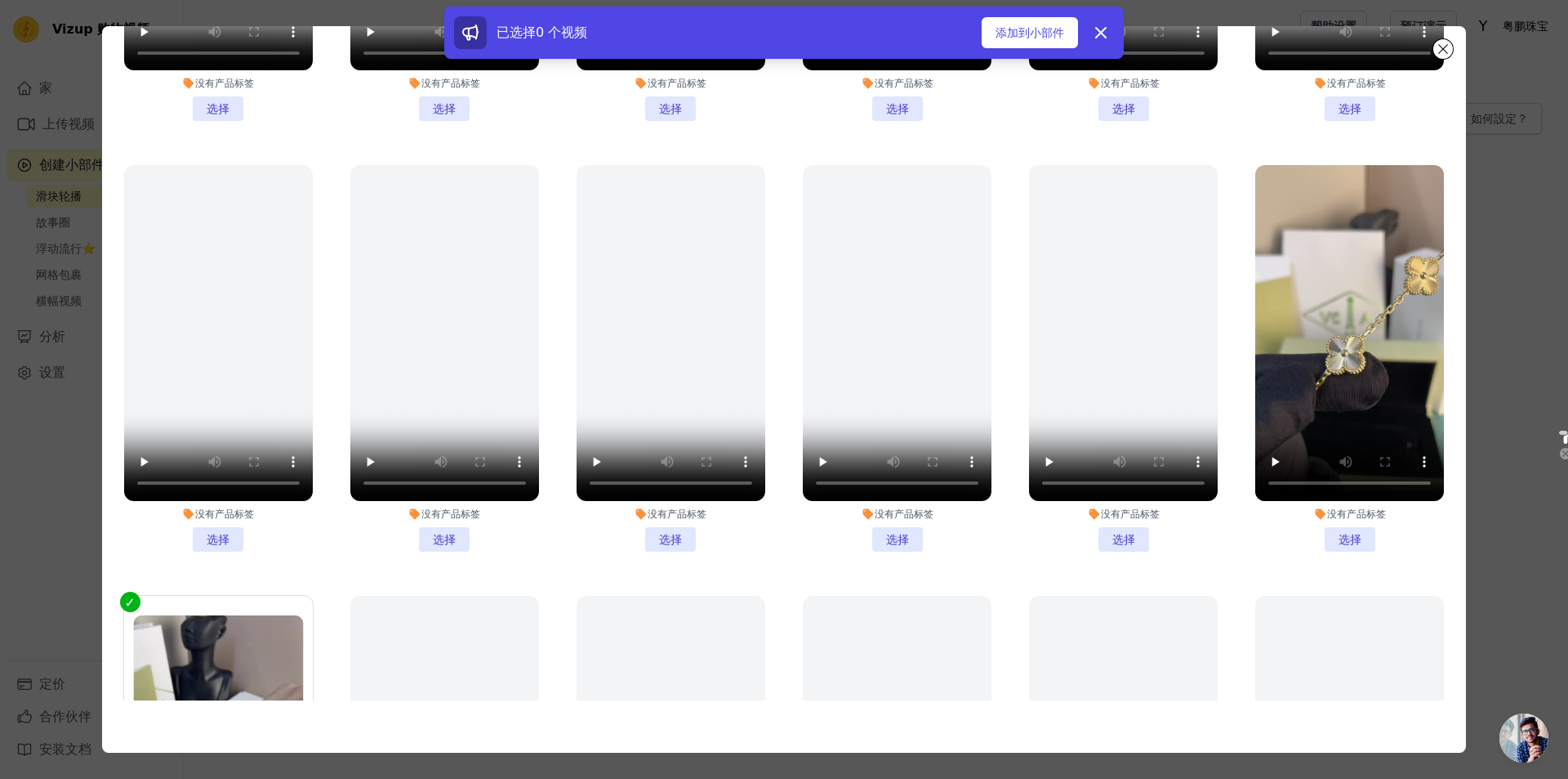
click at [840, 513] on li "没有产品标签 选择" at bounding box center [1349, 359] width 189 height 387
click at [0, 0] on input "没有产品标签 选择" at bounding box center [0, 0] width 0 height 0
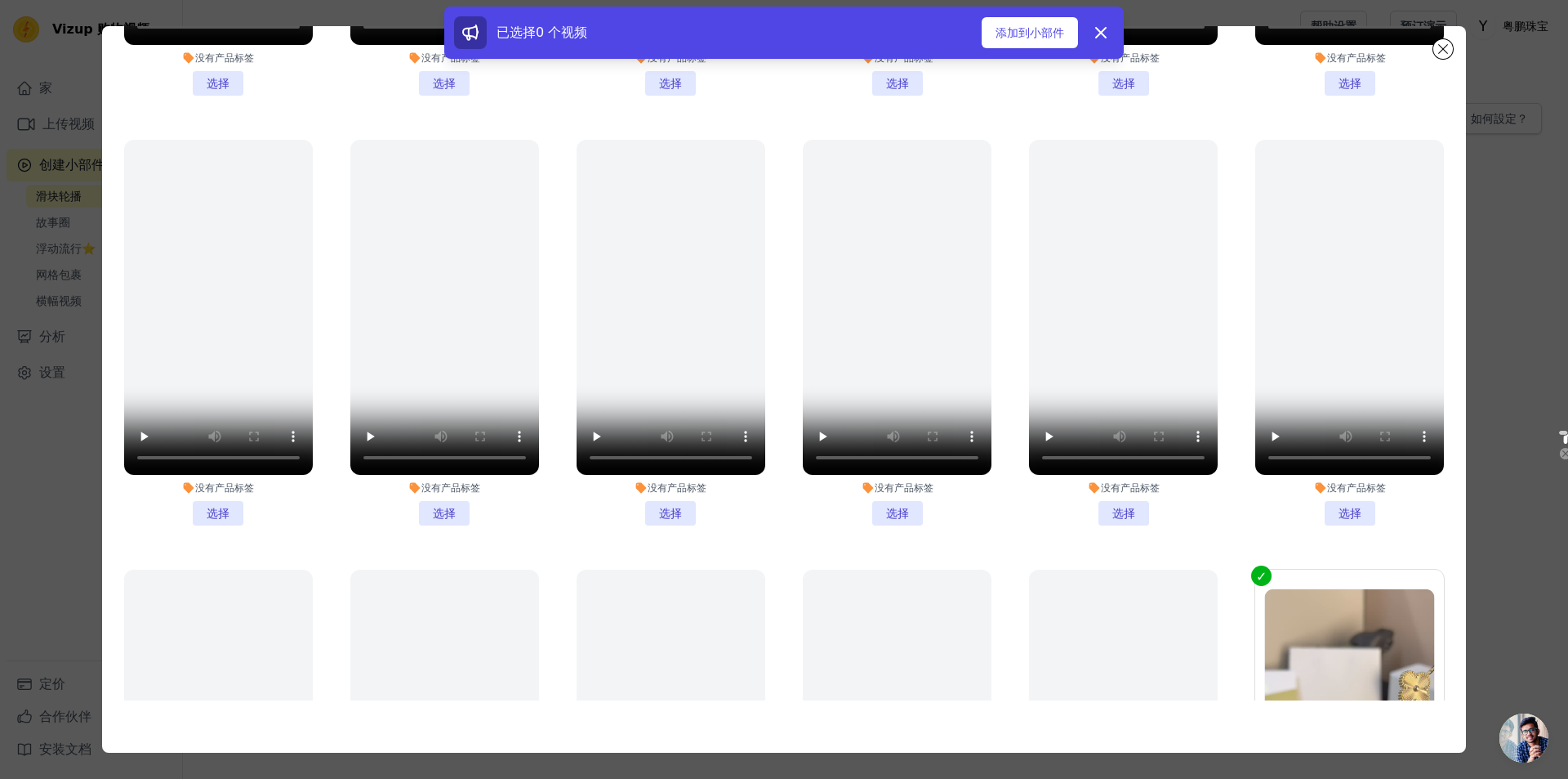
scroll to position [537, 0]
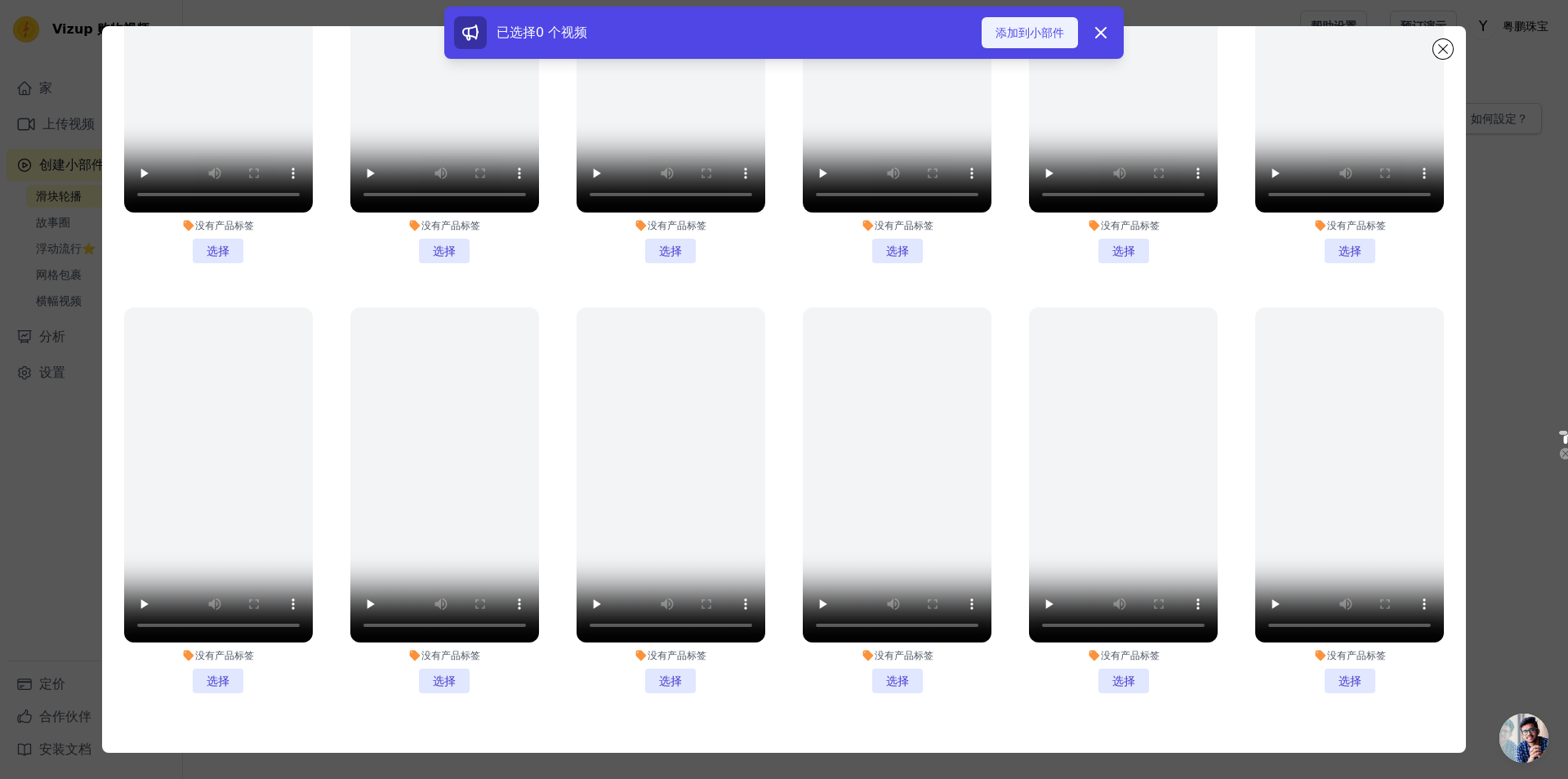
click at [840, 29] on font "添加到小部件" at bounding box center [1029, 33] width 69 height 13
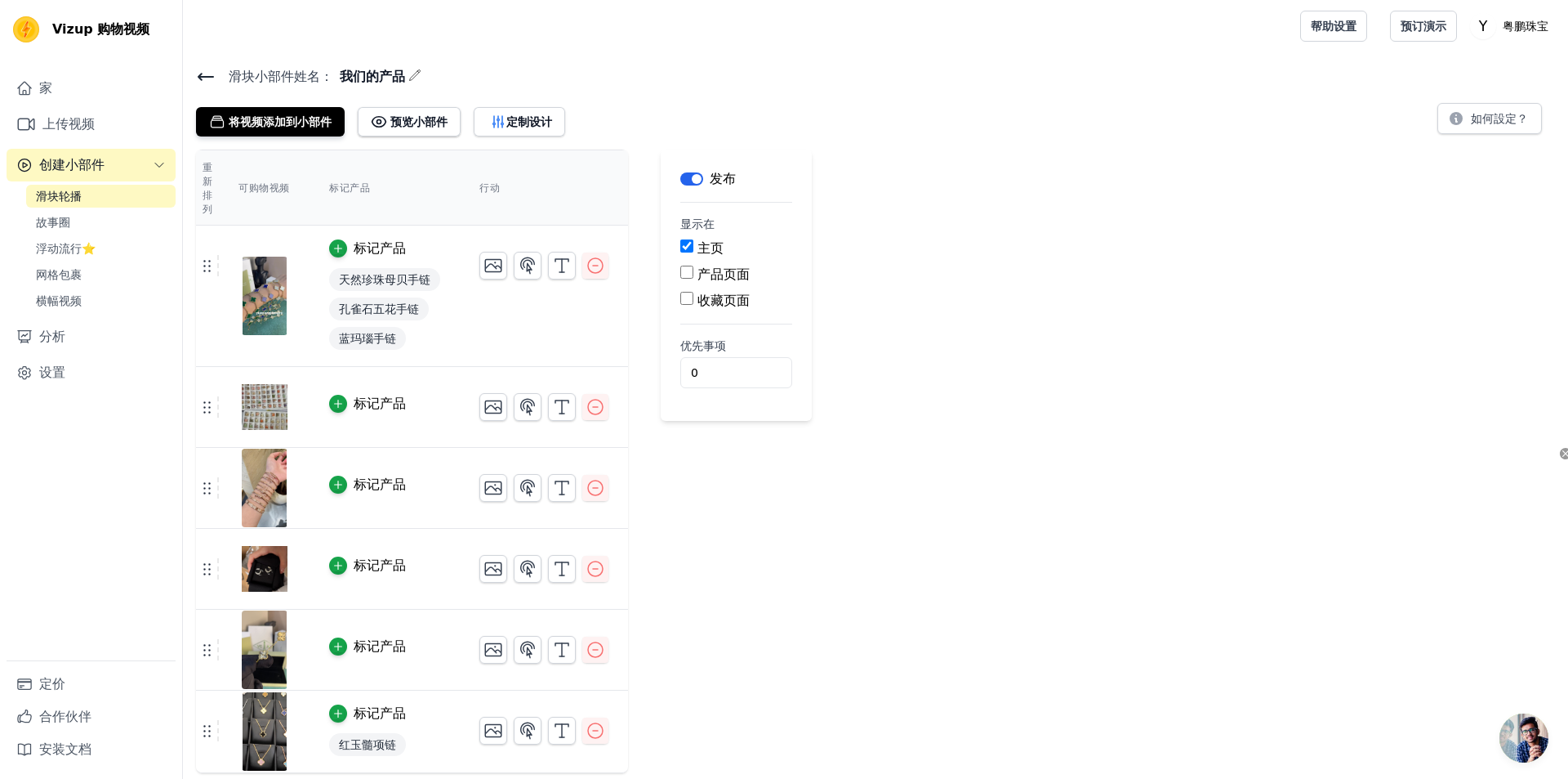
click at [216, 72] on span "滑块小部件 姓名：" at bounding box center [274, 76] width 117 height 20
click at [203, 72] on icon at bounding box center [206, 76] width 20 height 20
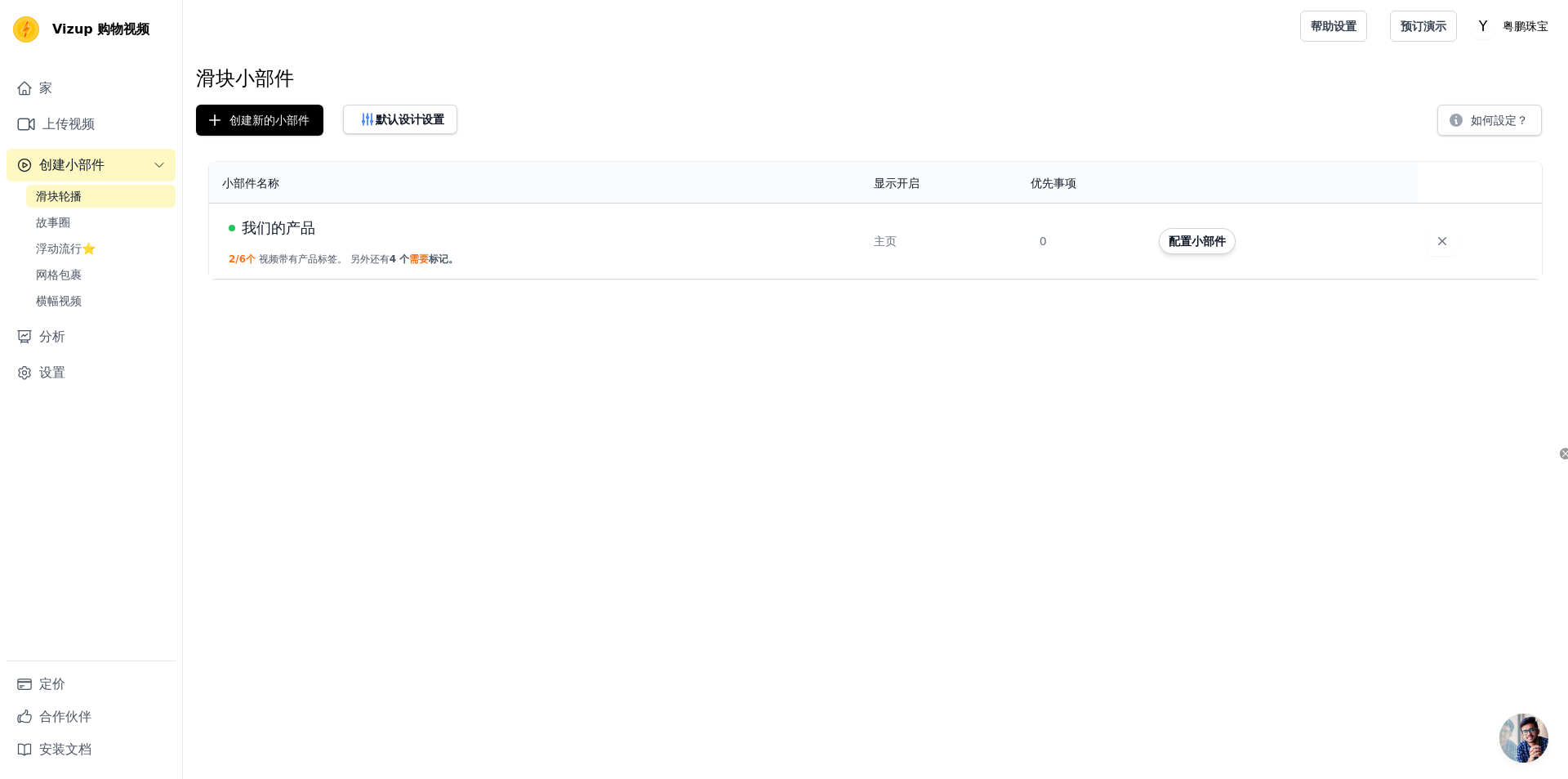
click at [306, 230] on font "我们的产品" at bounding box center [279, 227] width 73 height 17
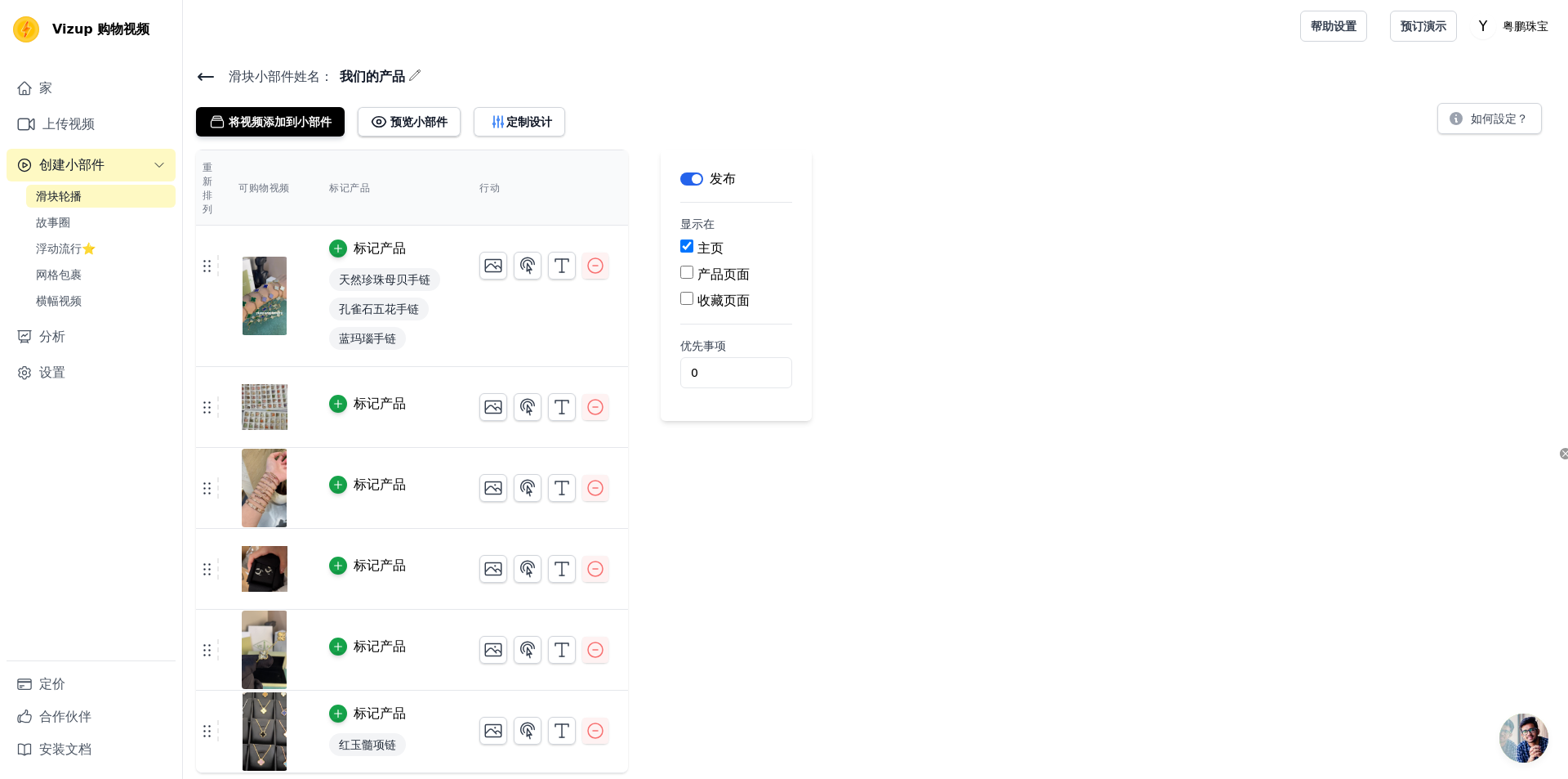
click at [357, 480] on font "标记产品" at bounding box center [380, 484] width 53 height 16
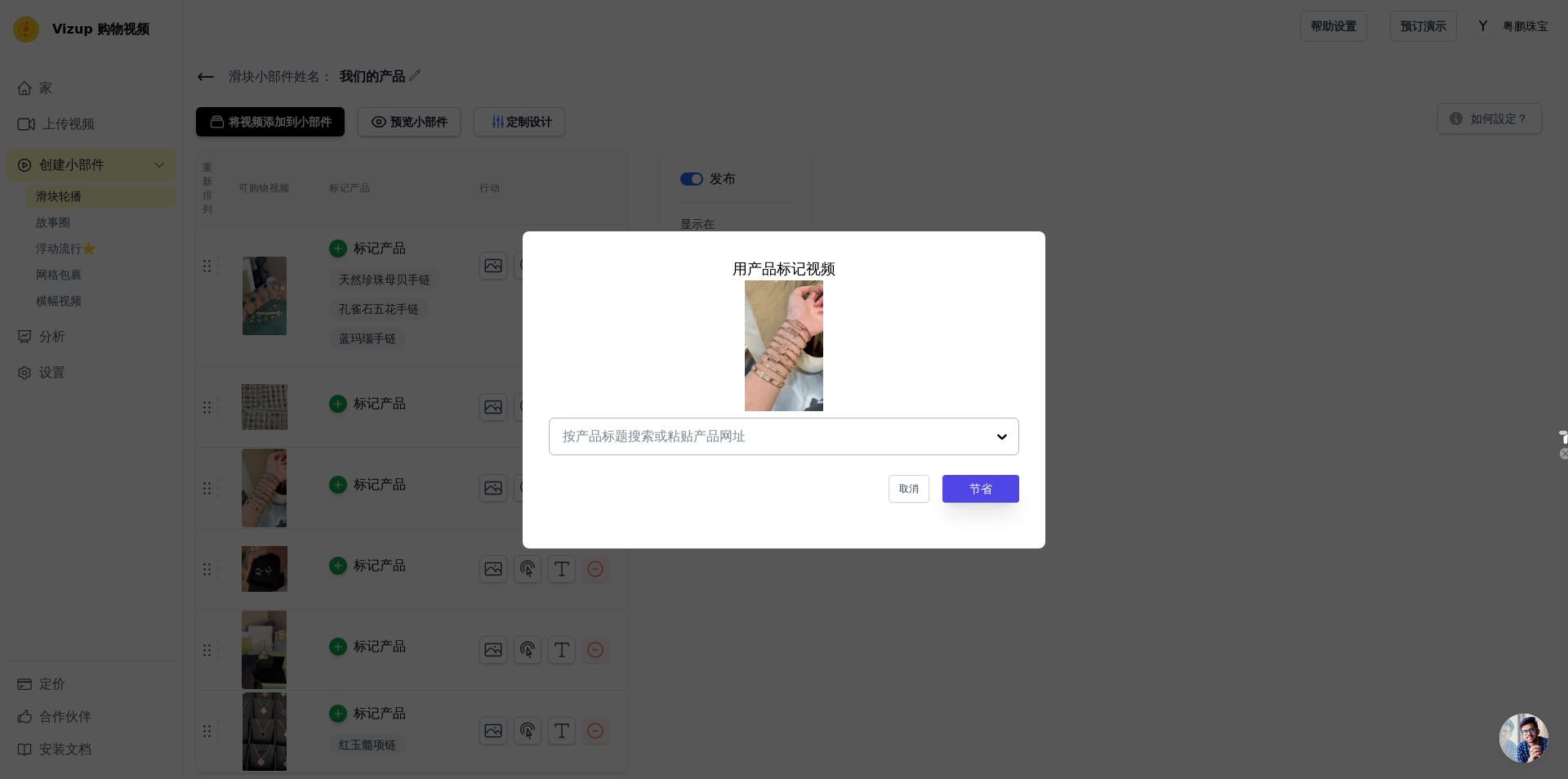
click at [840, 438] on div at bounding box center [1002, 436] width 33 height 36
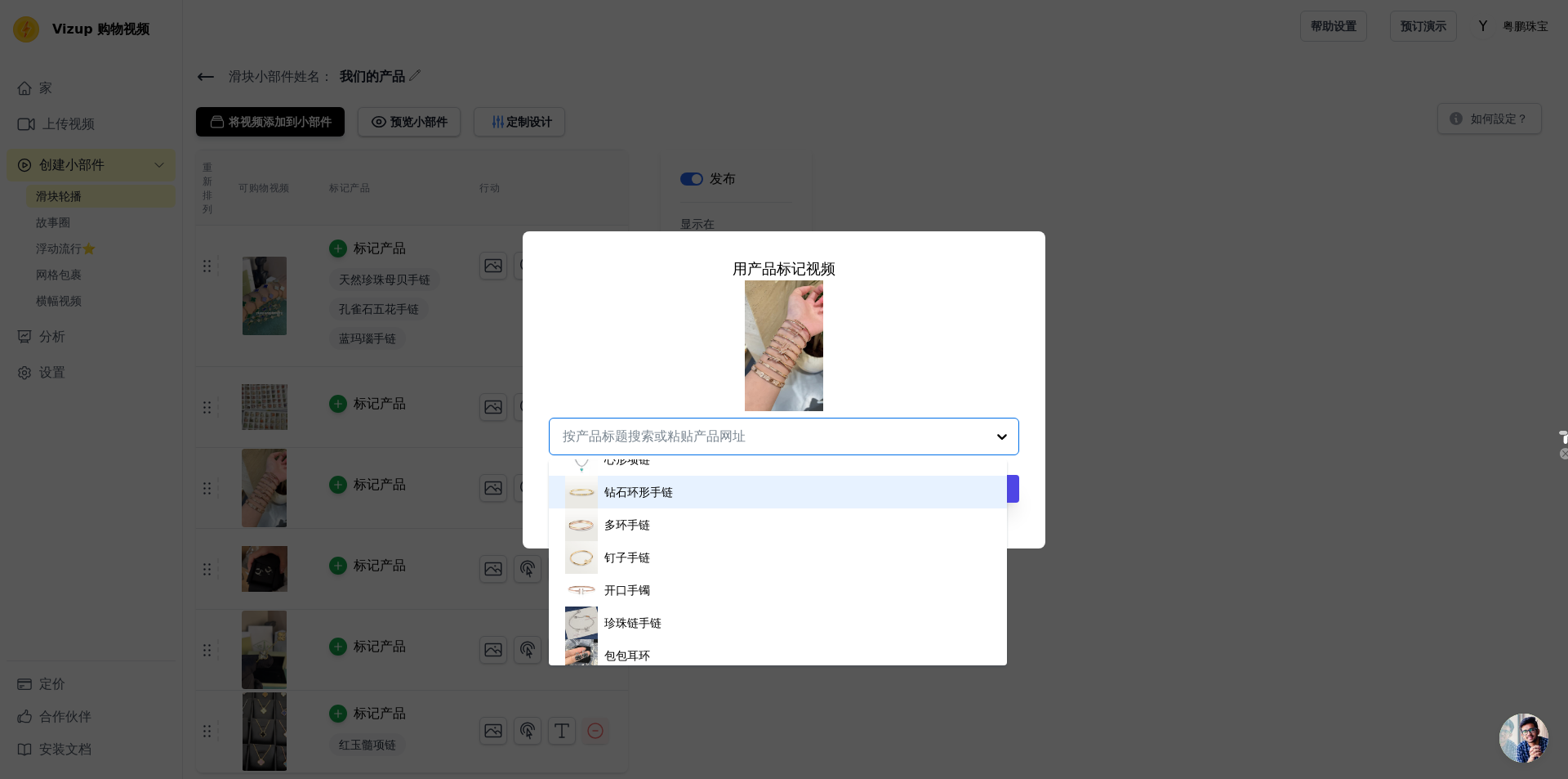
scroll to position [392, 0]
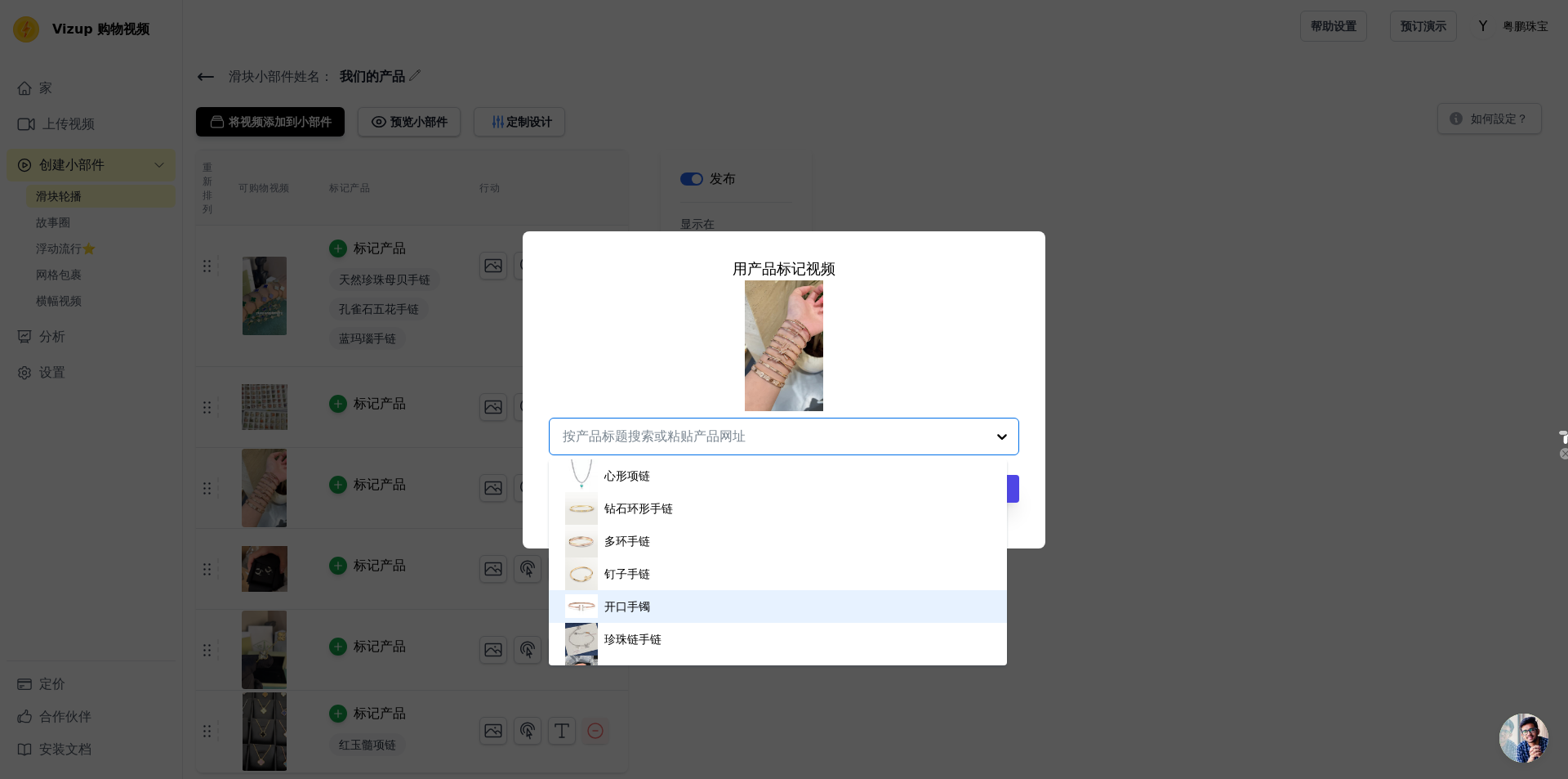
click at [694, 604] on div "开口手镯" at bounding box center [778, 606] width 426 height 33
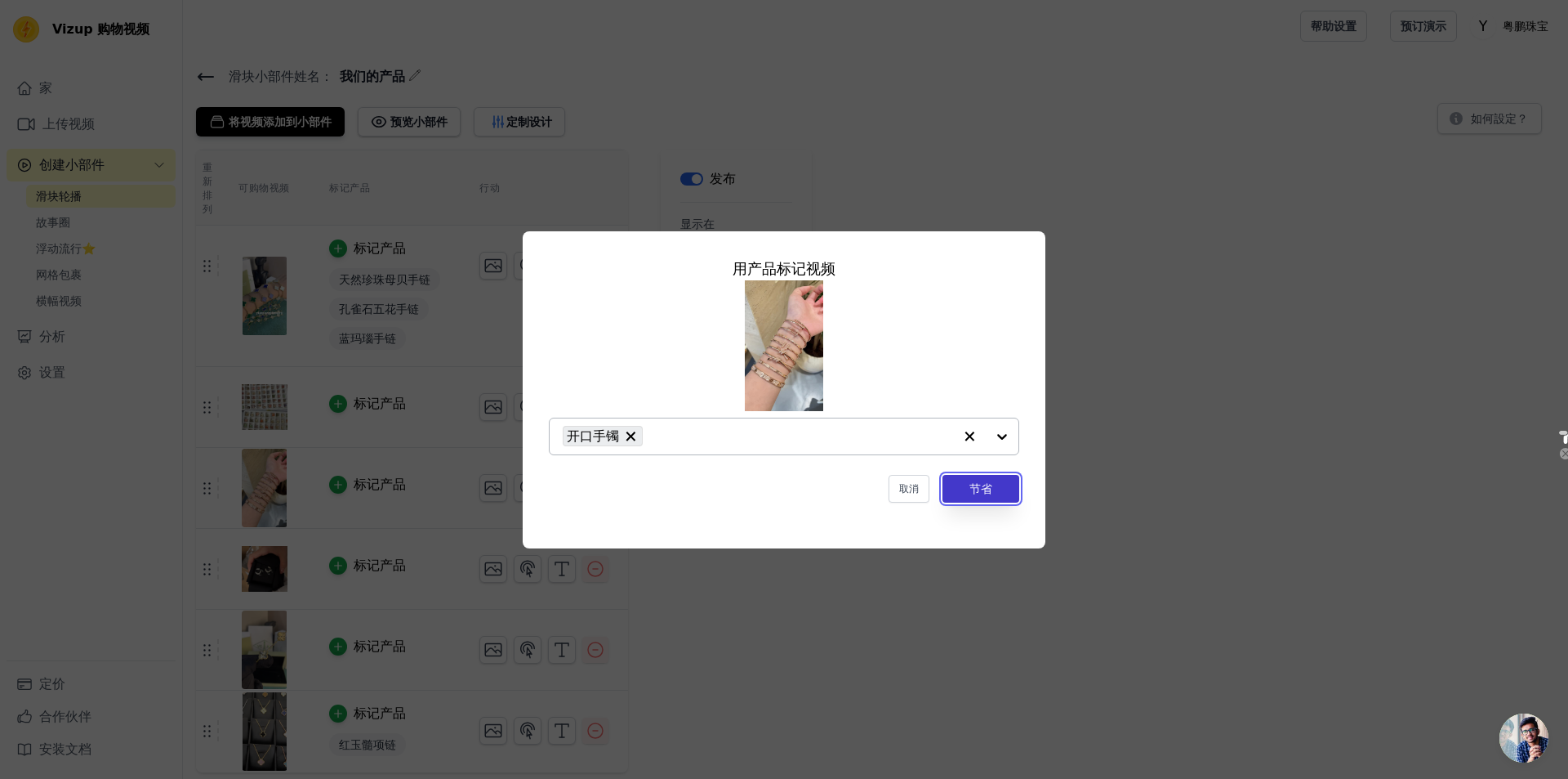
click at [840, 499] on button "节省" at bounding box center [982, 489] width 77 height 28
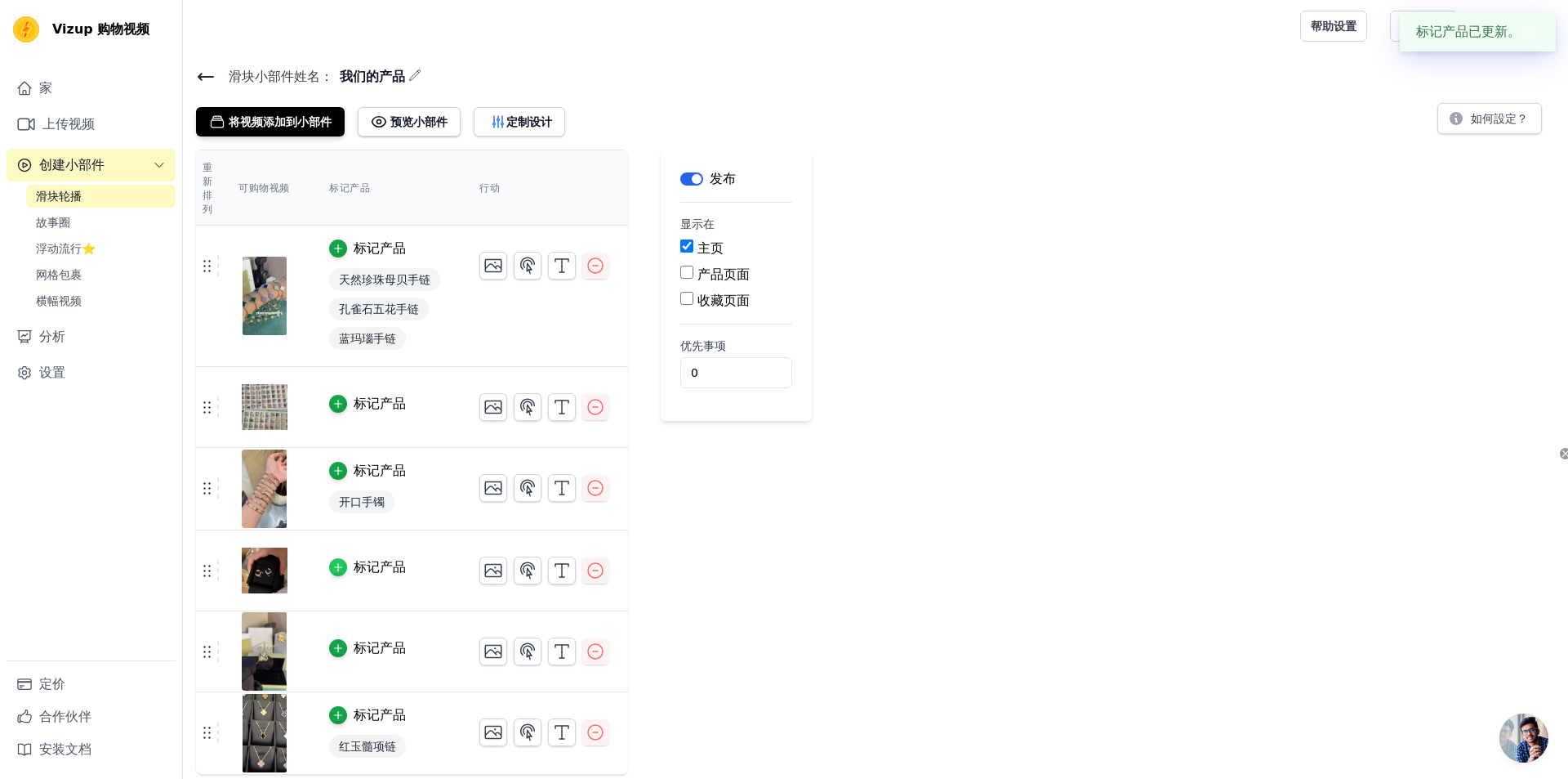
click at [337, 560] on div "button" at bounding box center [338, 567] width 18 height 18
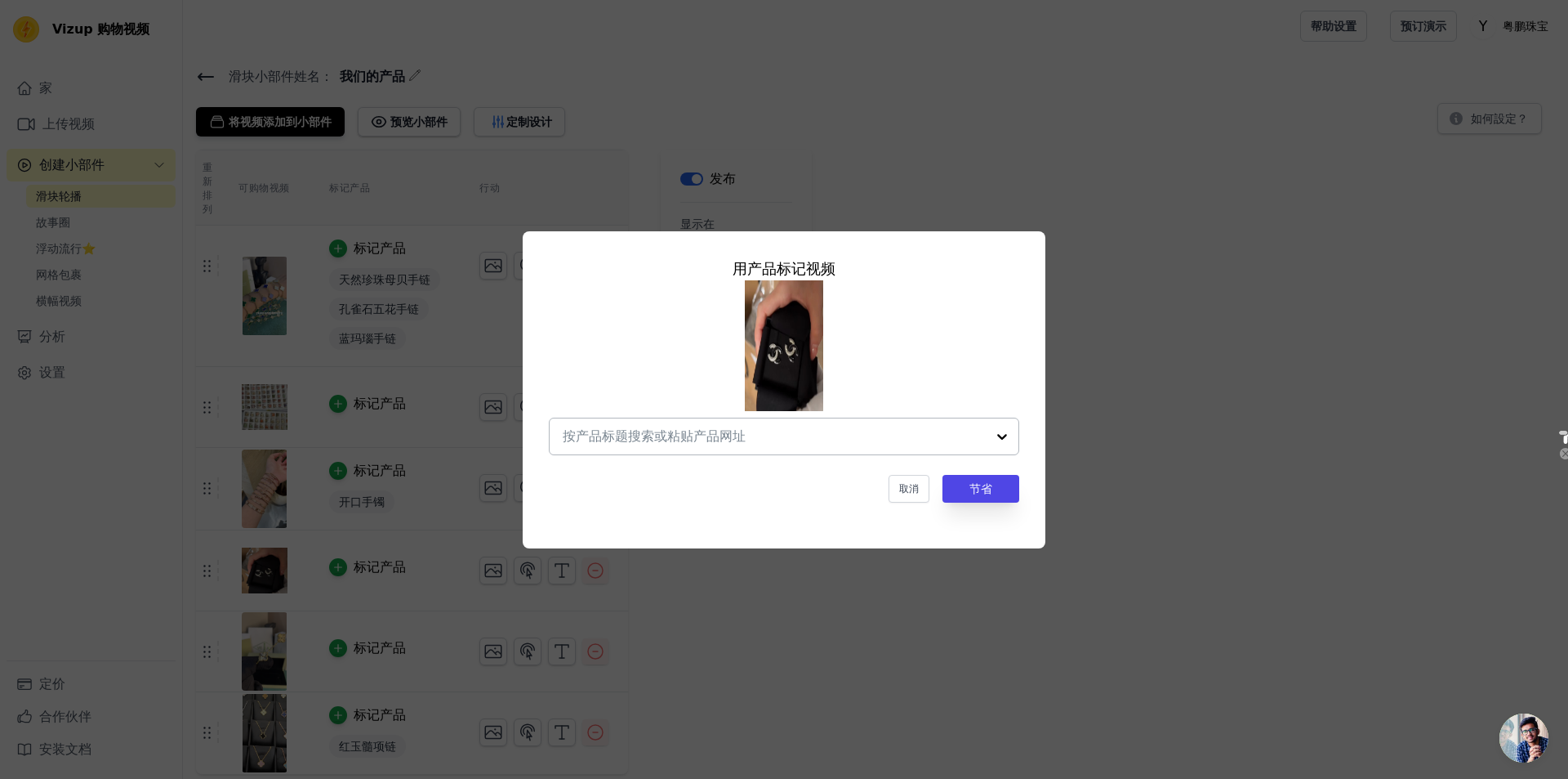
click at [840, 437] on div at bounding box center [1002, 436] width 33 height 36
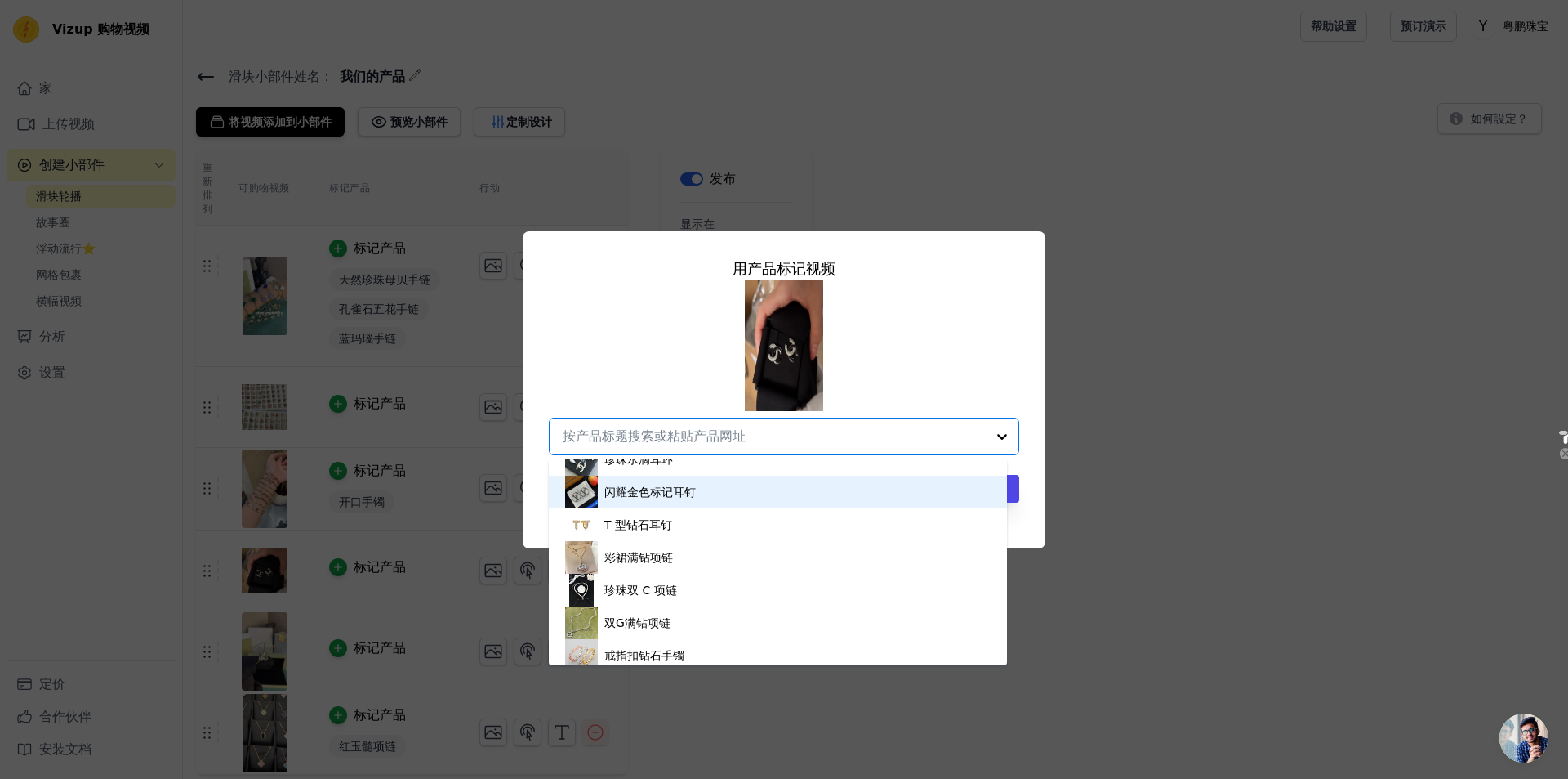
scroll to position [1144, 0]
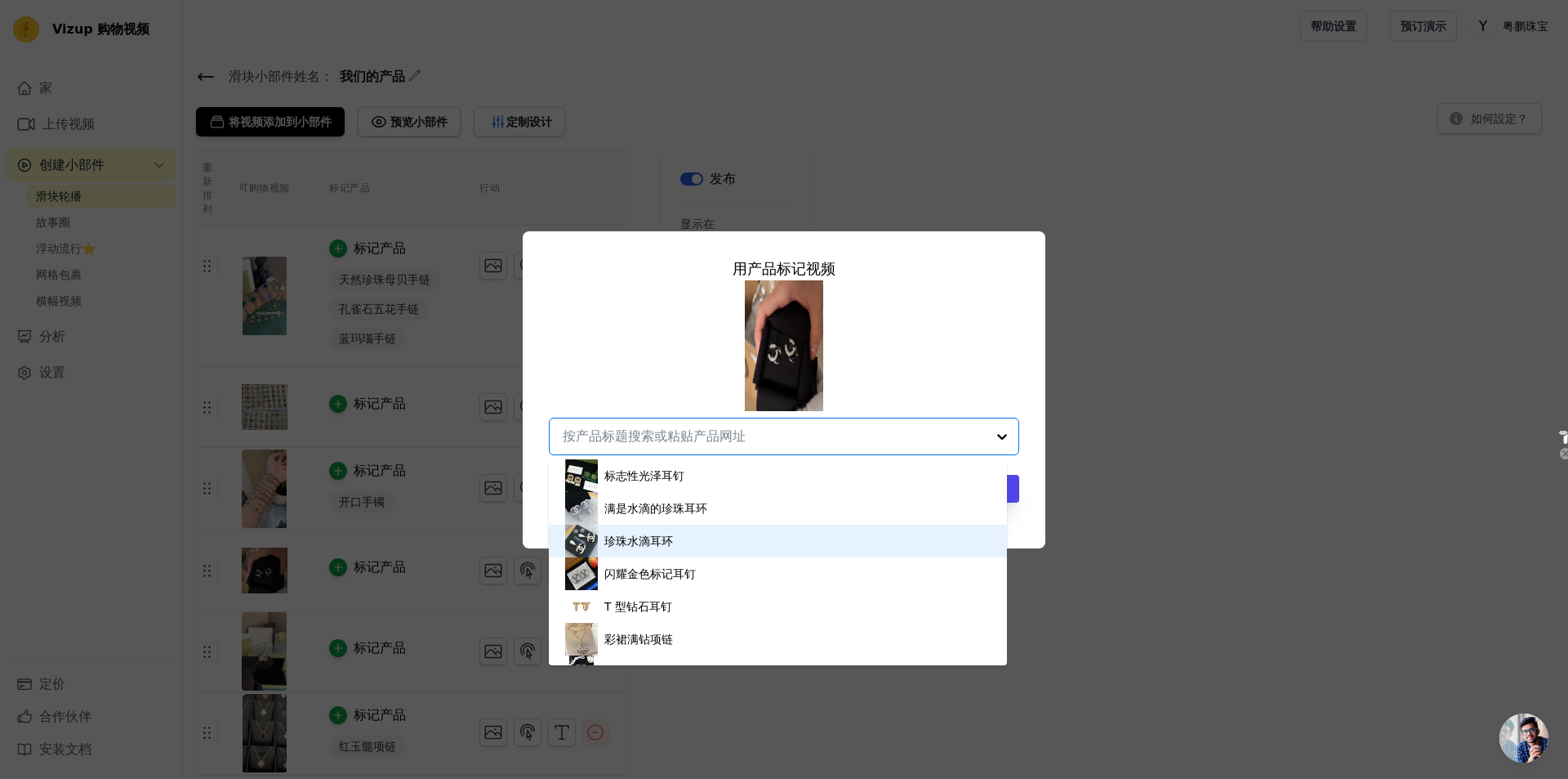
click at [683, 543] on div "珍珠水滴耳环" at bounding box center [778, 541] width 426 height 33
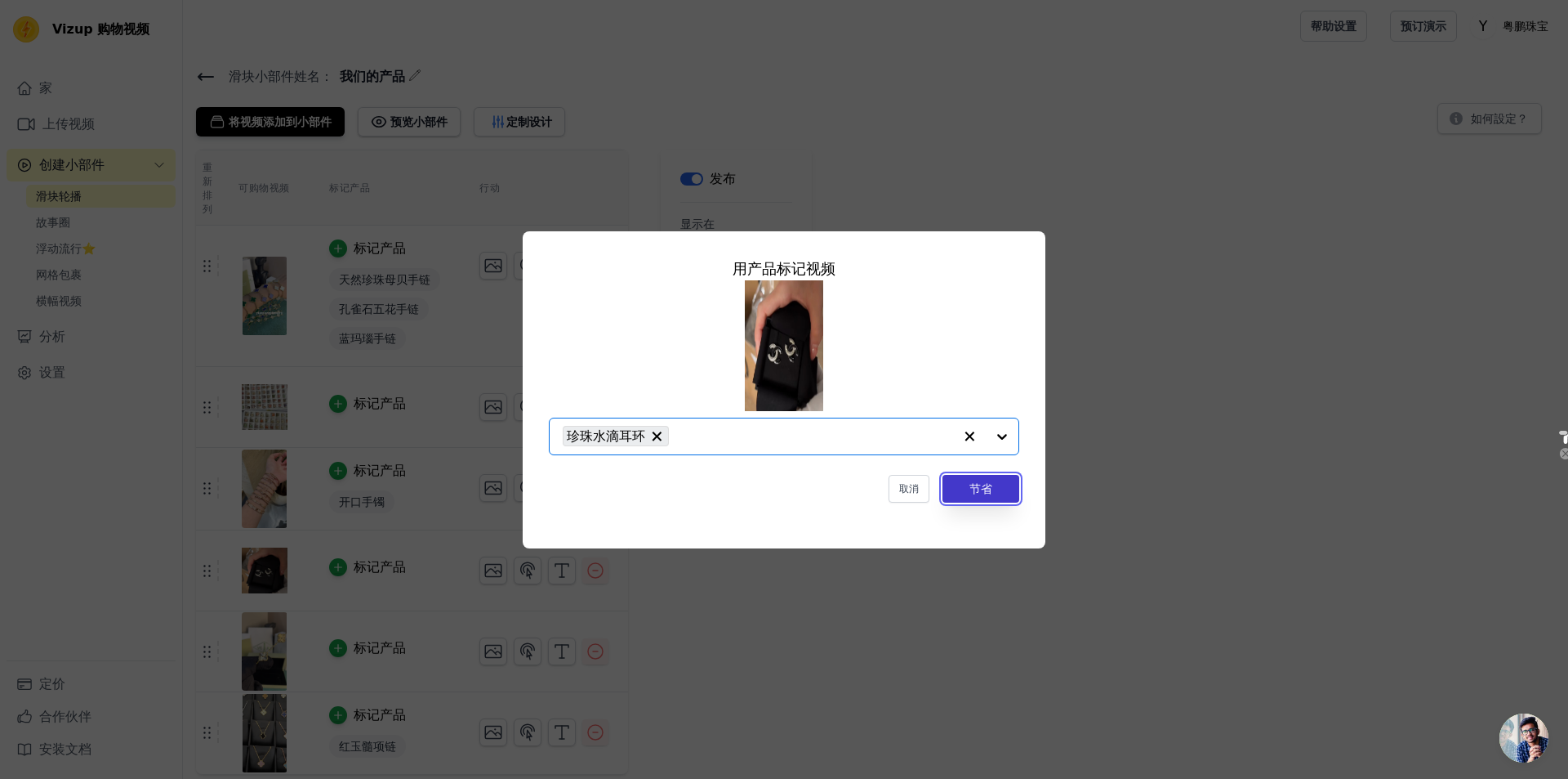
click at [840, 496] on font "节省" at bounding box center [981, 489] width 23 height 13
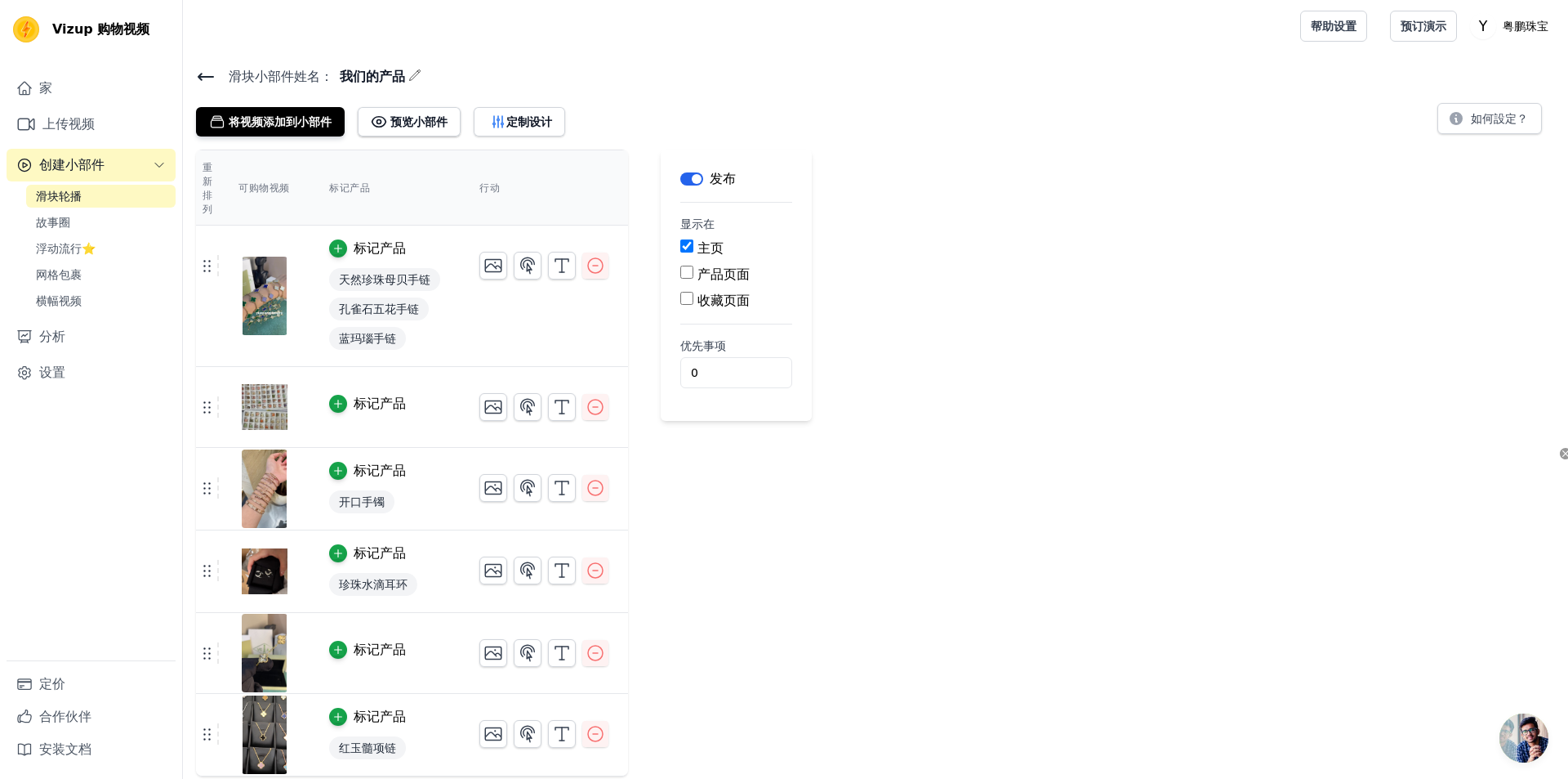
click at [371, 651] on font "标记产品" at bounding box center [380, 649] width 53 height 16
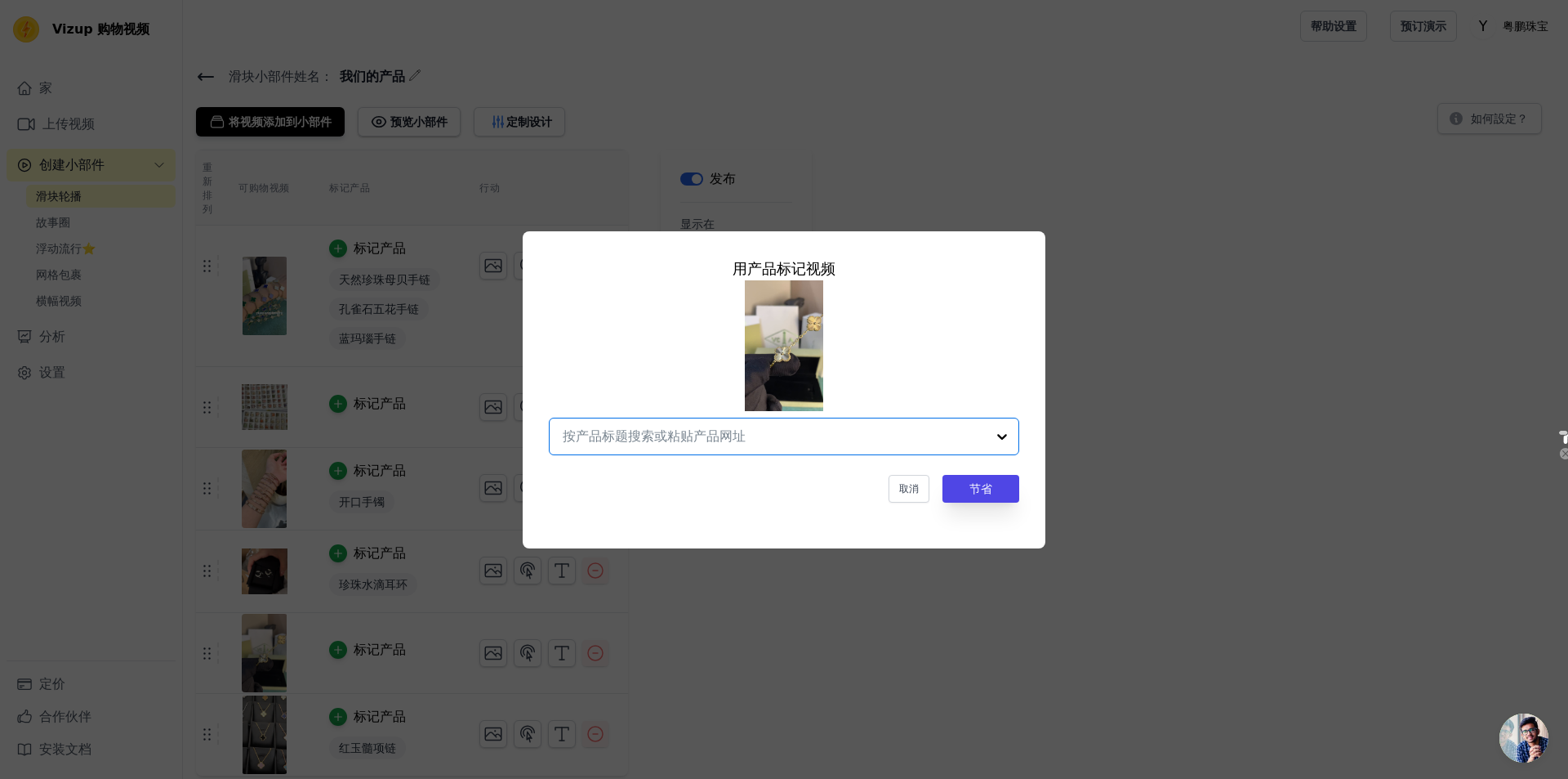
click at [840, 433] on input "text" at bounding box center [774, 435] width 423 height 20
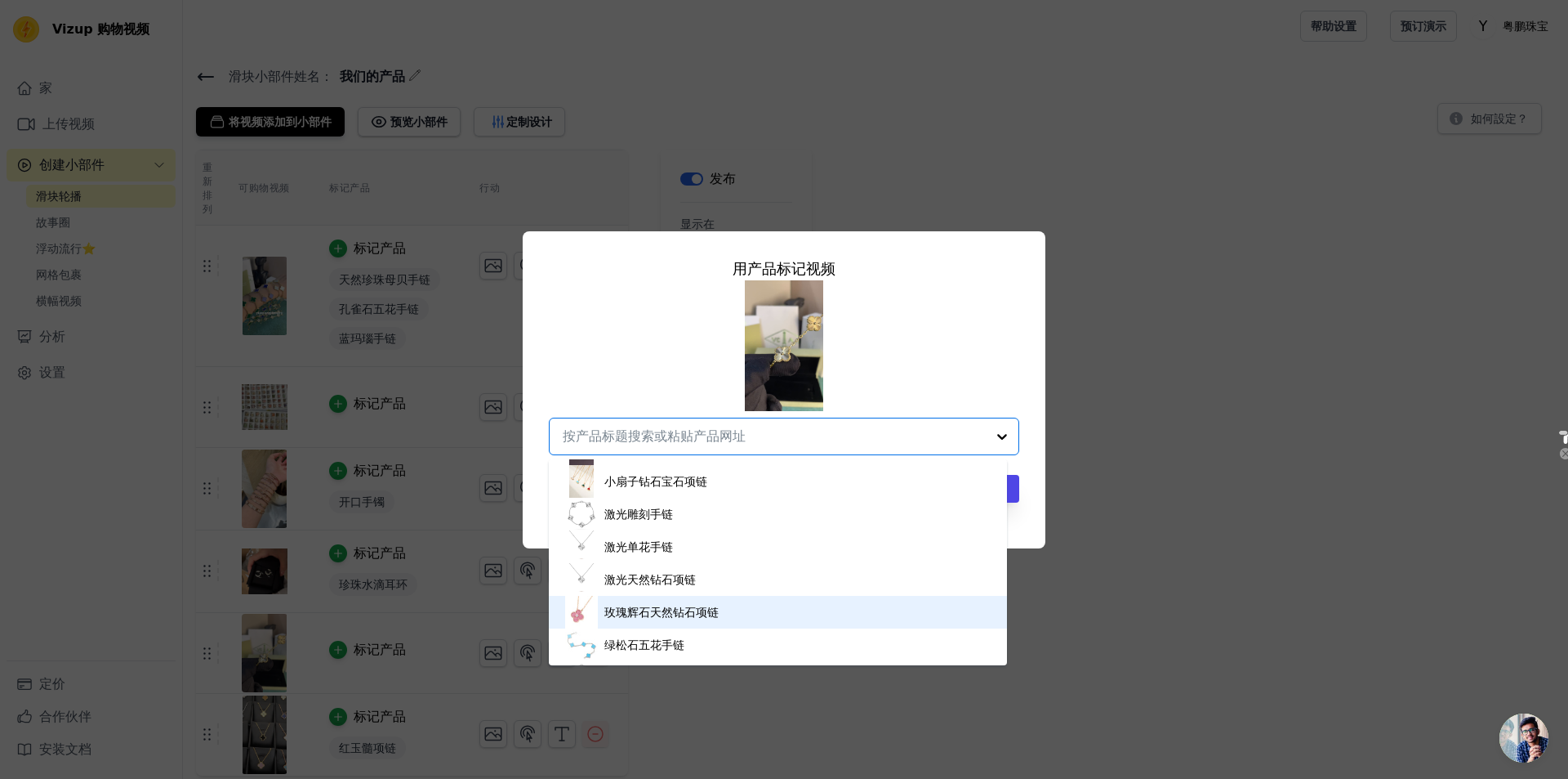
scroll to position [1879, 0]
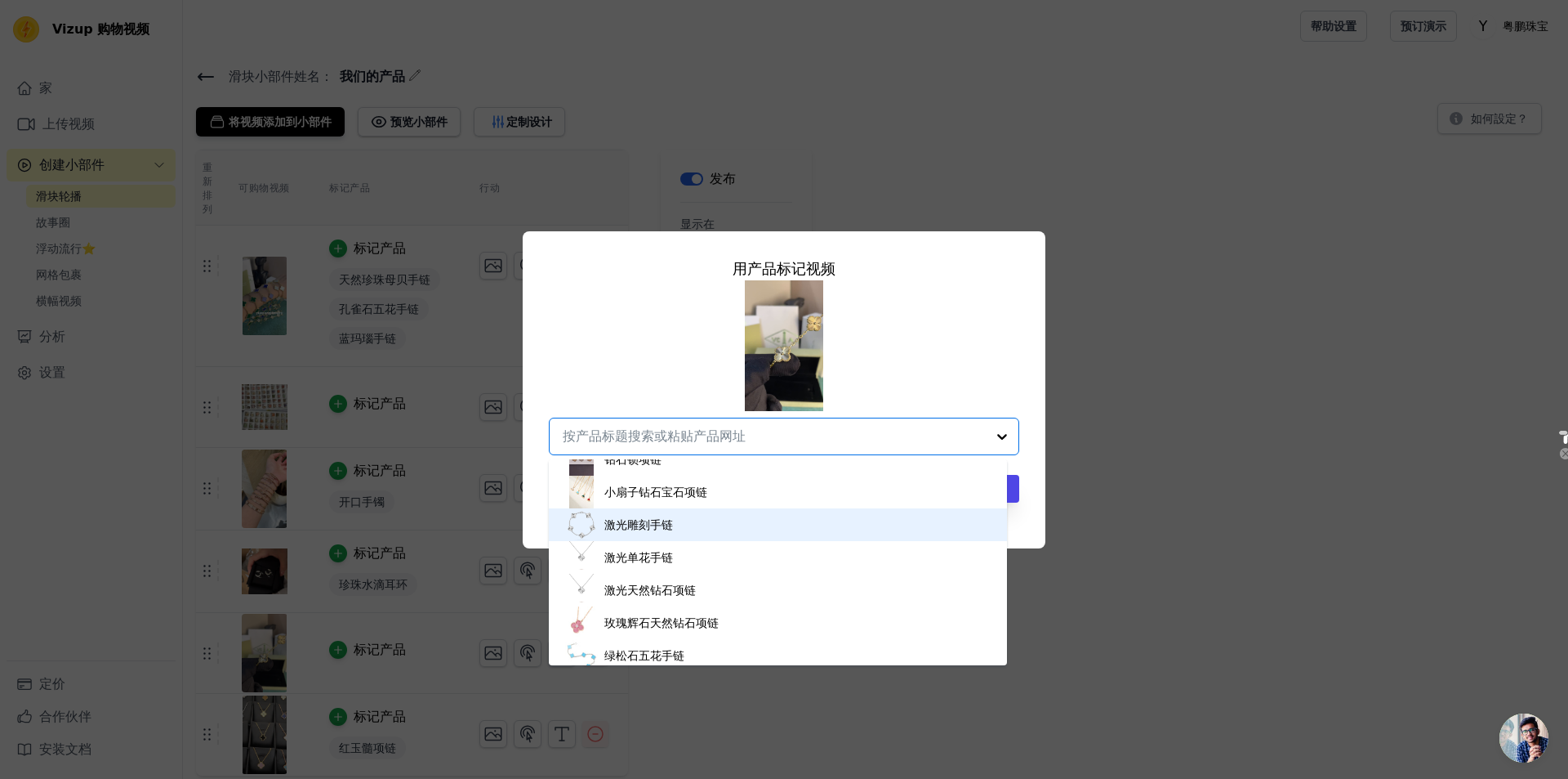
click at [689, 517] on div "激光雕刻手链" at bounding box center [778, 524] width 426 height 33
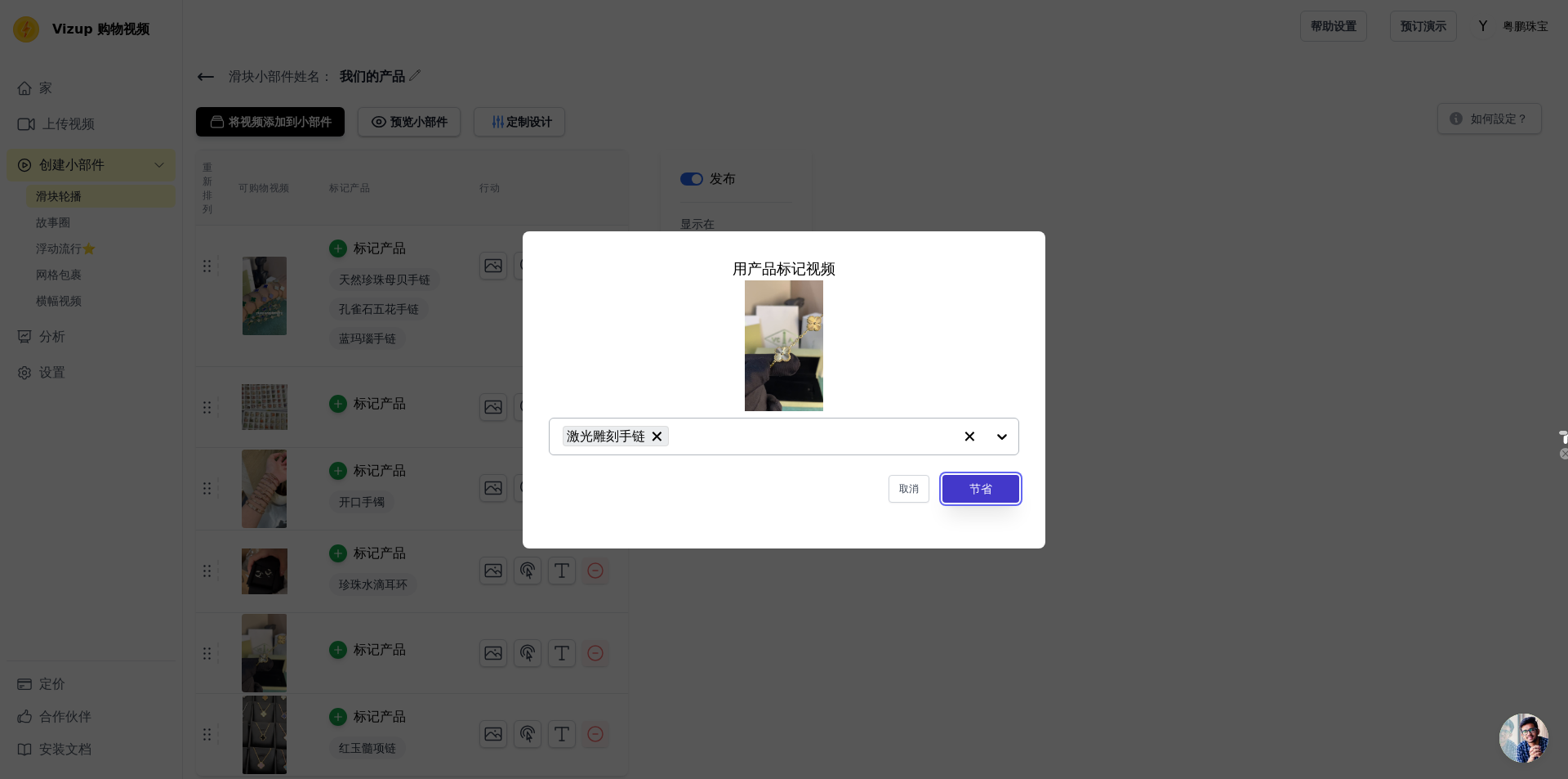
click at [840, 488] on button "节省" at bounding box center [982, 489] width 77 height 28
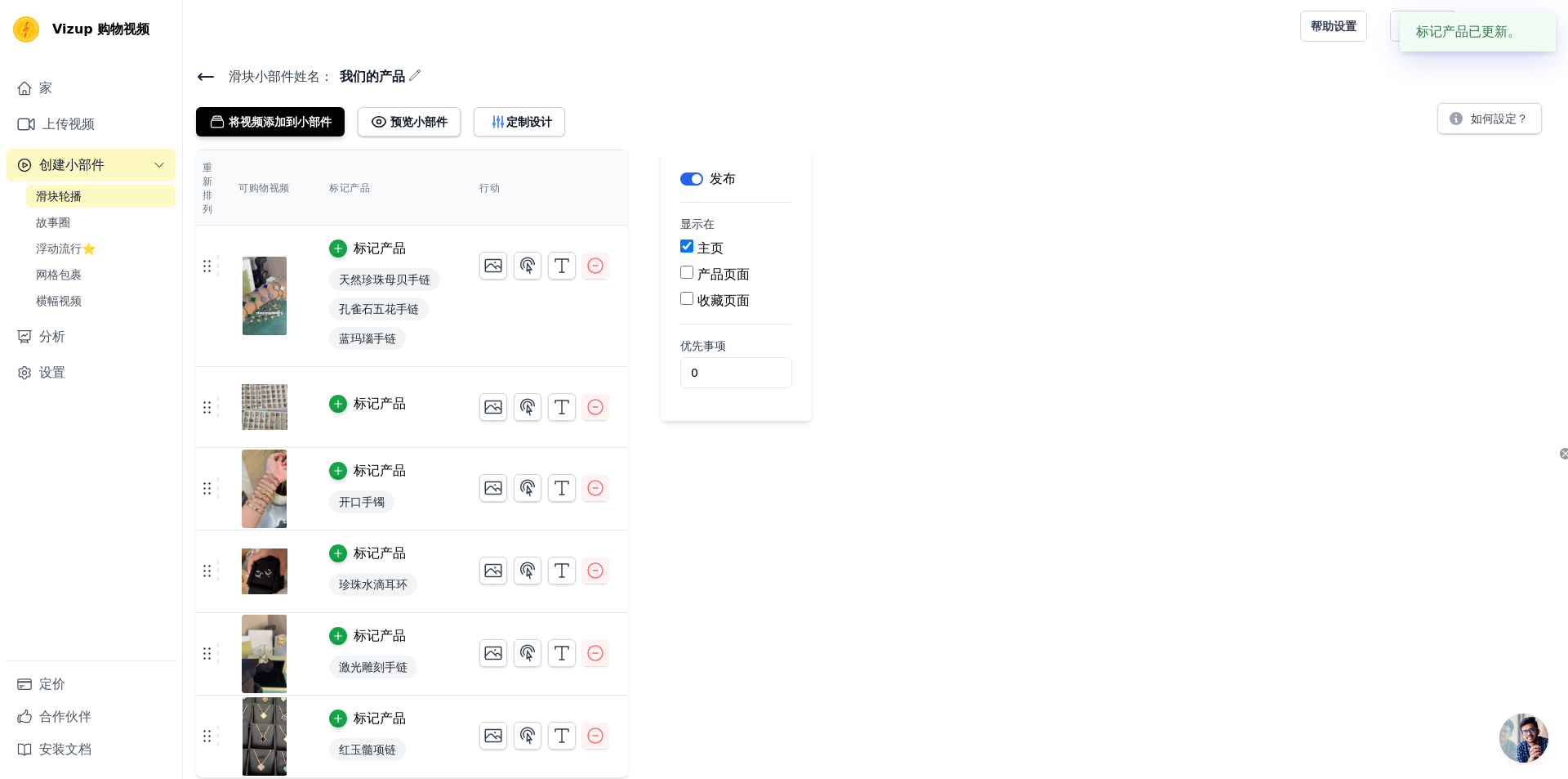
click at [347, 414] on td "标记产品" at bounding box center [385, 407] width 150 height 81
click at [358, 405] on font "标记产品" at bounding box center [380, 403] width 53 height 16
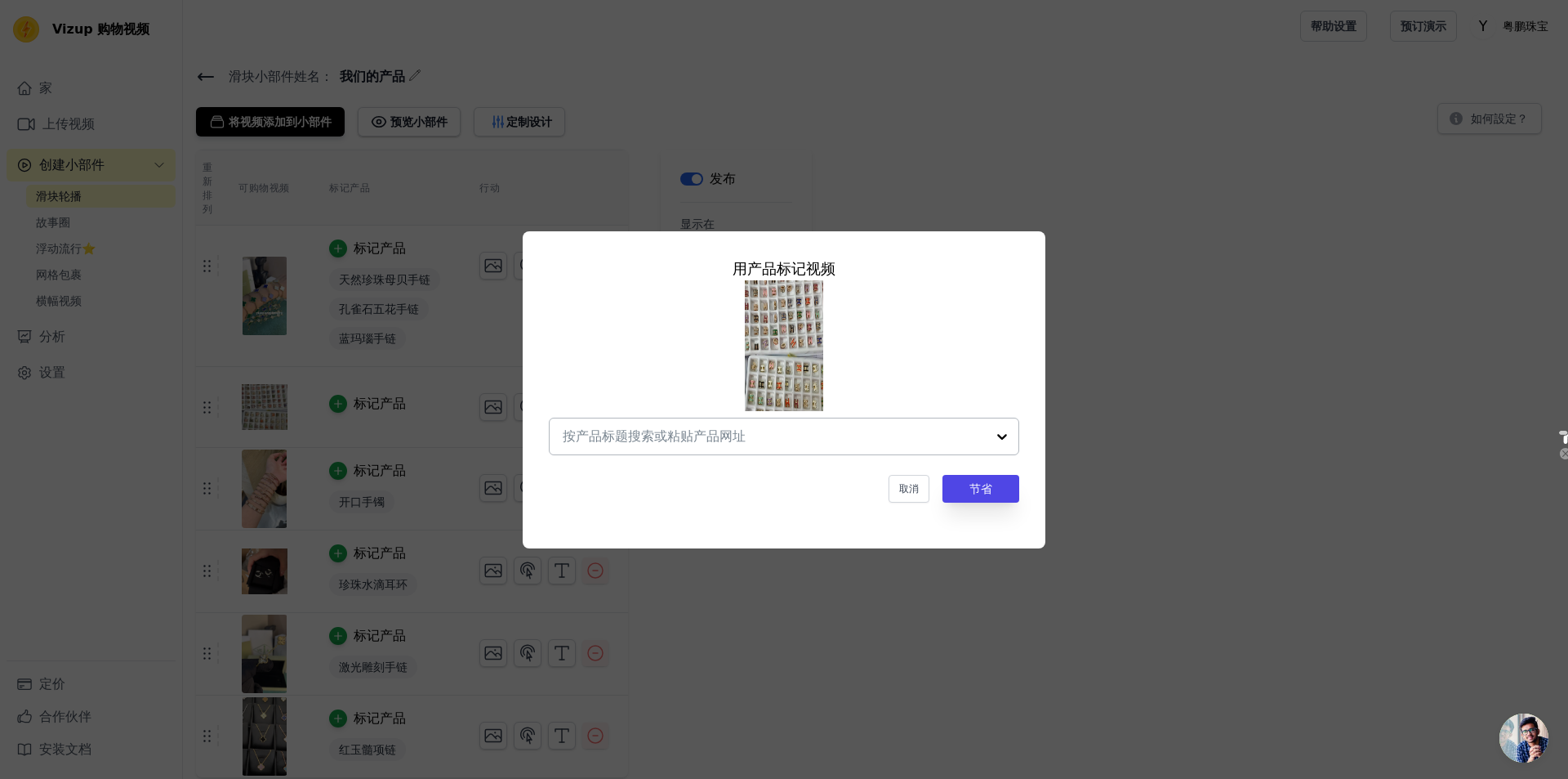
click at [840, 442] on input "text" at bounding box center [774, 435] width 423 height 20
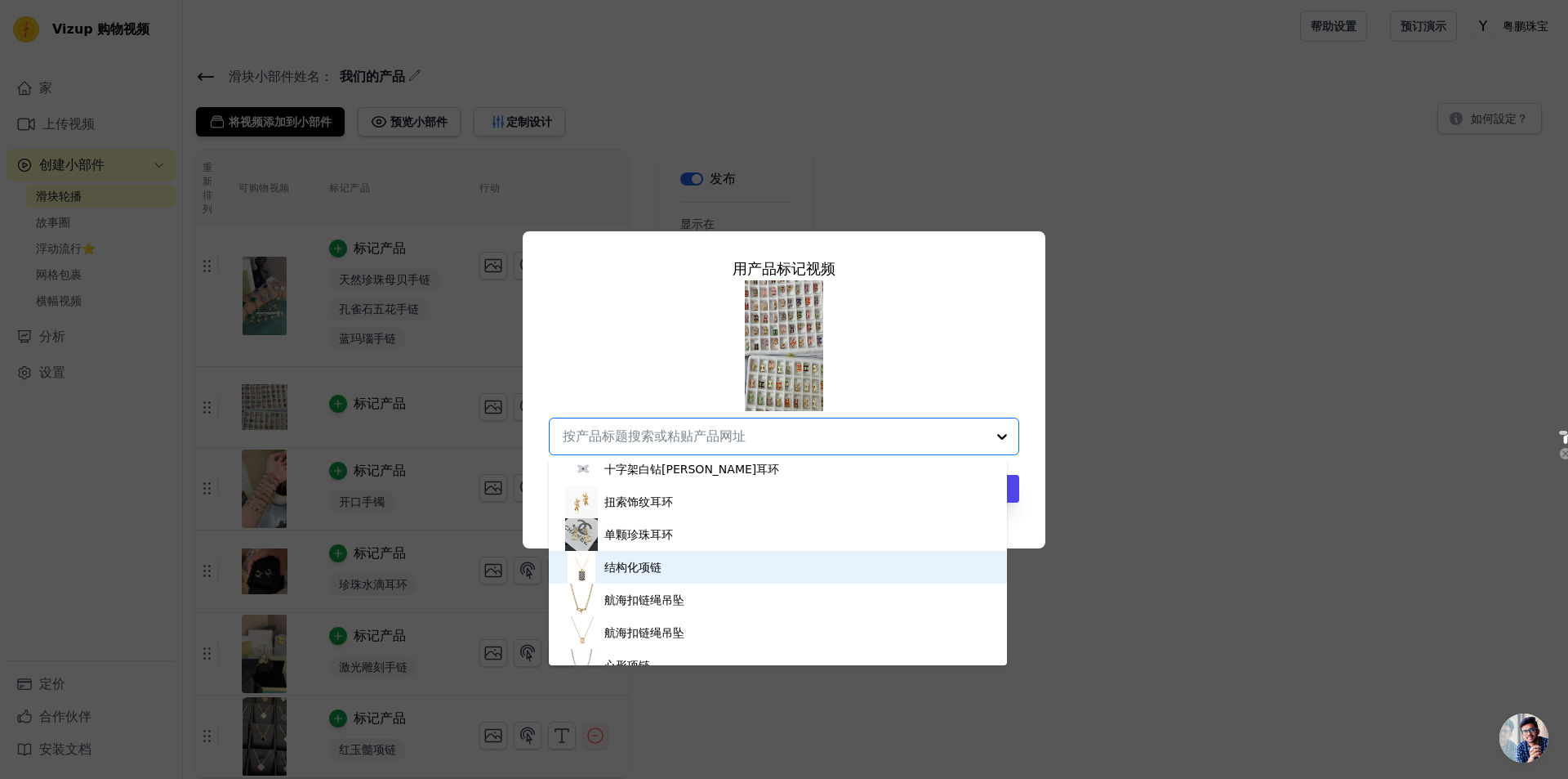
scroll to position [163, 0]
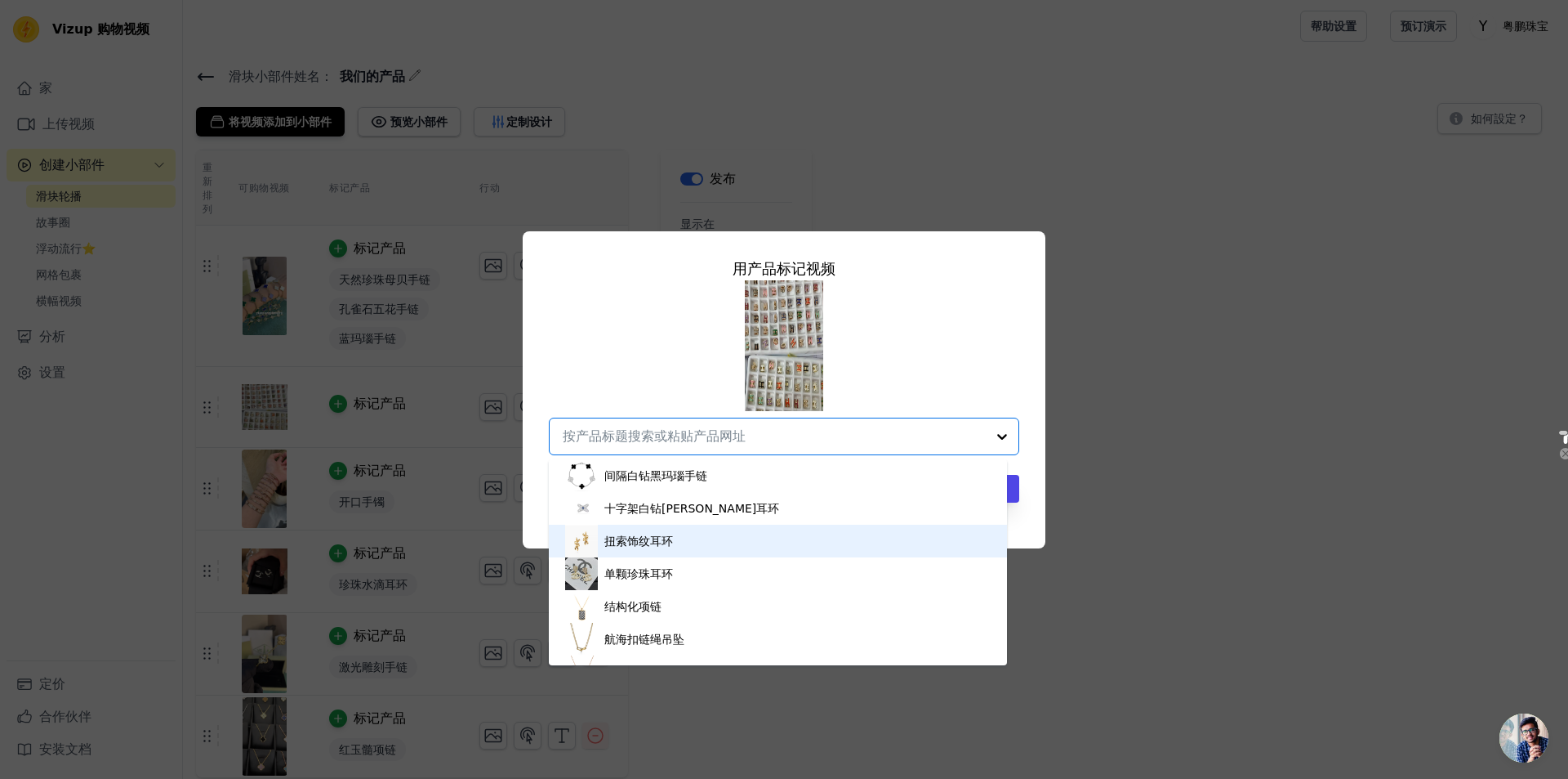
click at [702, 540] on div "扭索饰纹耳环" at bounding box center [778, 541] width 426 height 33
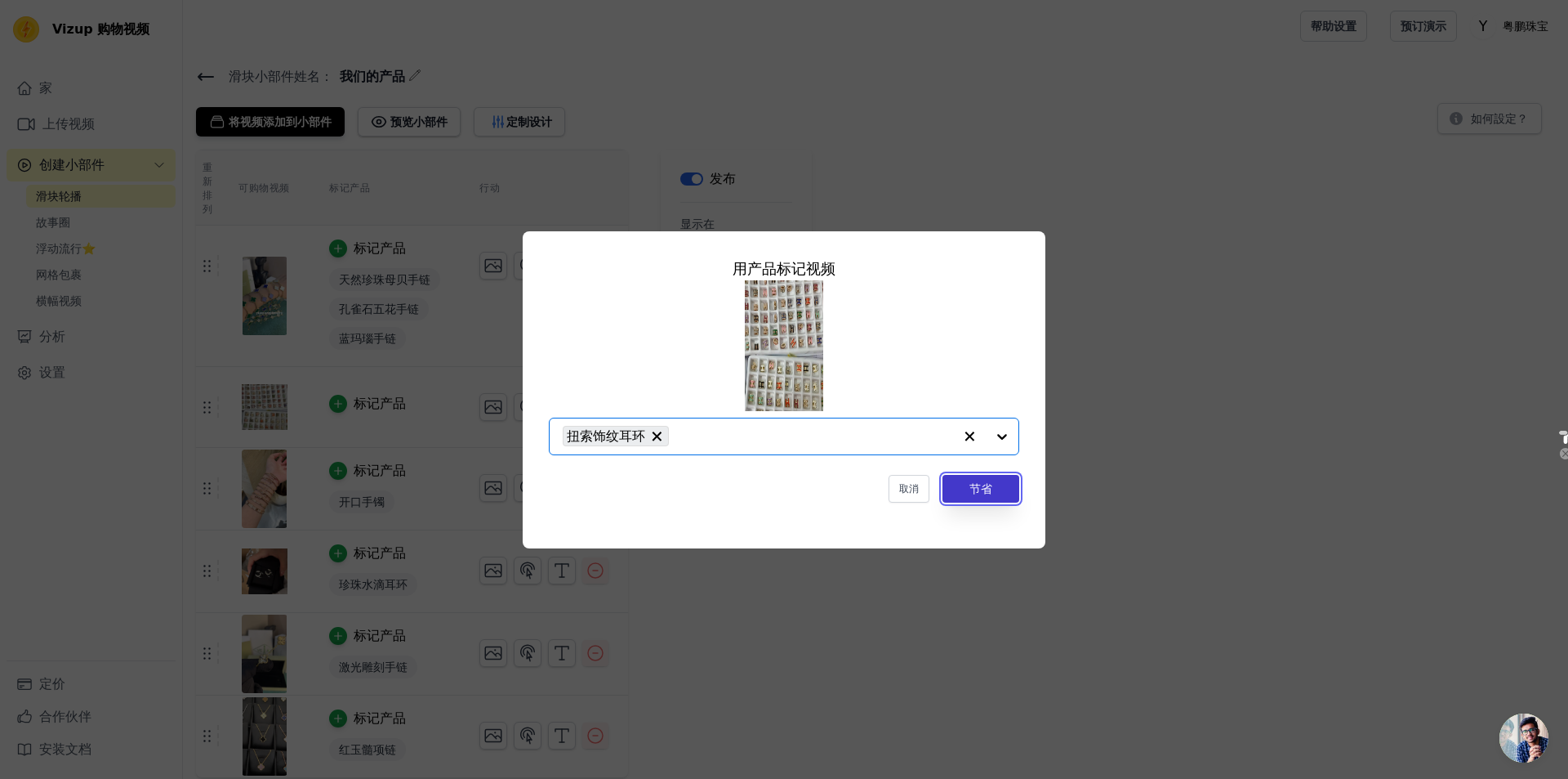
click at [840, 495] on font "节省" at bounding box center [981, 489] width 23 height 13
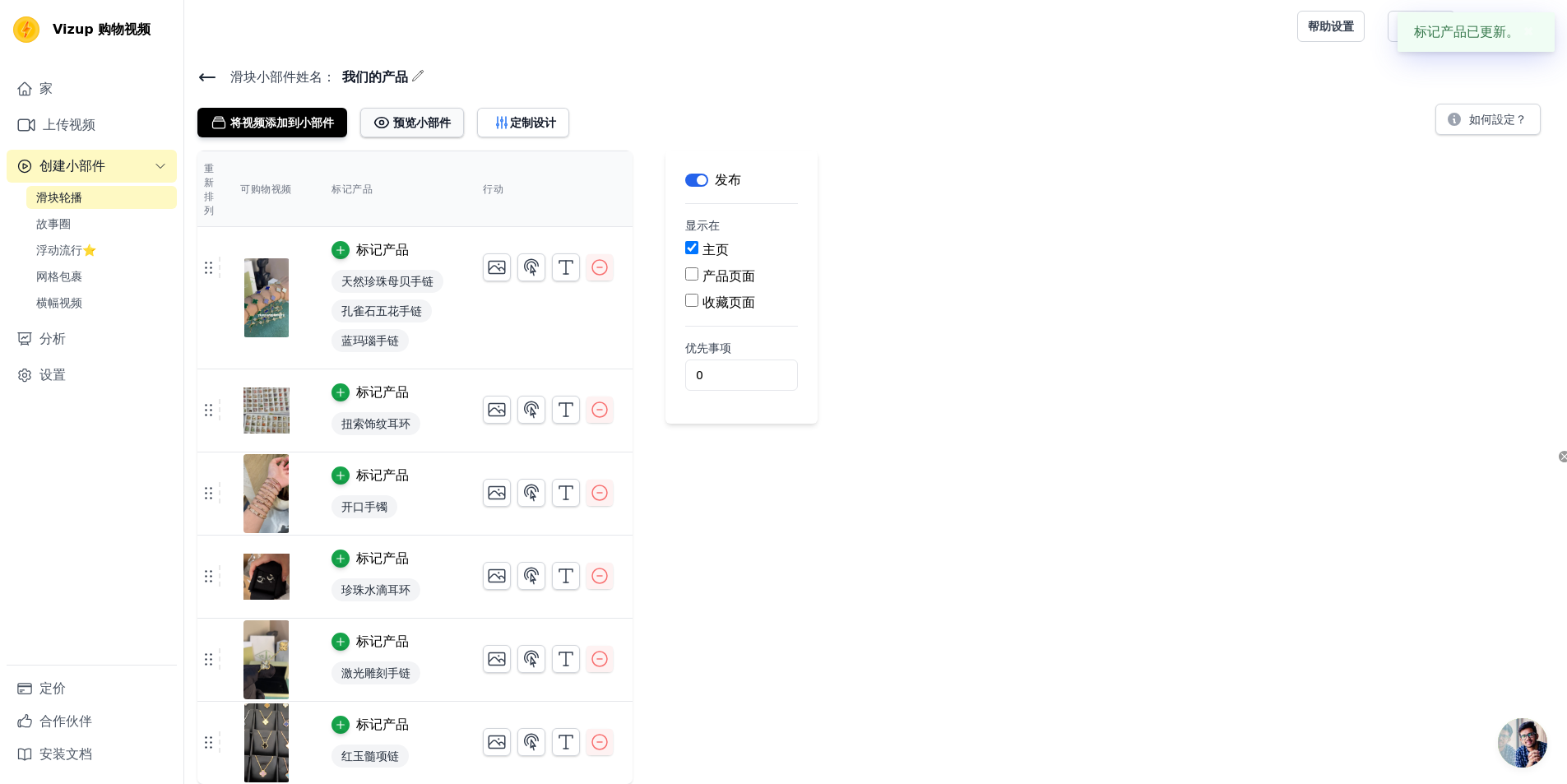
click at [442, 111] on button "预览小部件" at bounding box center [412, 122] width 104 height 29
click at [112, 212] on div "滑块轮播 故事圈 浮动流行⭐ 网格包裹 横幅视频" at bounding box center [101, 250] width 150 height 128
click at [114, 235] on div "滑块轮播 故事圈 浮动流行⭐ 网格包裹 横幅视频" at bounding box center [101, 250] width 150 height 128
click at [112, 224] on link "故事圈" at bounding box center [101, 224] width 150 height 23
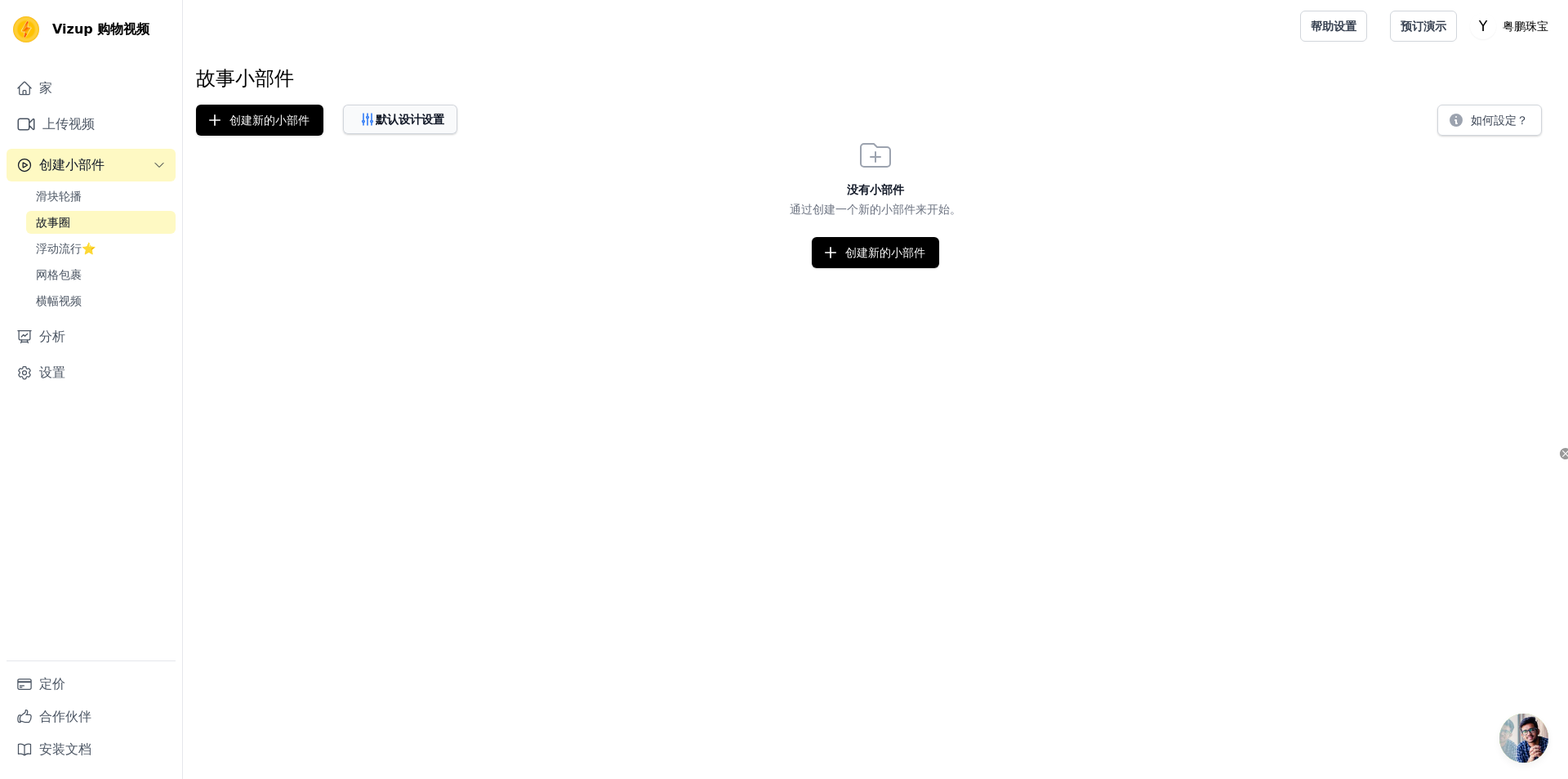
click at [426, 110] on button "默认设计设置" at bounding box center [401, 118] width 114 height 29
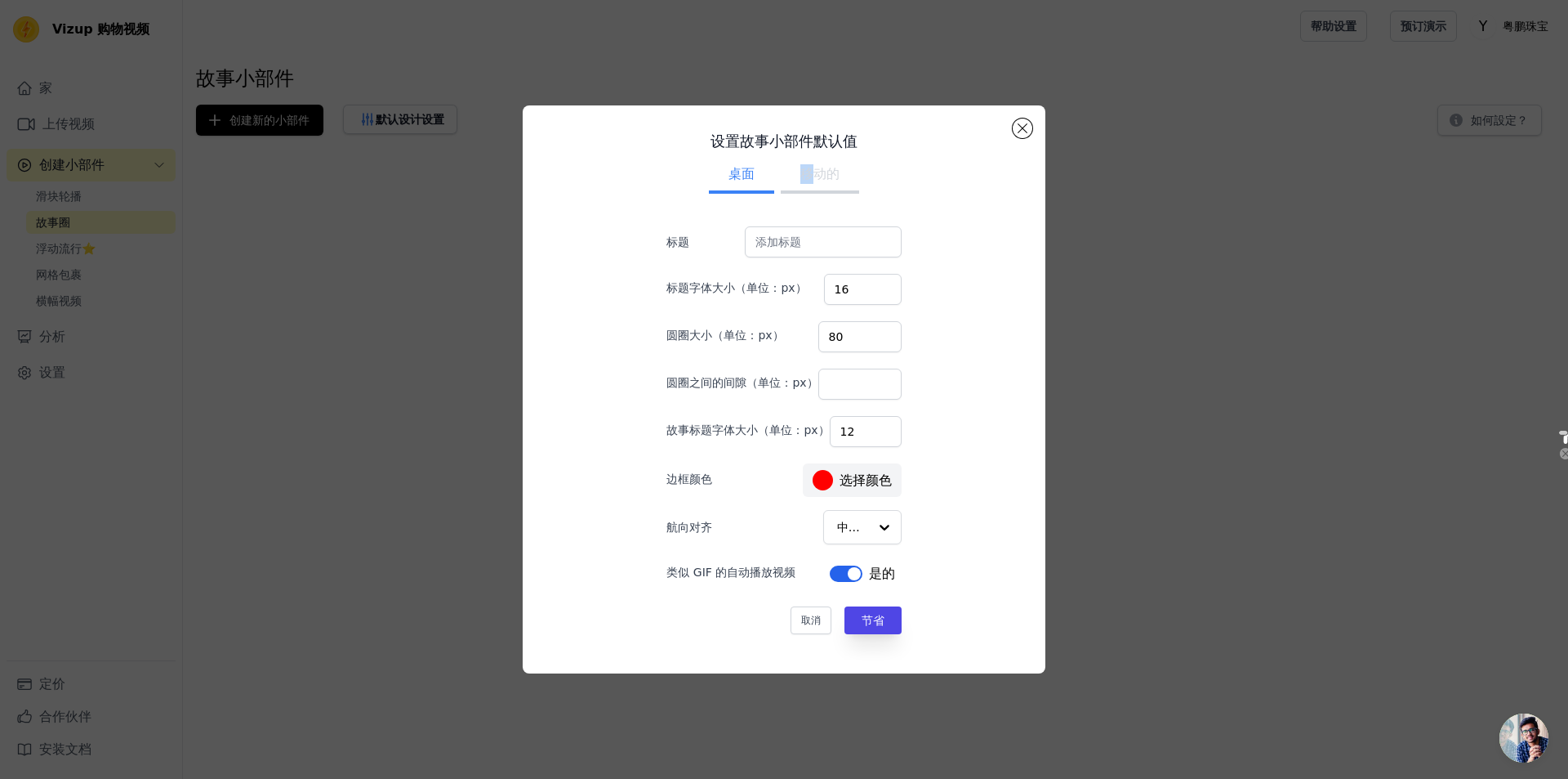
click at [808, 158] on ul "桌面 移动的" at bounding box center [784, 176] width 287 height 49
click at [791, 173] on button "移动的" at bounding box center [820, 176] width 79 height 36
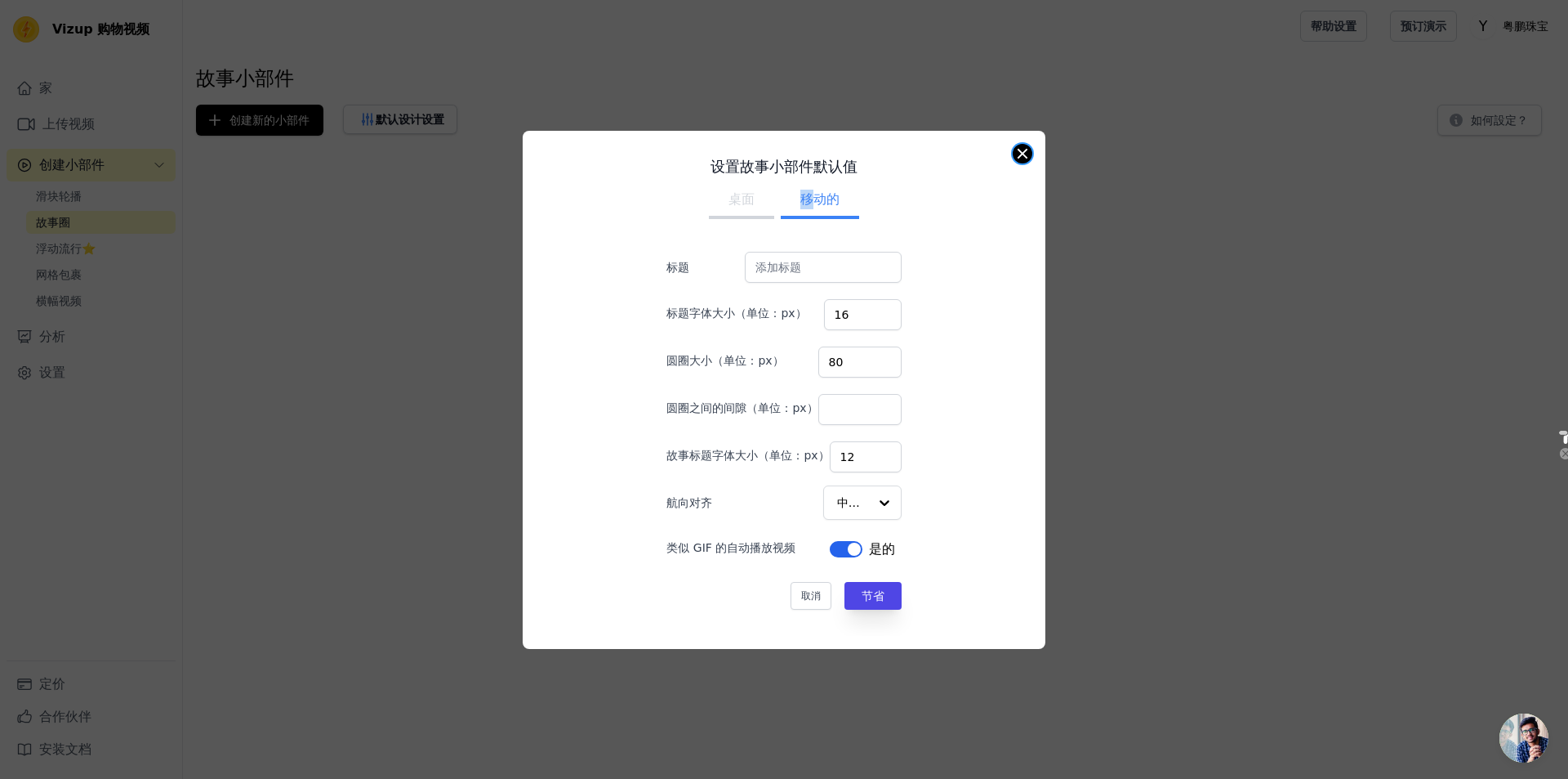
click at [840, 153] on button "关闭模式" at bounding box center [1022, 153] width 20 height 20
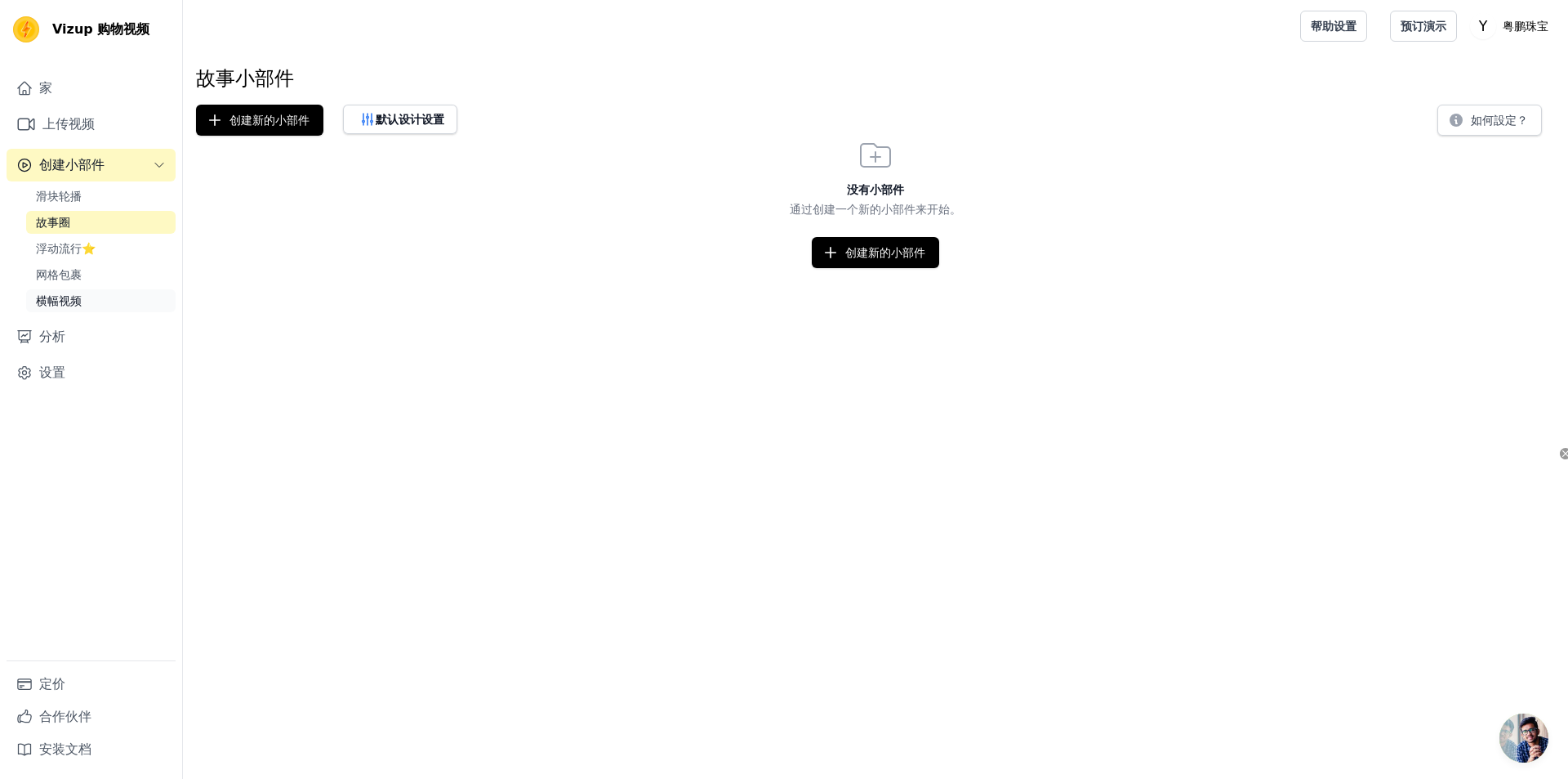
click at [92, 304] on link "横幅视频" at bounding box center [100, 300] width 149 height 23
click at [75, 270] on font "网格包裹" at bounding box center [58, 275] width 46 height 13
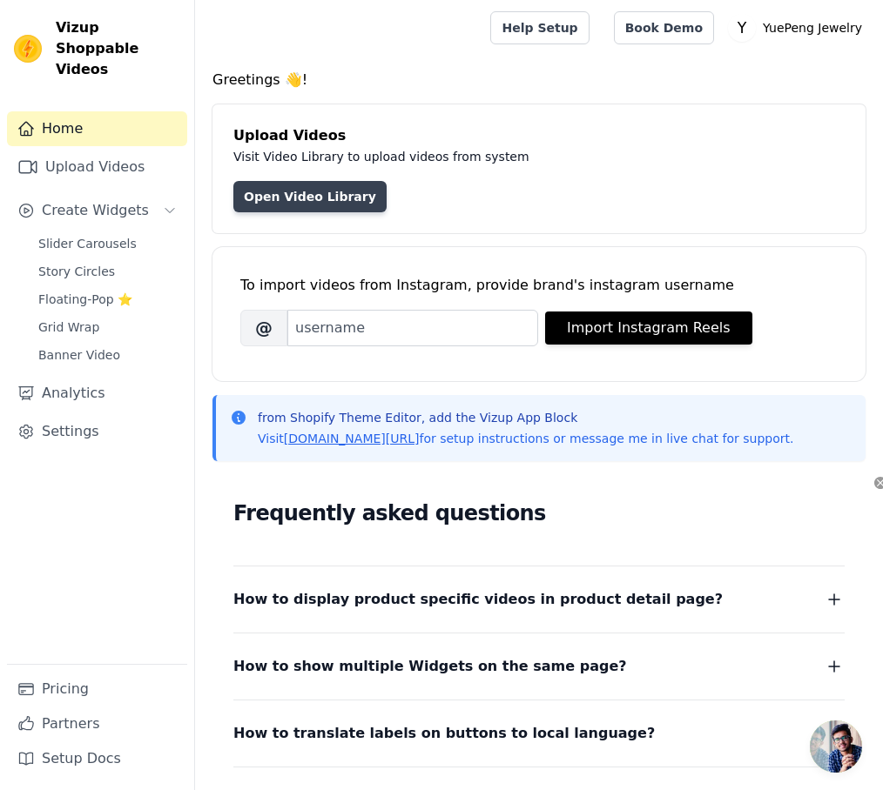
click at [325, 202] on link "Open Video Library" at bounding box center [309, 196] width 153 height 31
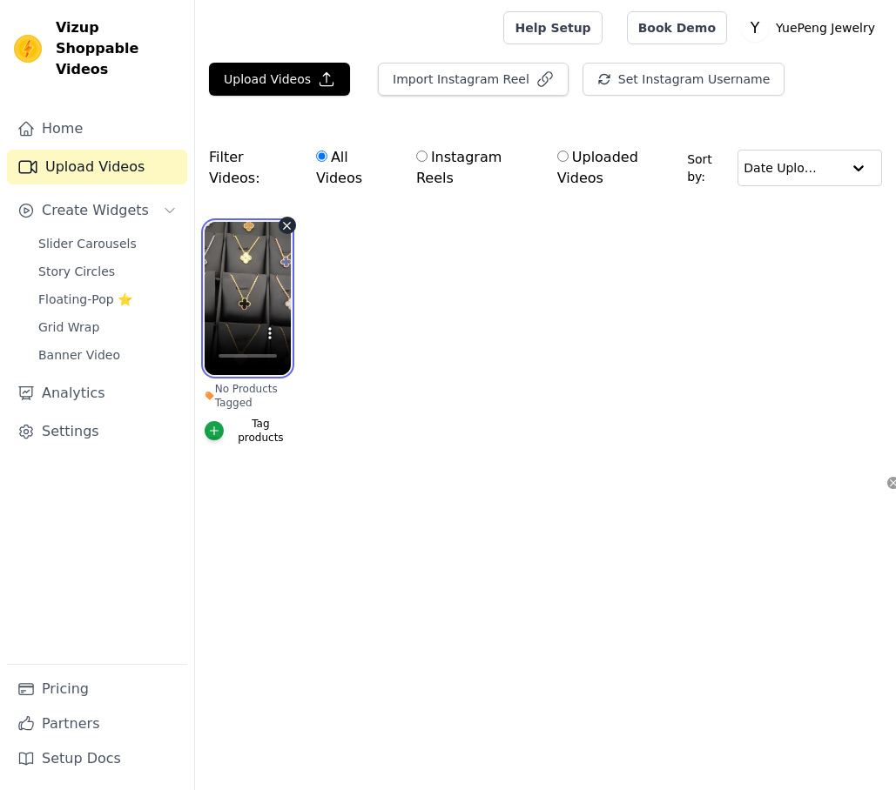
click at [252, 261] on video at bounding box center [248, 298] width 86 height 153
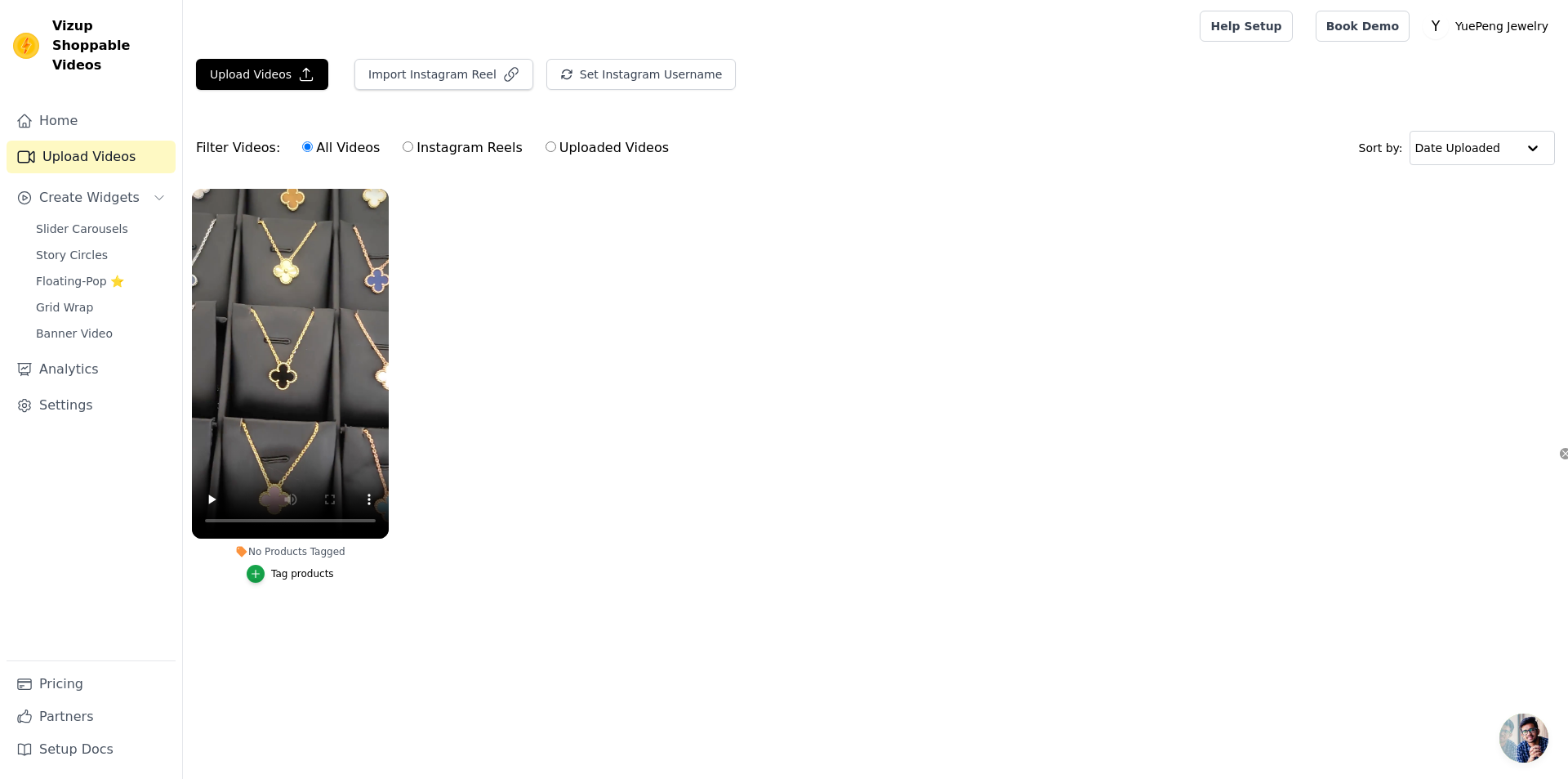
drag, startPoint x: 1533, startPoint y: 729, endPoint x: 1522, endPoint y: 720, distance: 14.2
click at [840, 729] on span "开放式聊天" at bounding box center [1524, 738] width 49 height 49
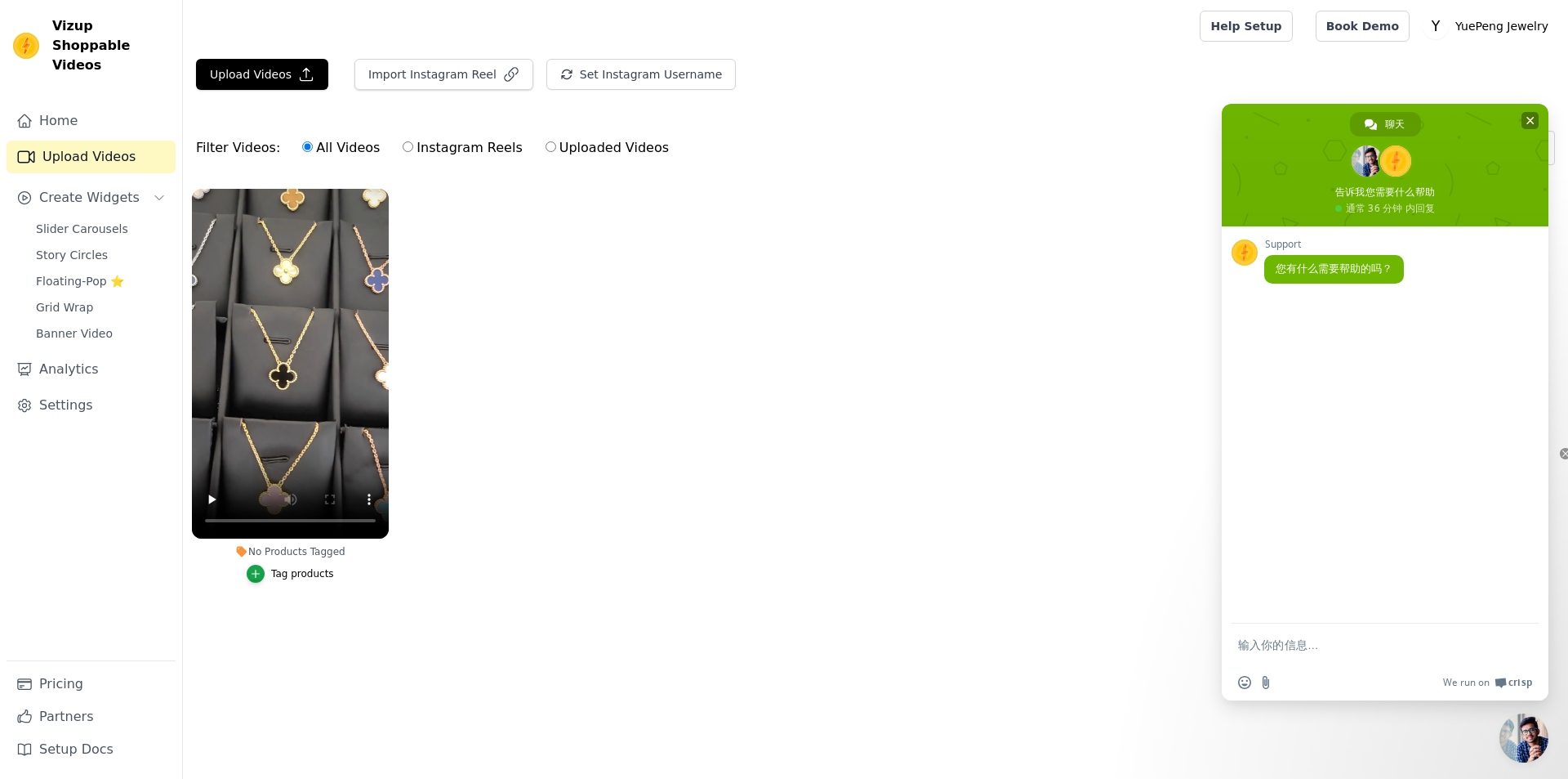
click at [840, 132] on span at bounding box center [1385, 165] width 327 height 123
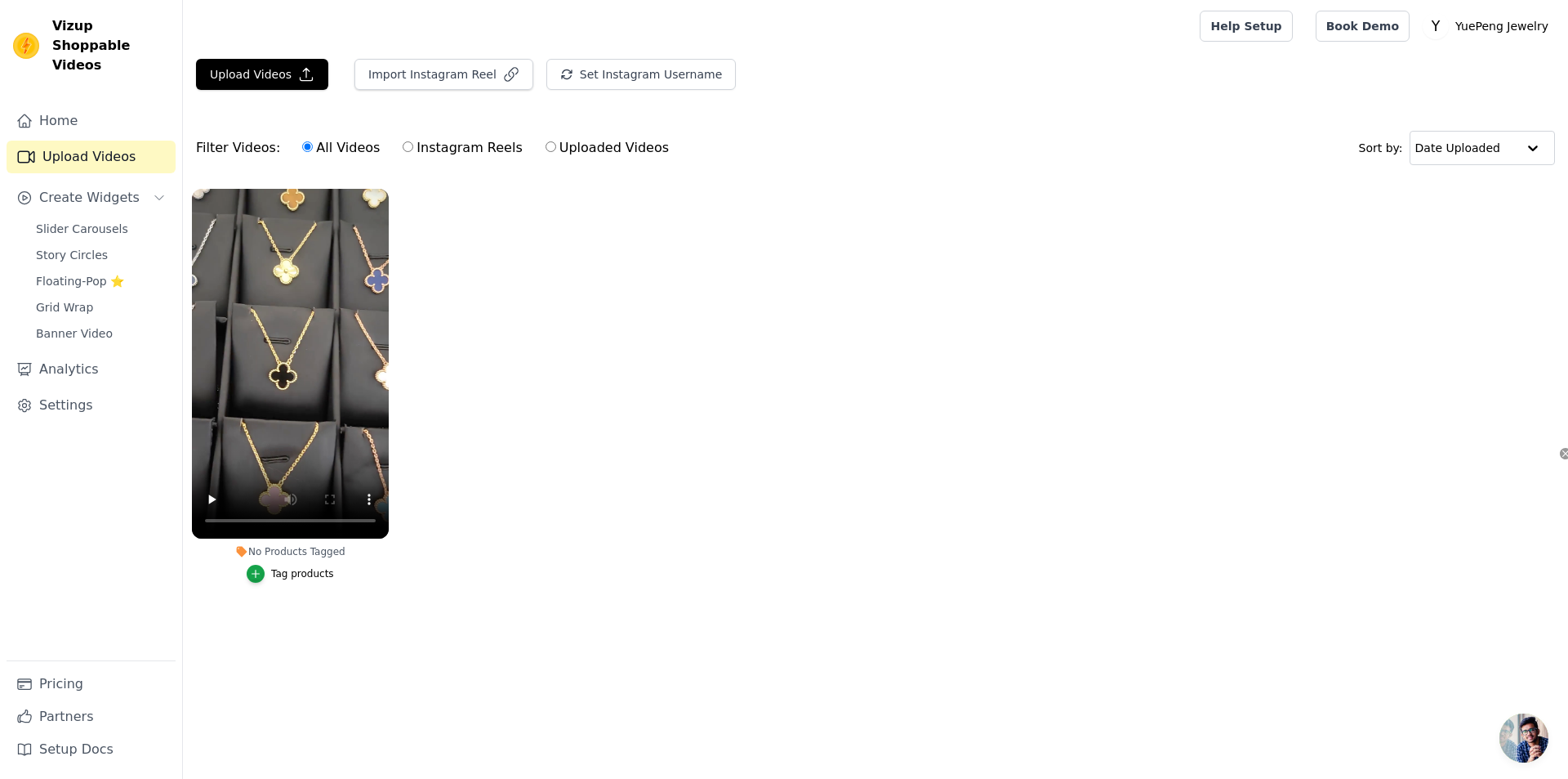
click at [277, 571] on div "Tag products" at bounding box center [302, 573] width 63 height 13
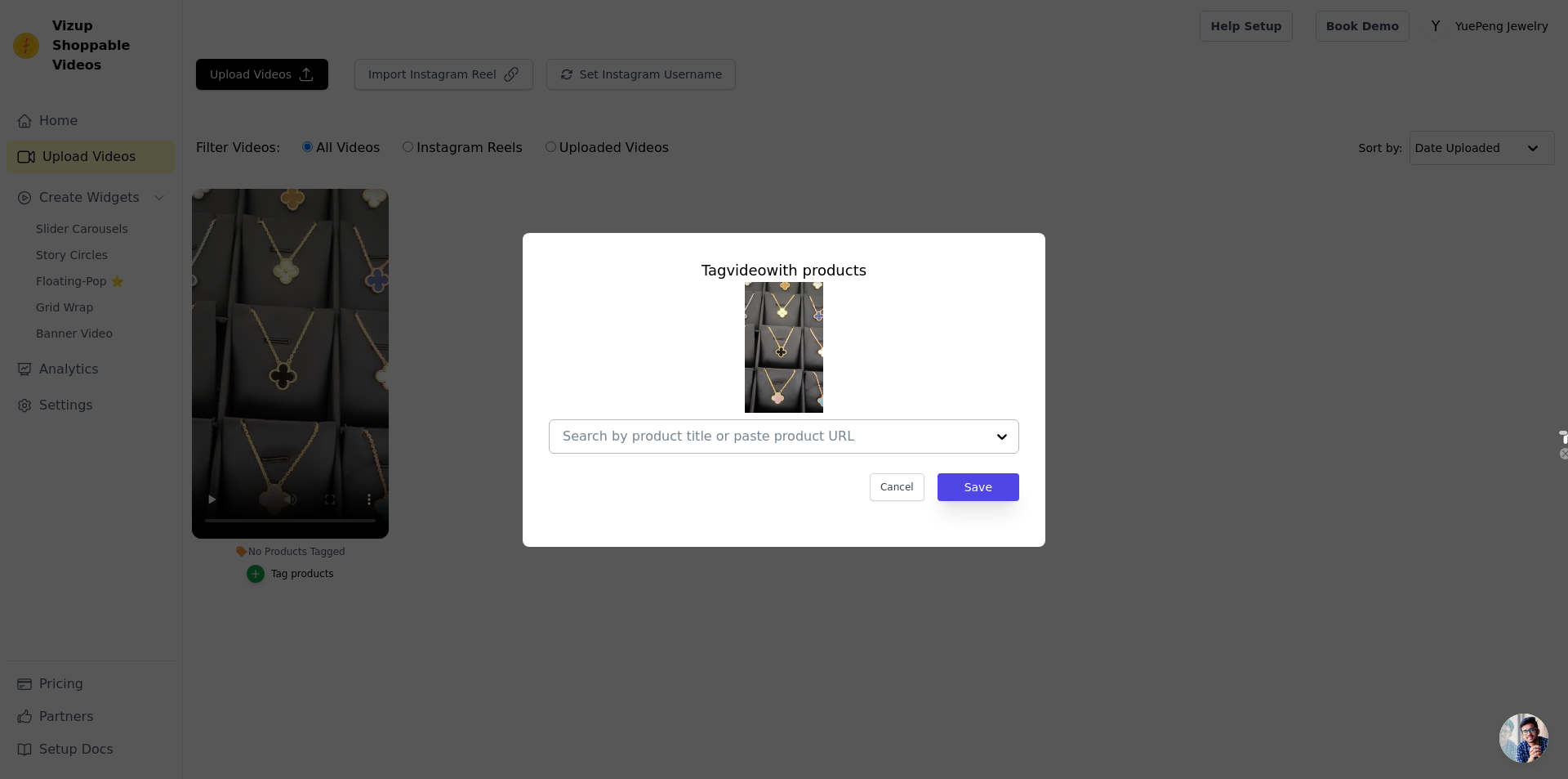
click at [603, 436] on input "No Products Tagged Tag video with products Cancel Save Tag products" at bounding box center [774, 435] width 423 height 16
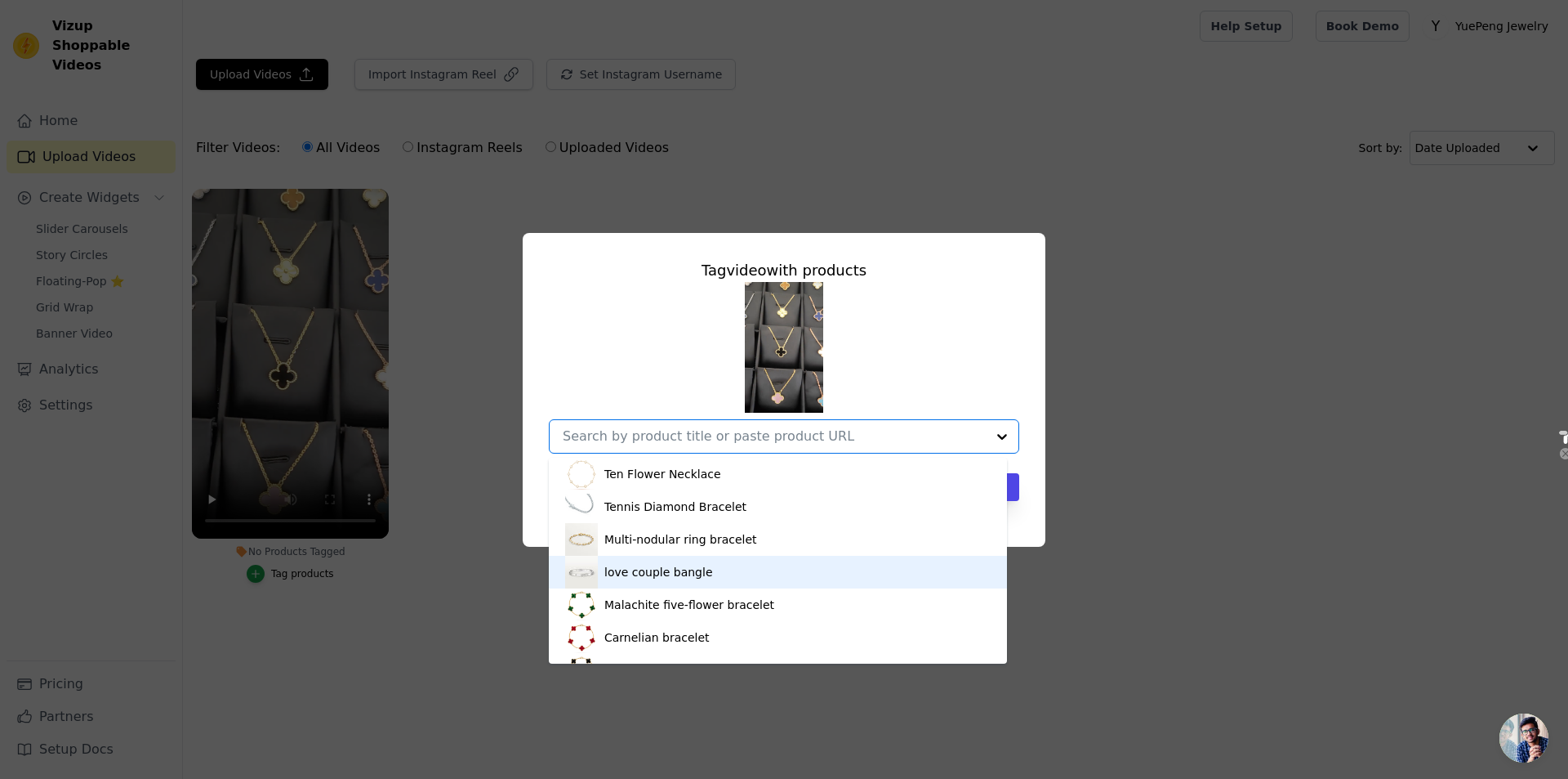
scroll to position [2369, 0]
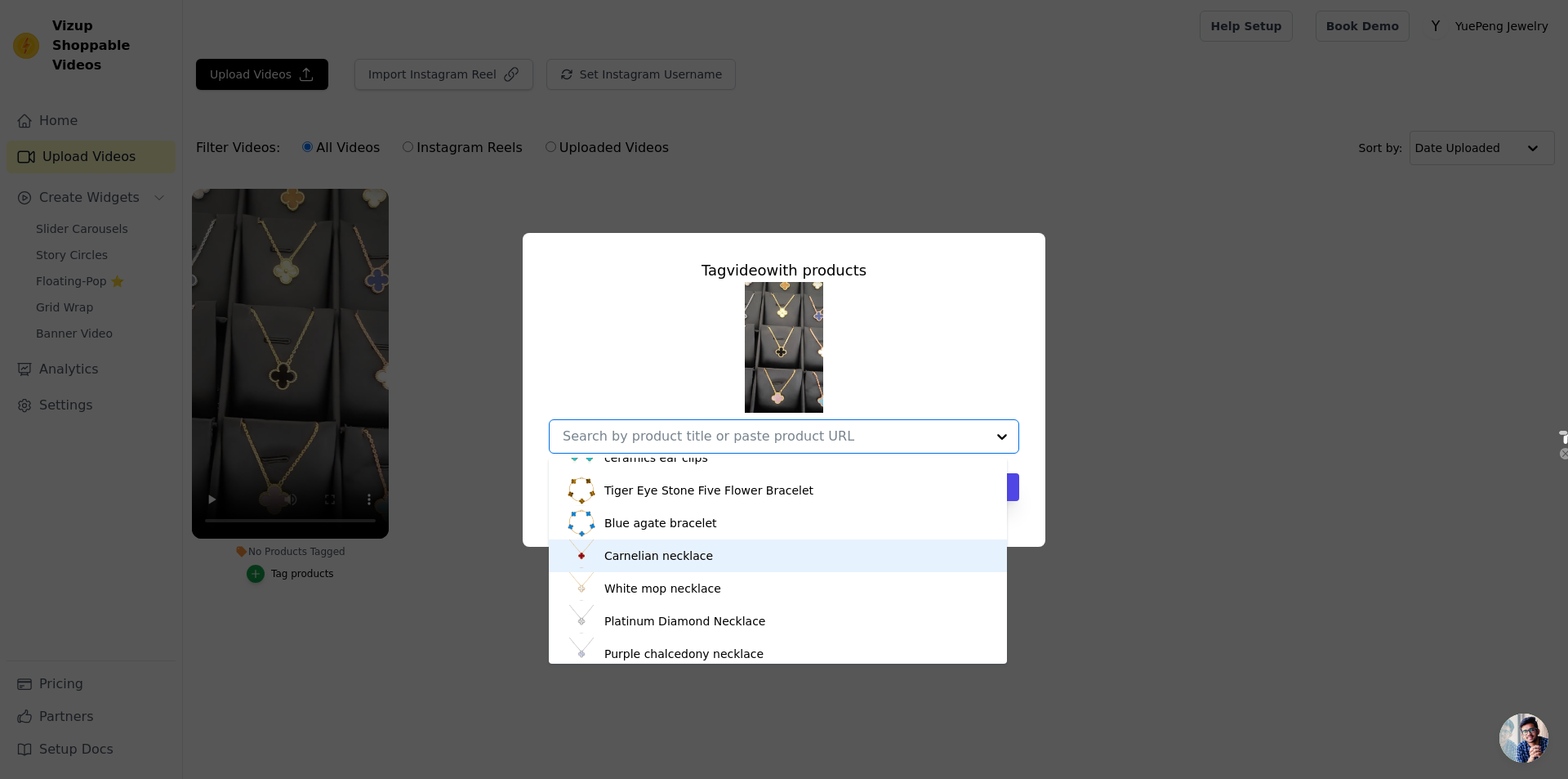
click at [674, 558] on div "Carnelian necklace" at bounding box center [659, 555] width 109 height 16
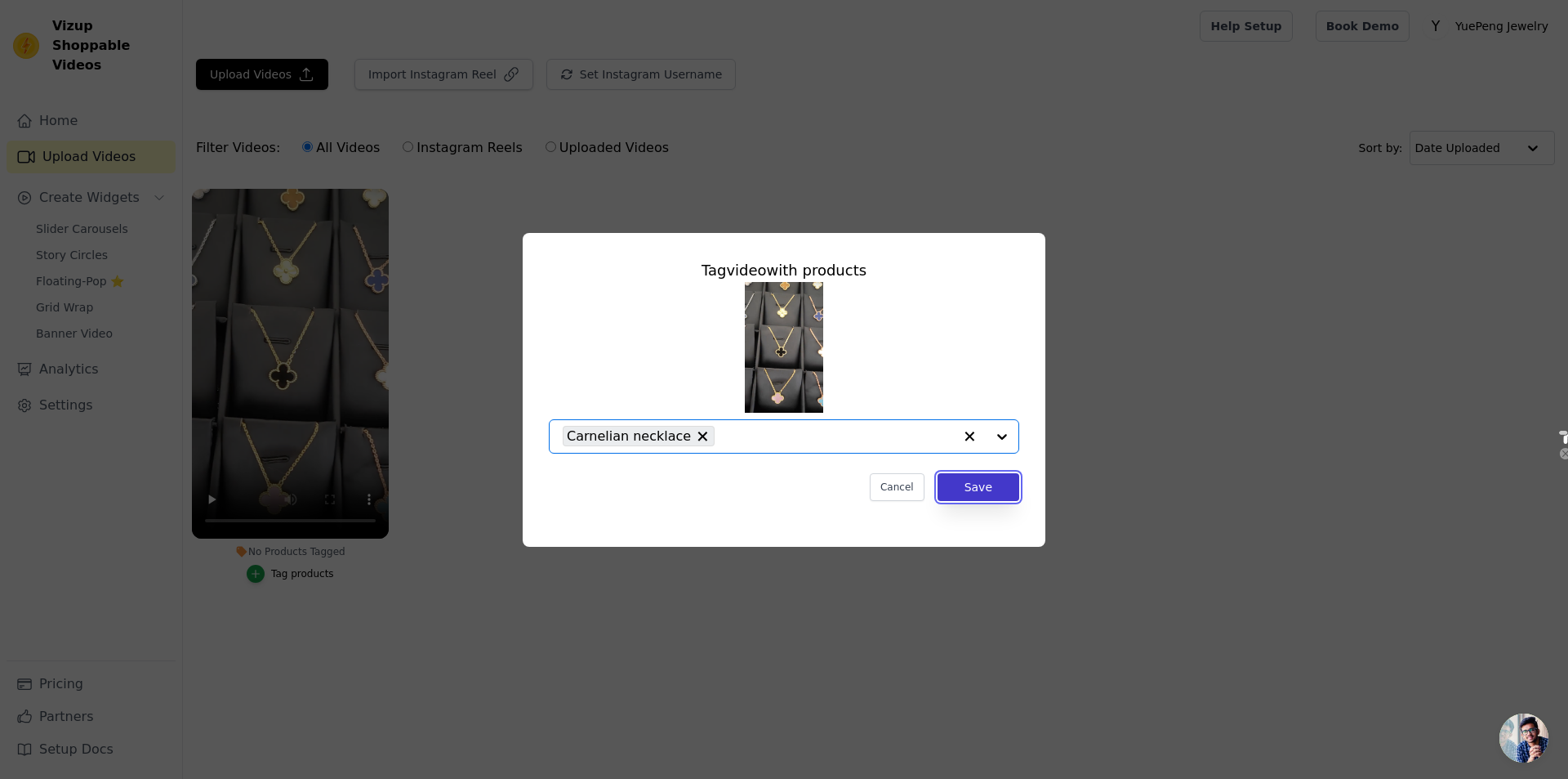
click at [840, 486] on button "Save" at bounding box center [978, 487] width 82 height 28
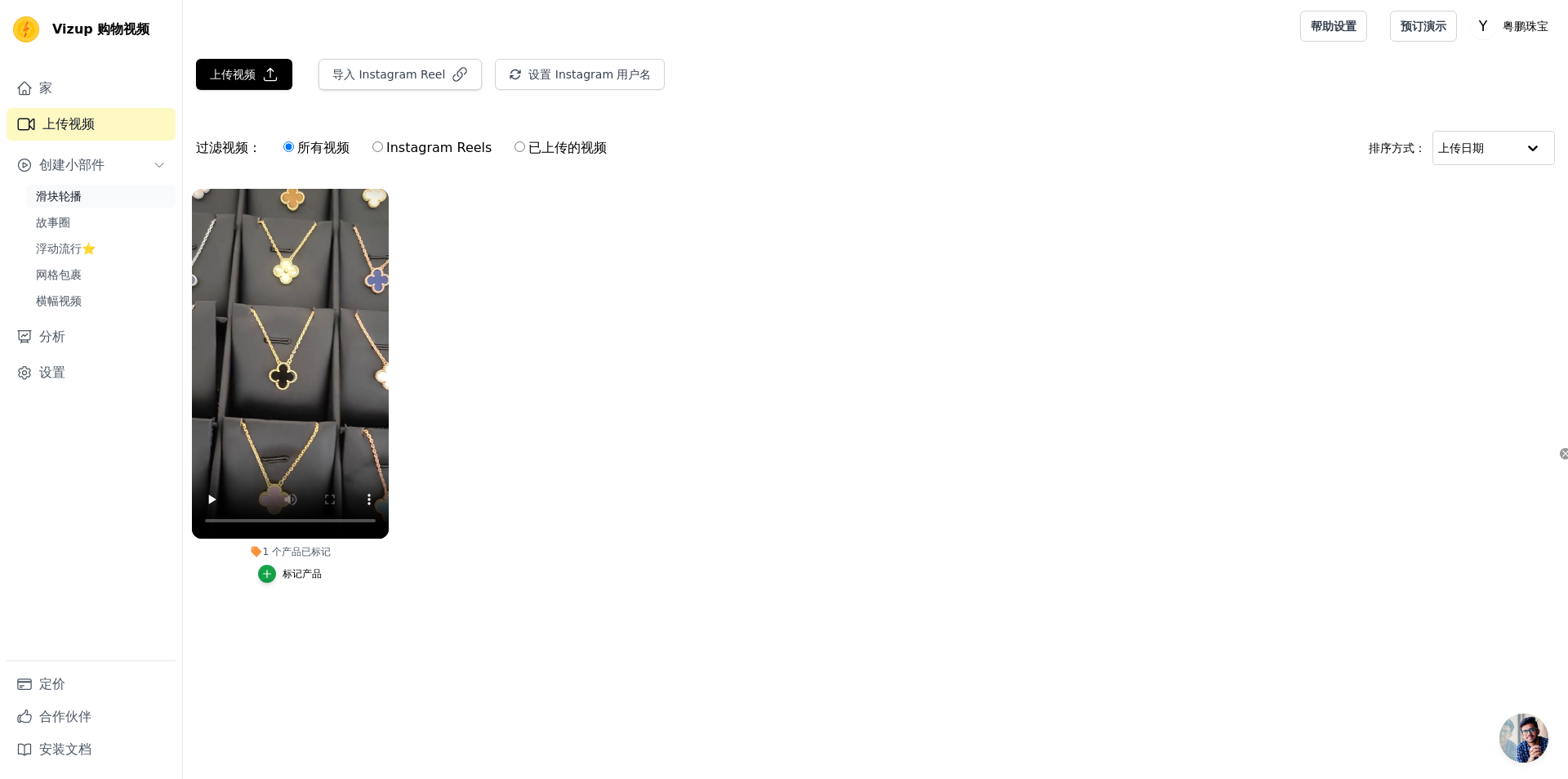
click at [103, 204] on link "滑块轮播" at bounding box center [100, 196] width 149 height 23
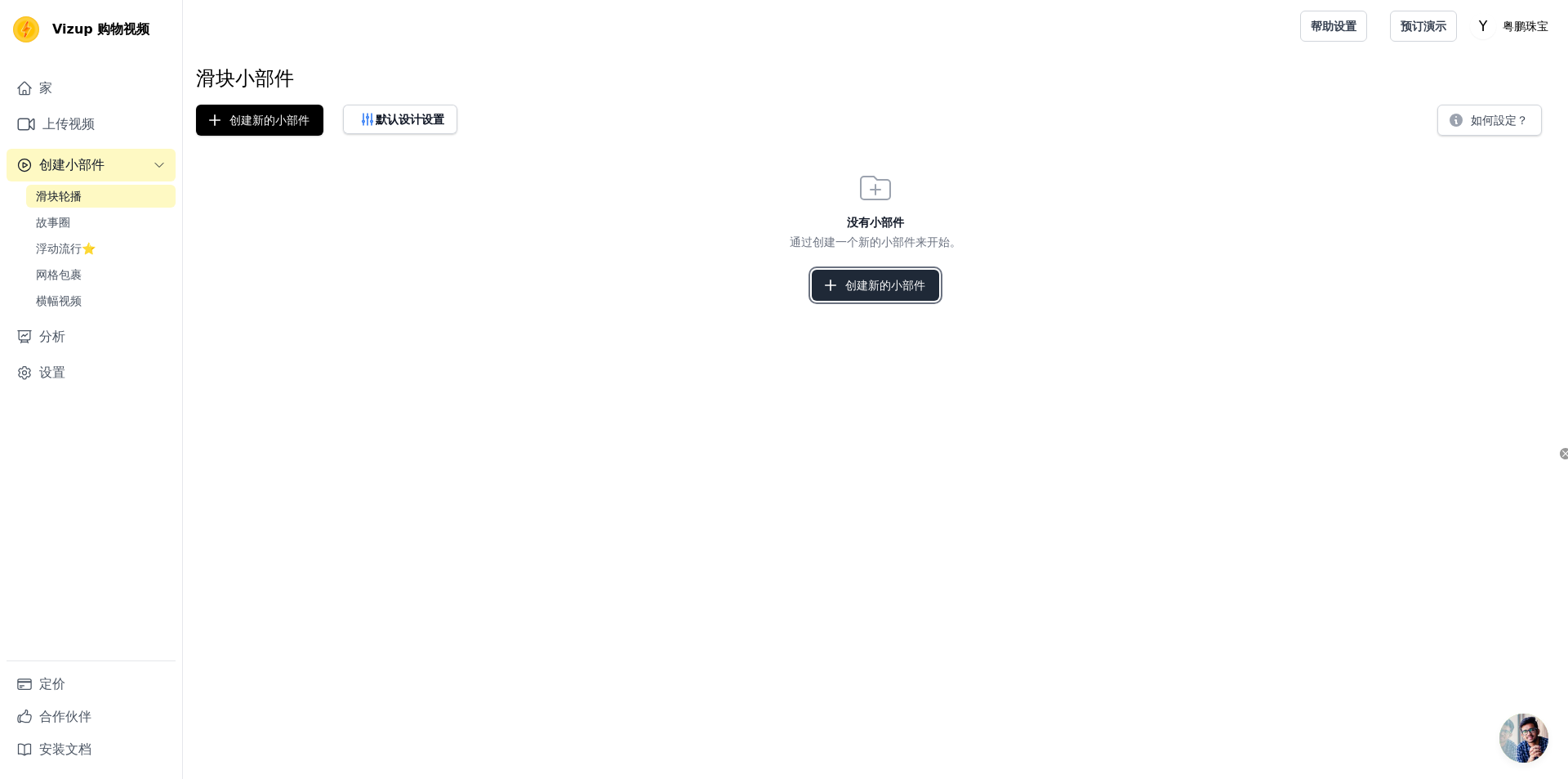
click at [834, 274] on button "创建新的小部件" at bounding box center [875, 284] width 128 height 31
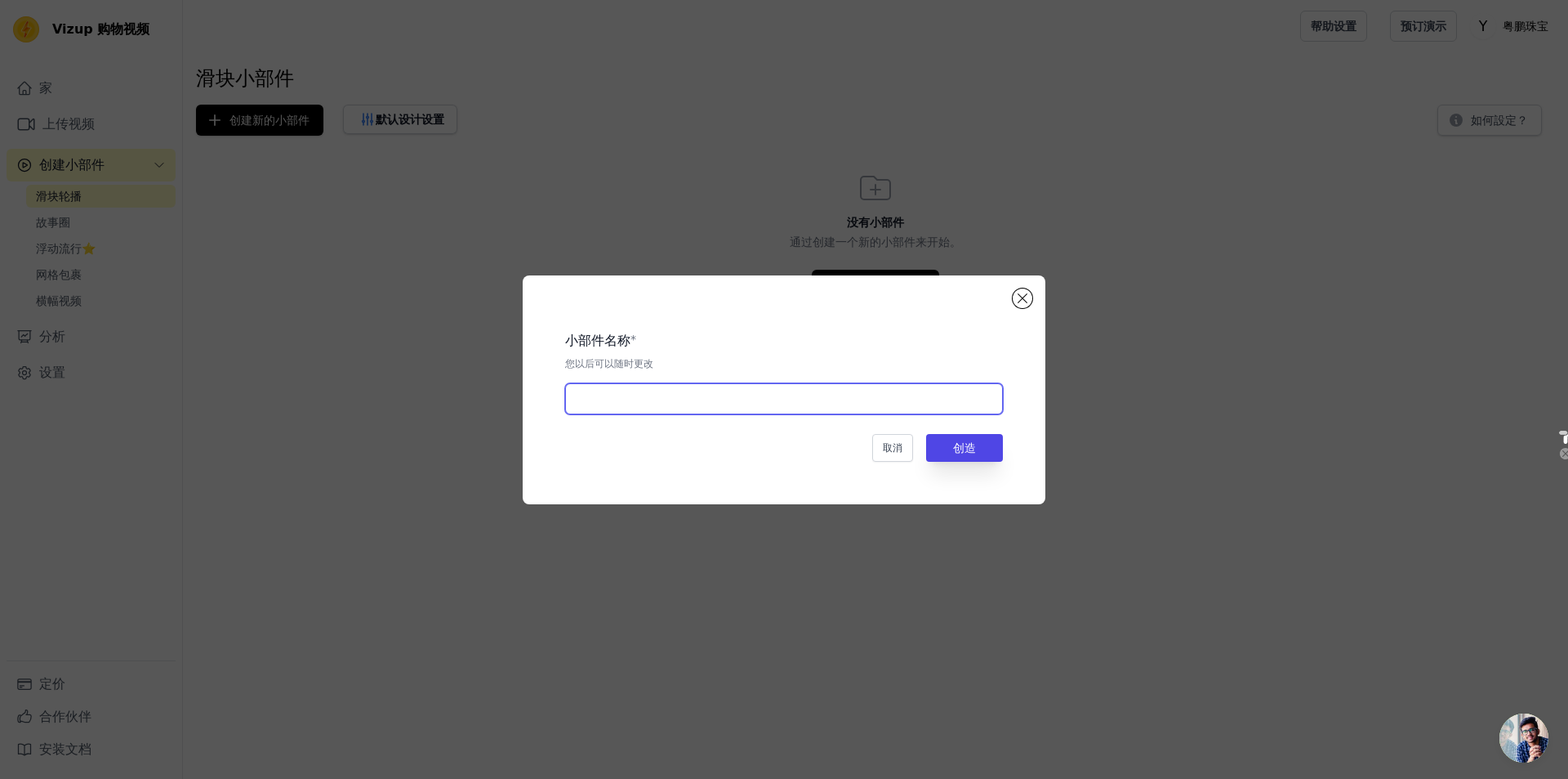
click at [739, 401] on input "text" at bounding box center [784, 398] width 438 height 31
type input "u"
type input "Our product"
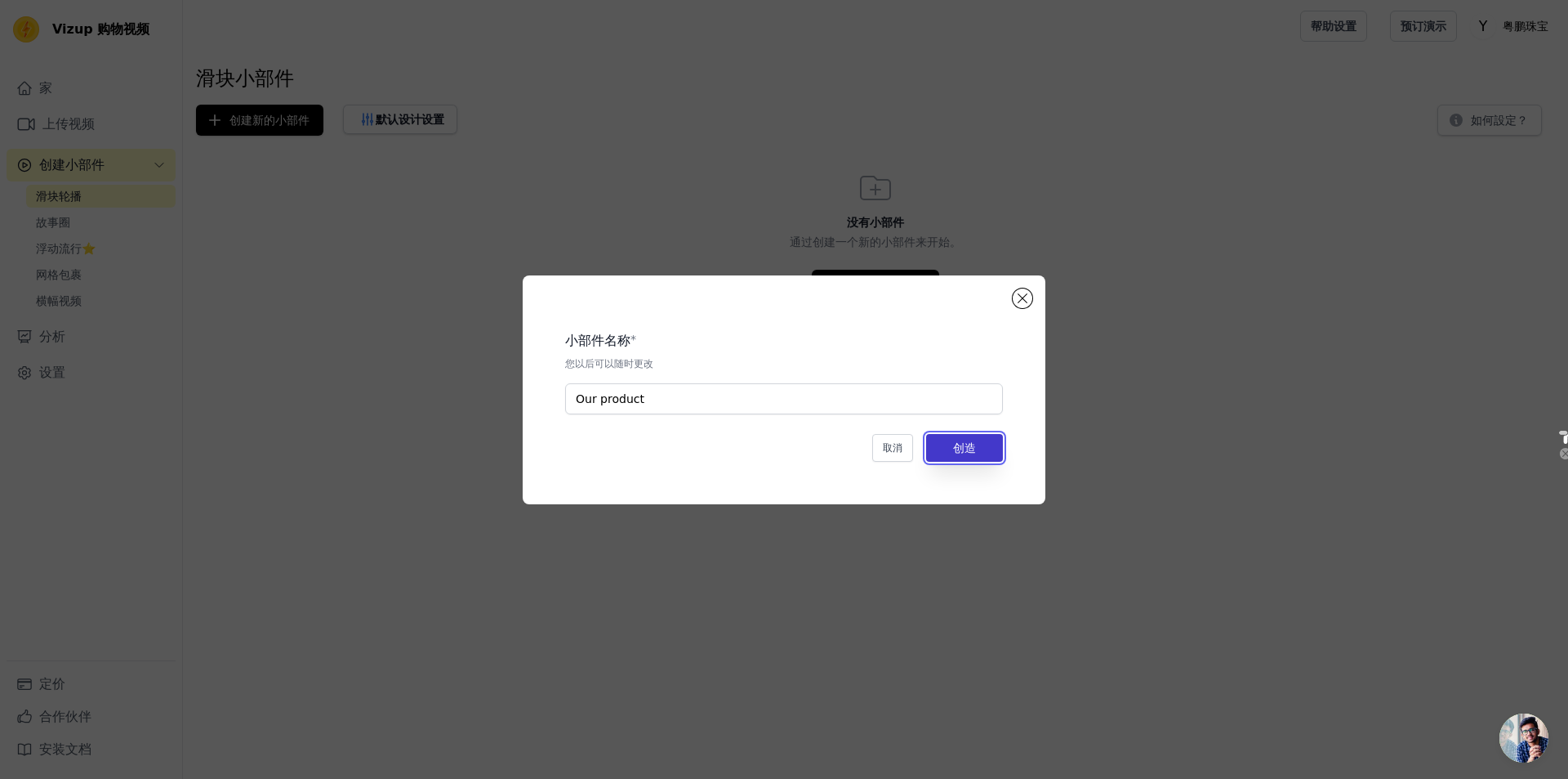
click at [840, 449] on button "创造" at bounding box center [965, 448] width 77 height 28
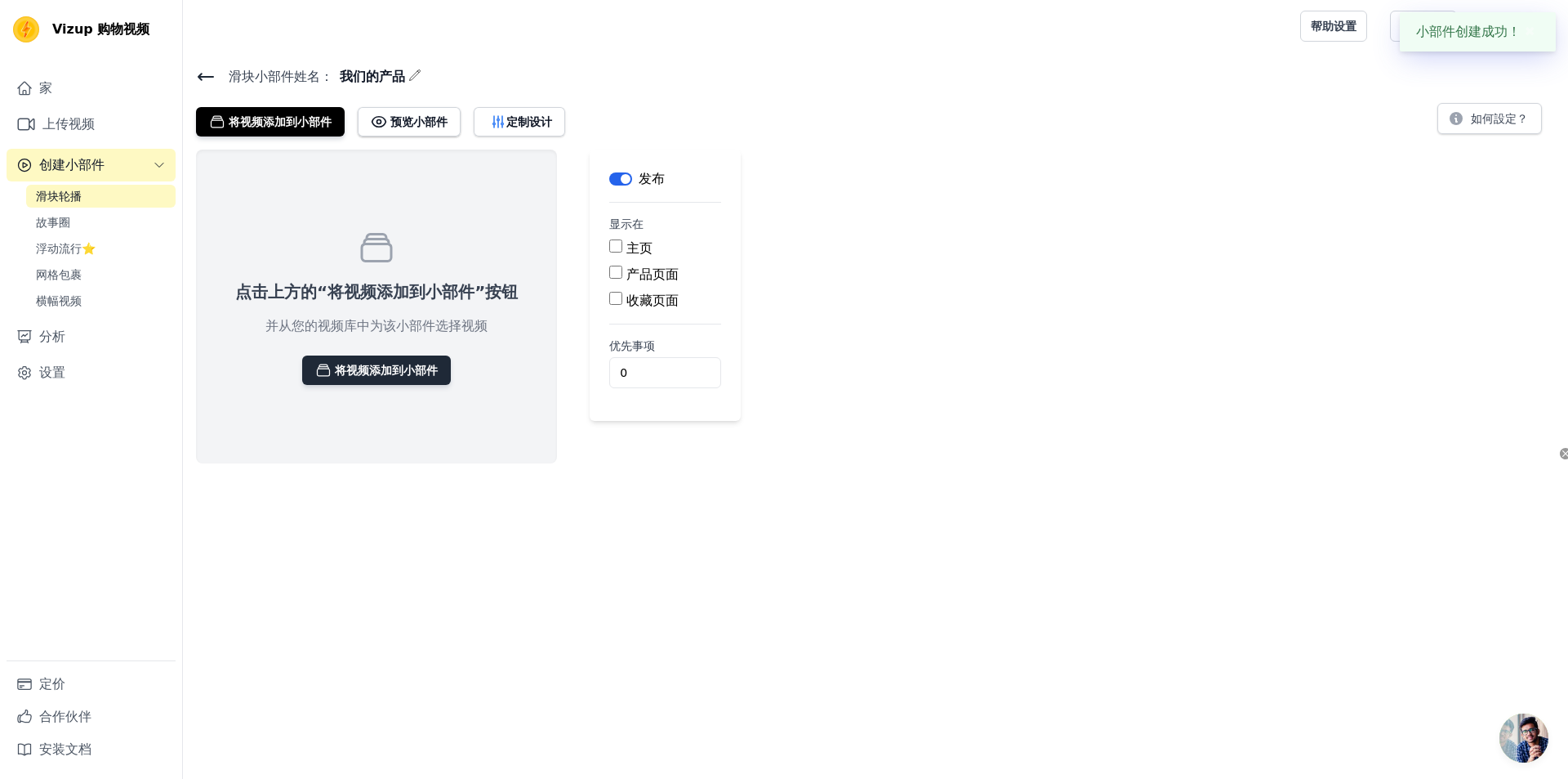
click at [391, 369] on font "将视频添加到小部件" at bounding box center [387, 370] width 103 height 13
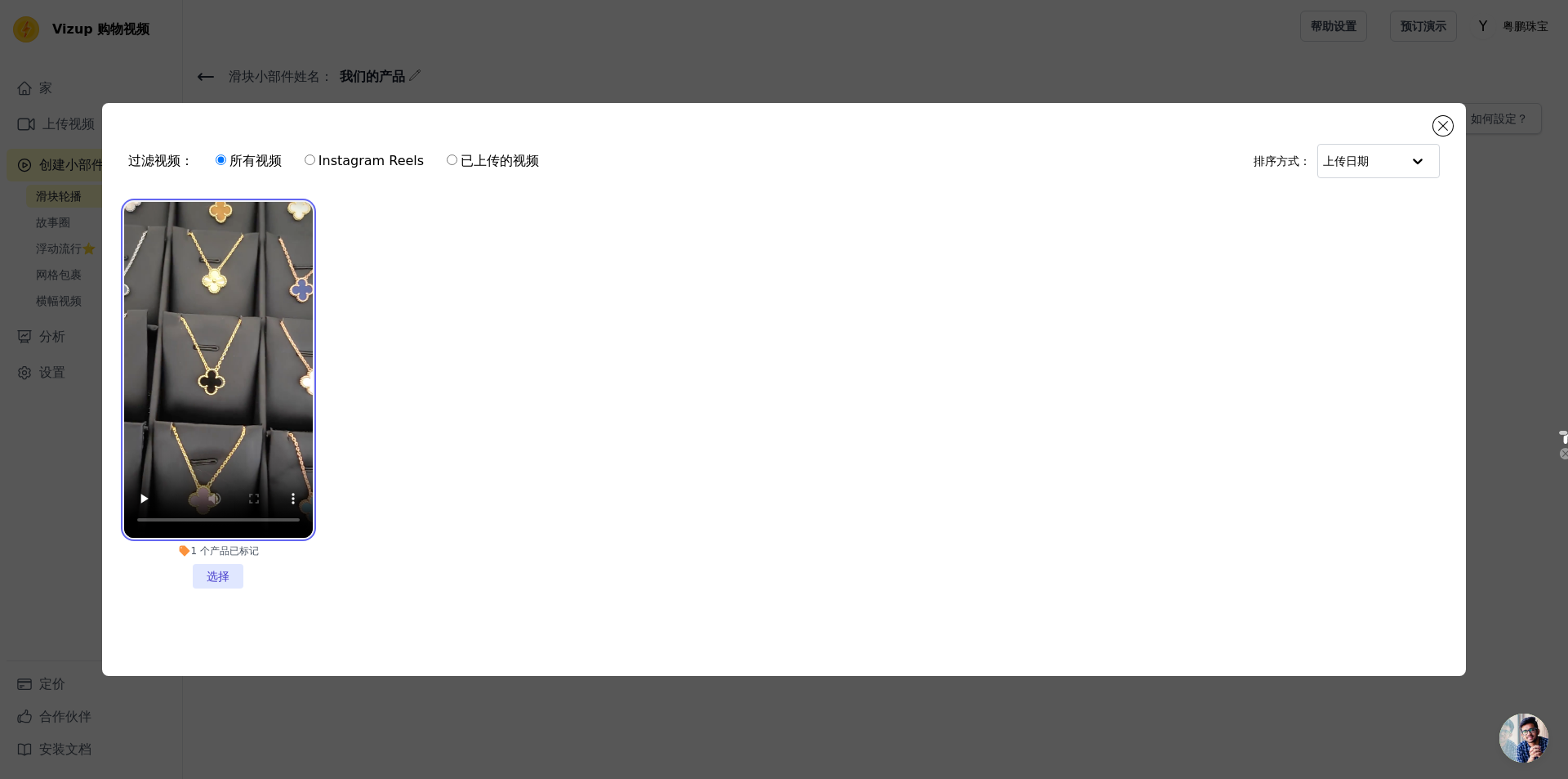
click at [248, 351] on video at bounding box center [218, 370] width 189 height 336
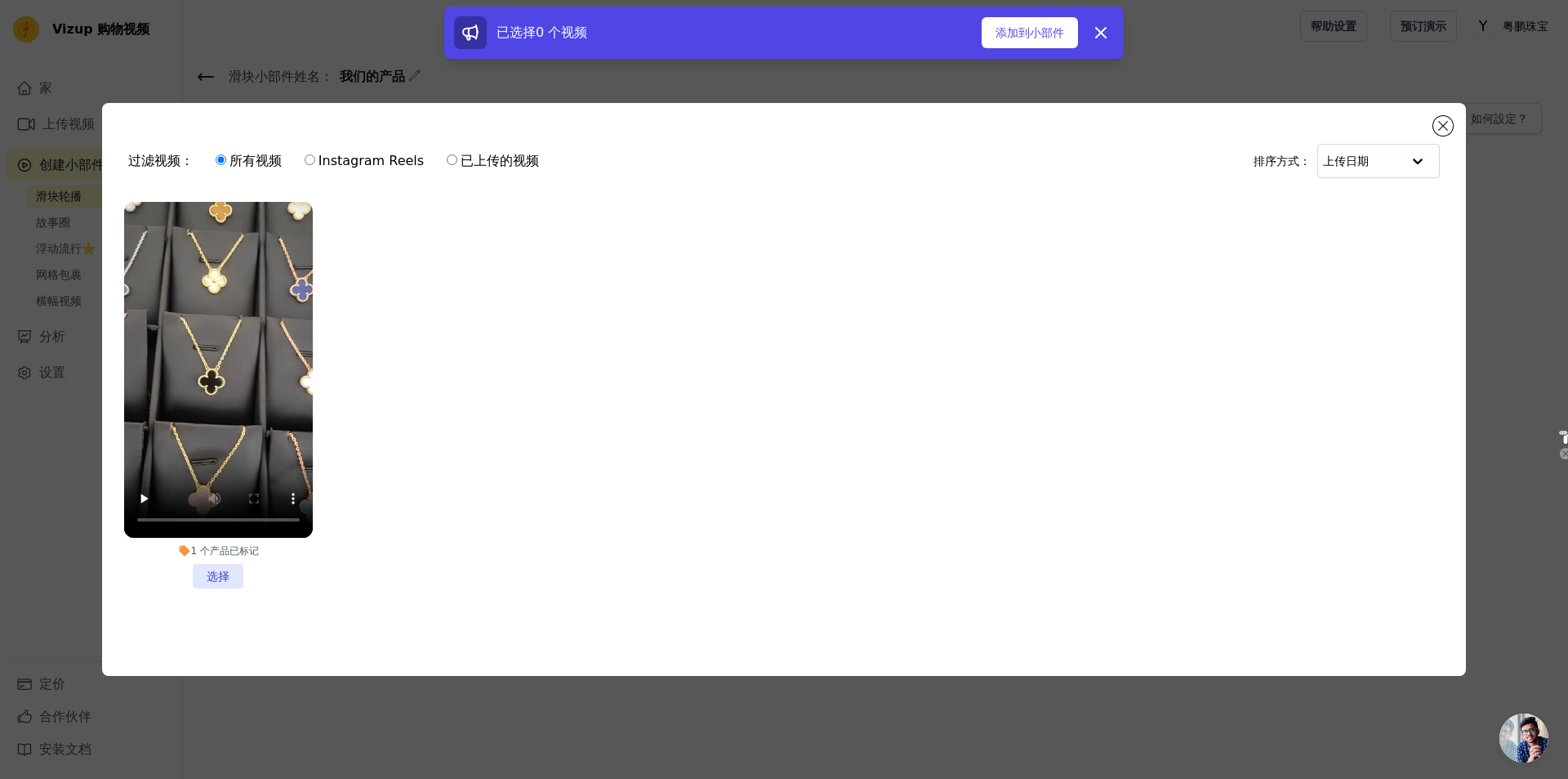
click at [222, 563] on li "1 个 产品 已标记 选择" at bounding box center [218, 395] width 189 height 387
click at [0, 0] on input "1 个 产品 已标记 选择" at bounding box center [0, 0] width 0 height 0
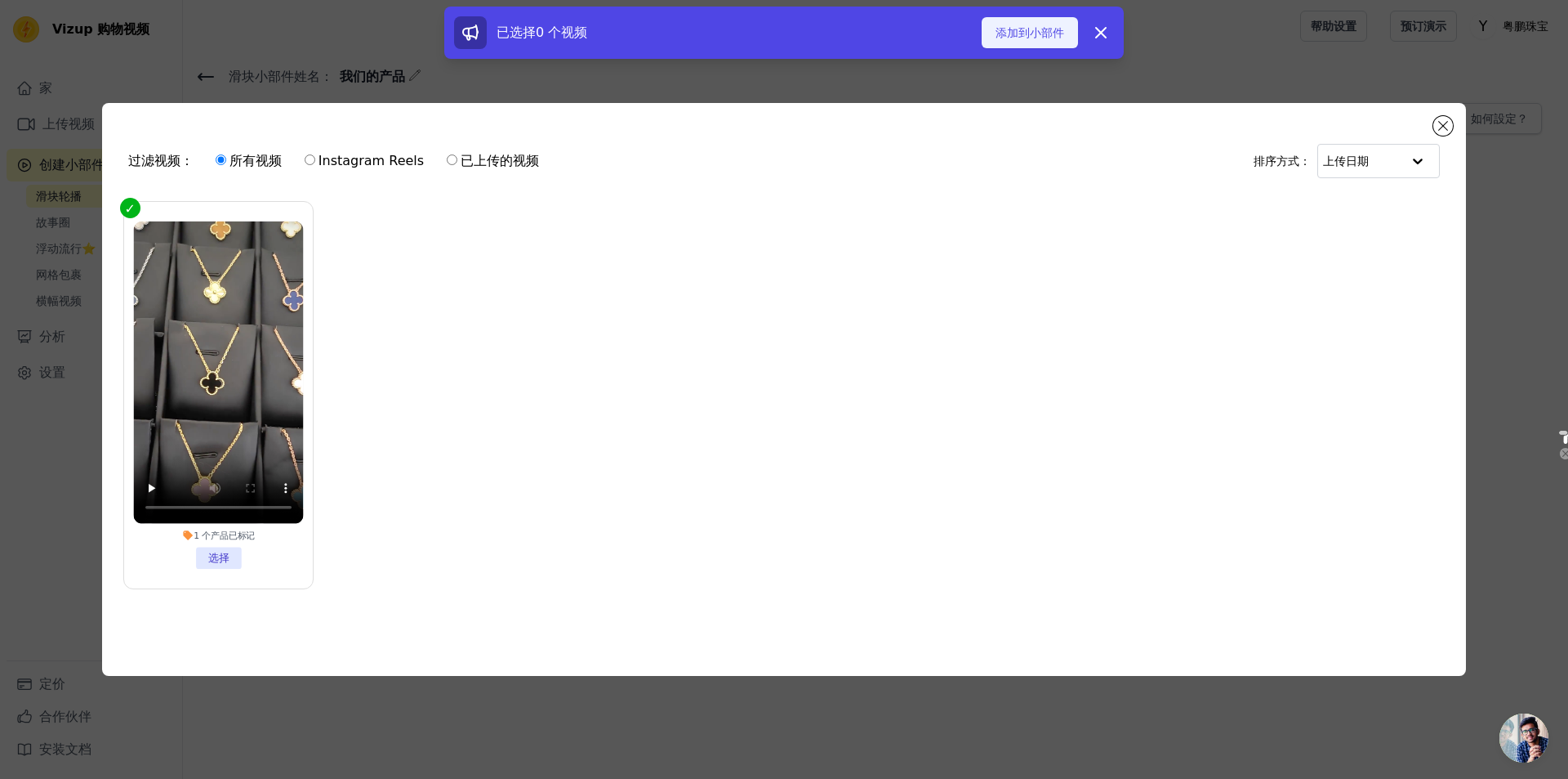
click at [840, 38] on font "添加到小部件" at bounding box center [1029, 33] width 69 height 13
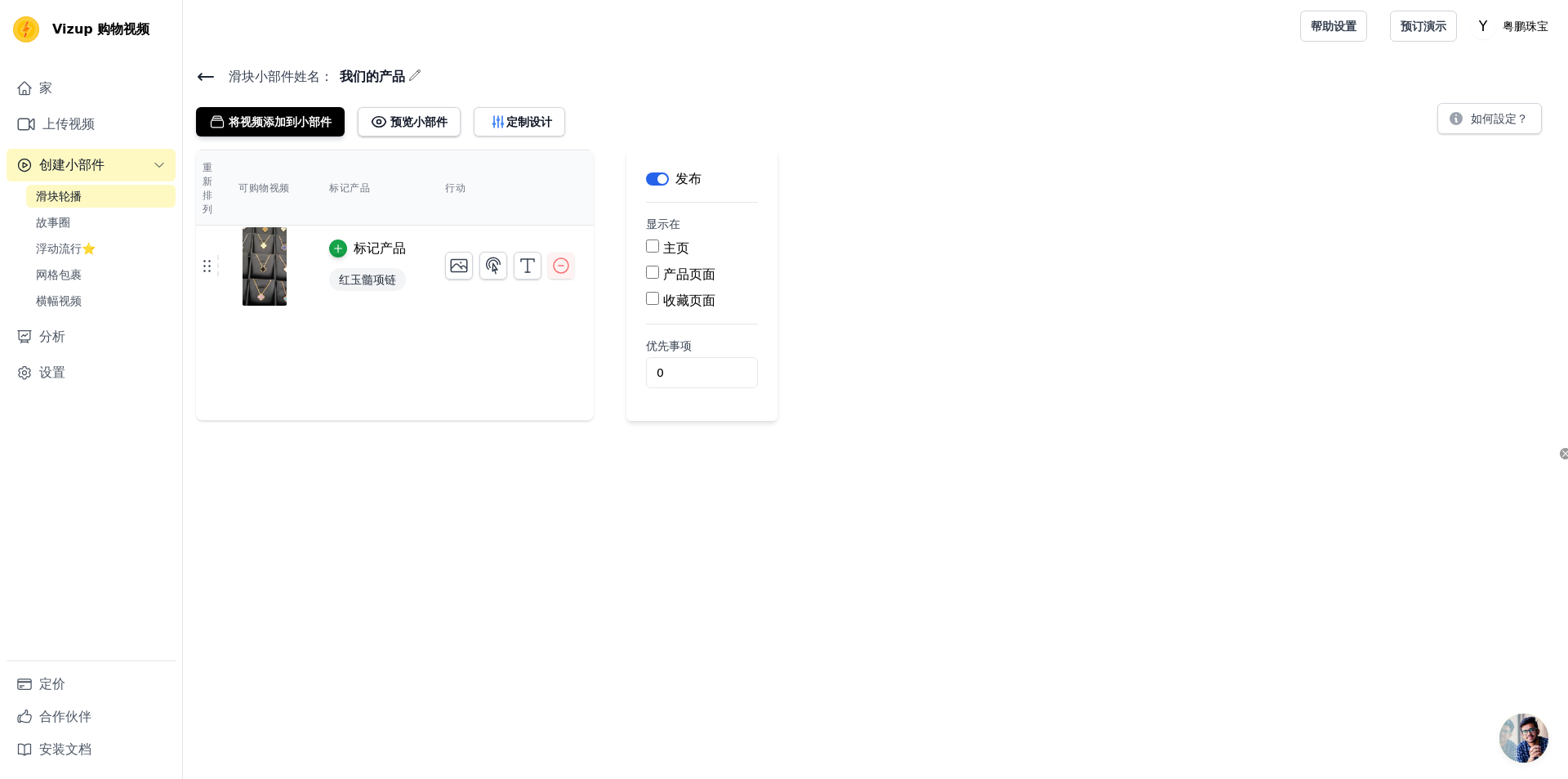
click at [647, 249] on input "主页" at bounding box center [653, 246] width 13 height 13
checkbox input "true"
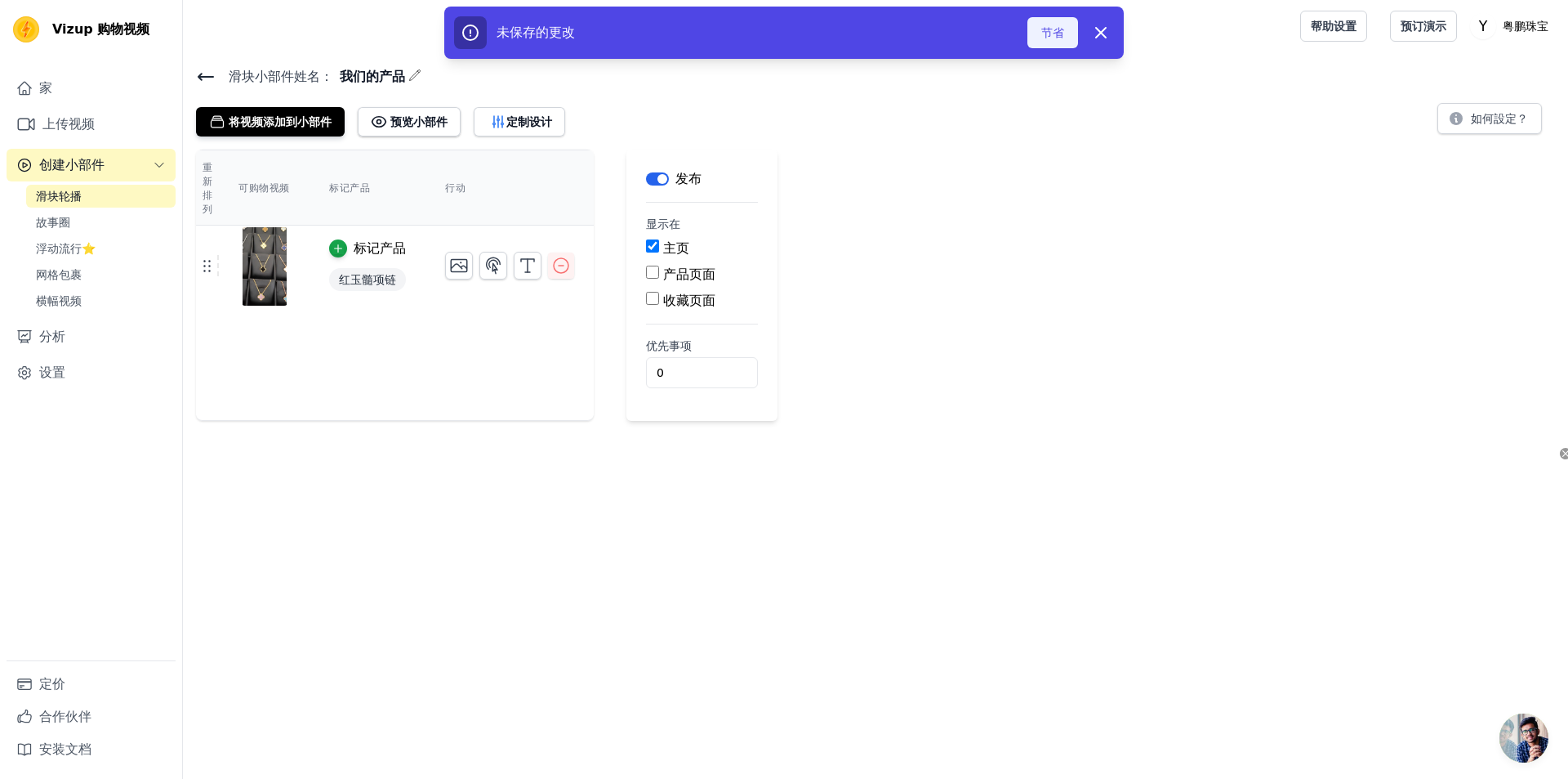
click at [840, 28] on font "节省" at bounding box center [1053, 33] width 23 height 13
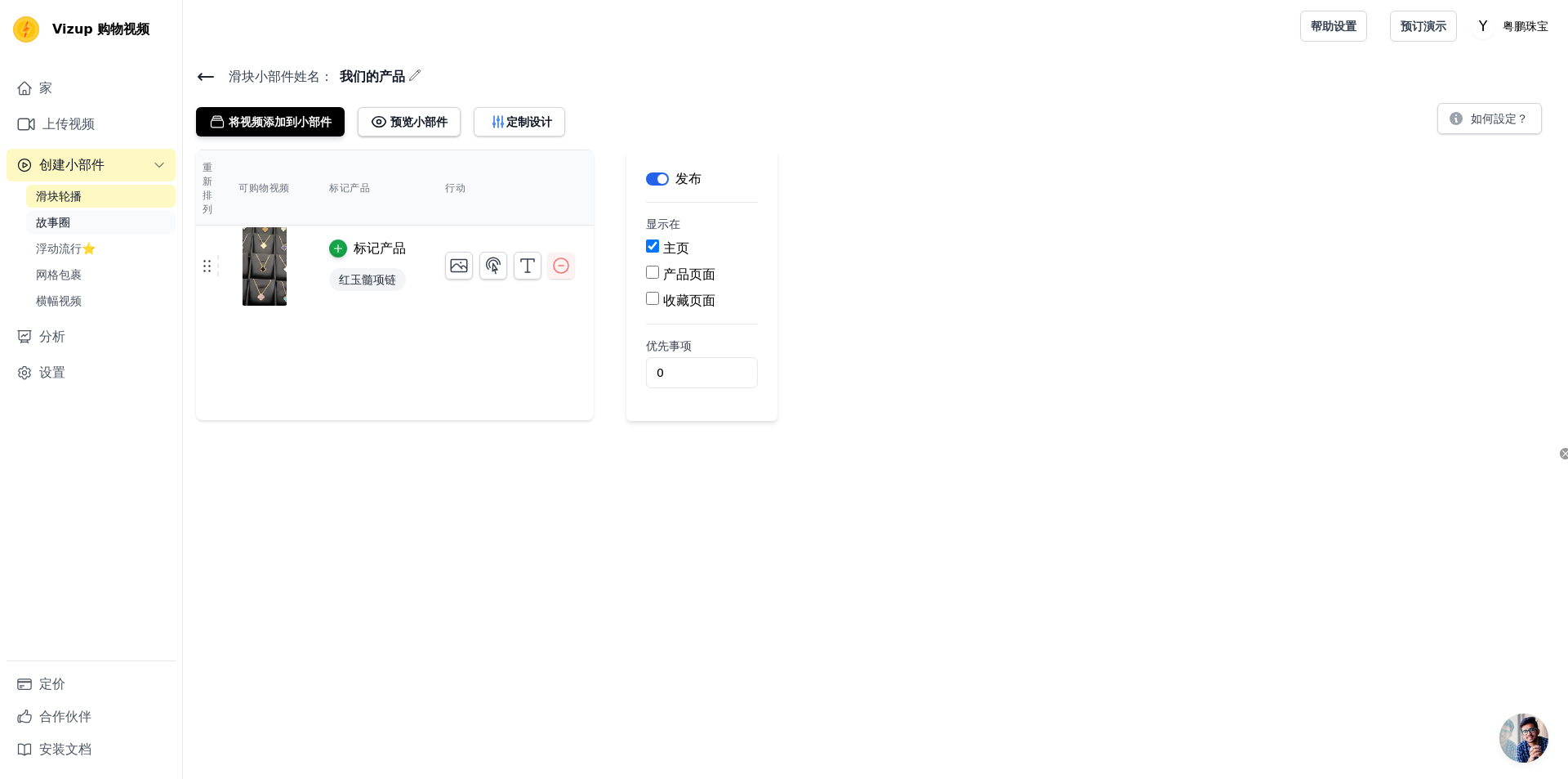
click at [87, 216] on link "故事圈" at bounding box center [100, 222] width 149 height 23
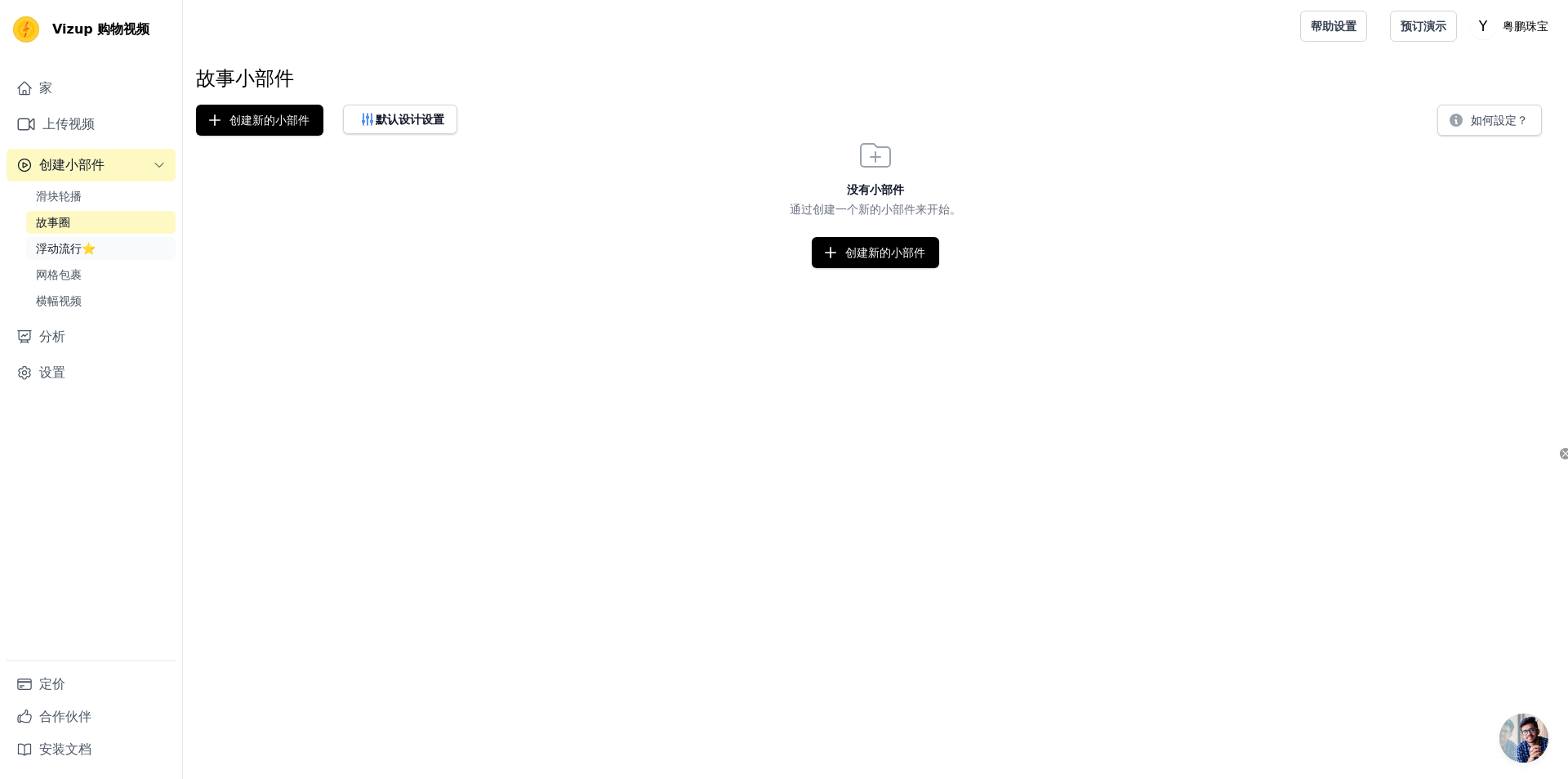
click at [82, 239] on link "浮动流行⭐" at bounding box center [100, 248] width 149 height 23
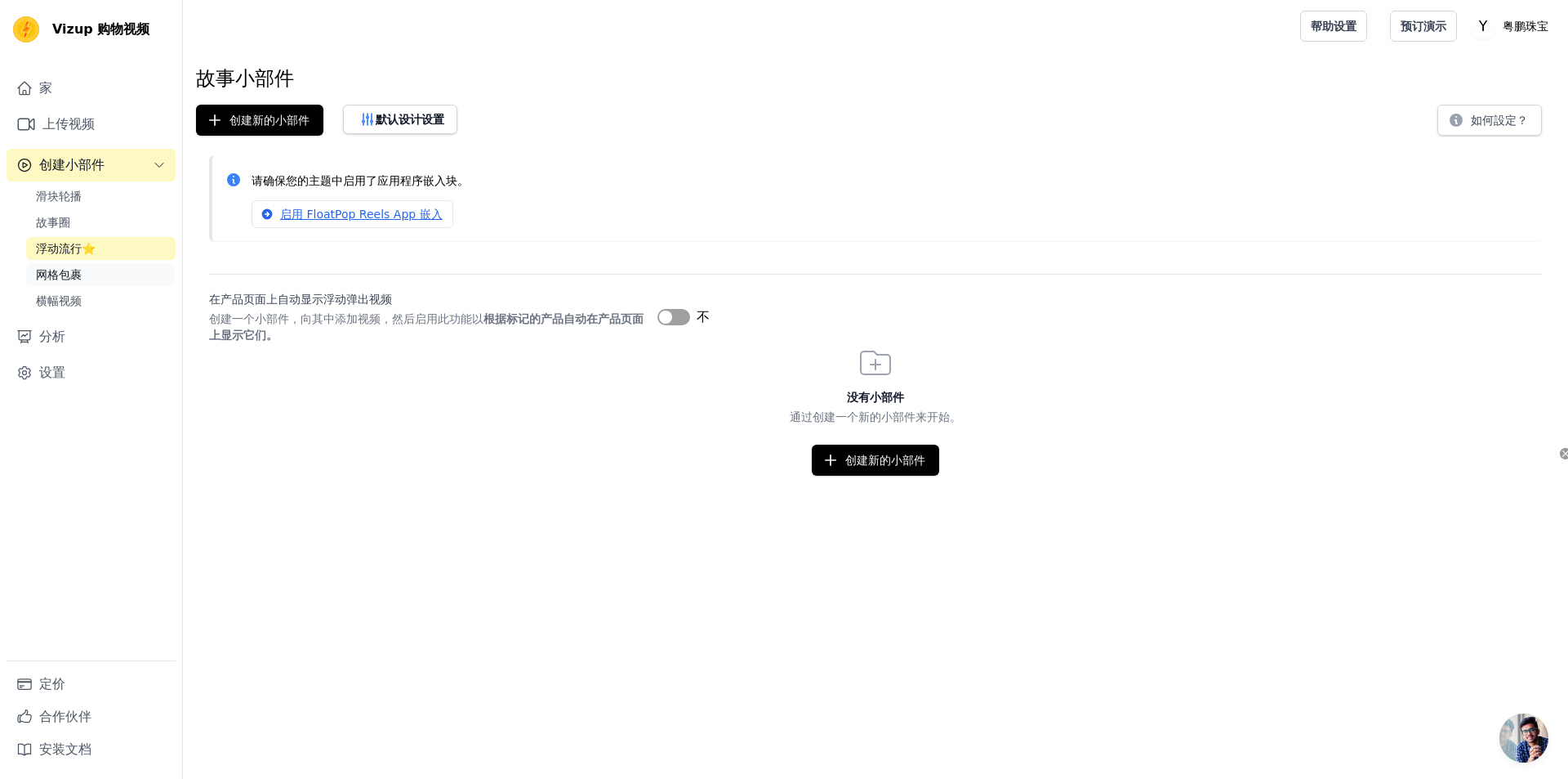
click at [71, 277] on font "网格包裹" at bounding box center [58, 275] width 46 height 13
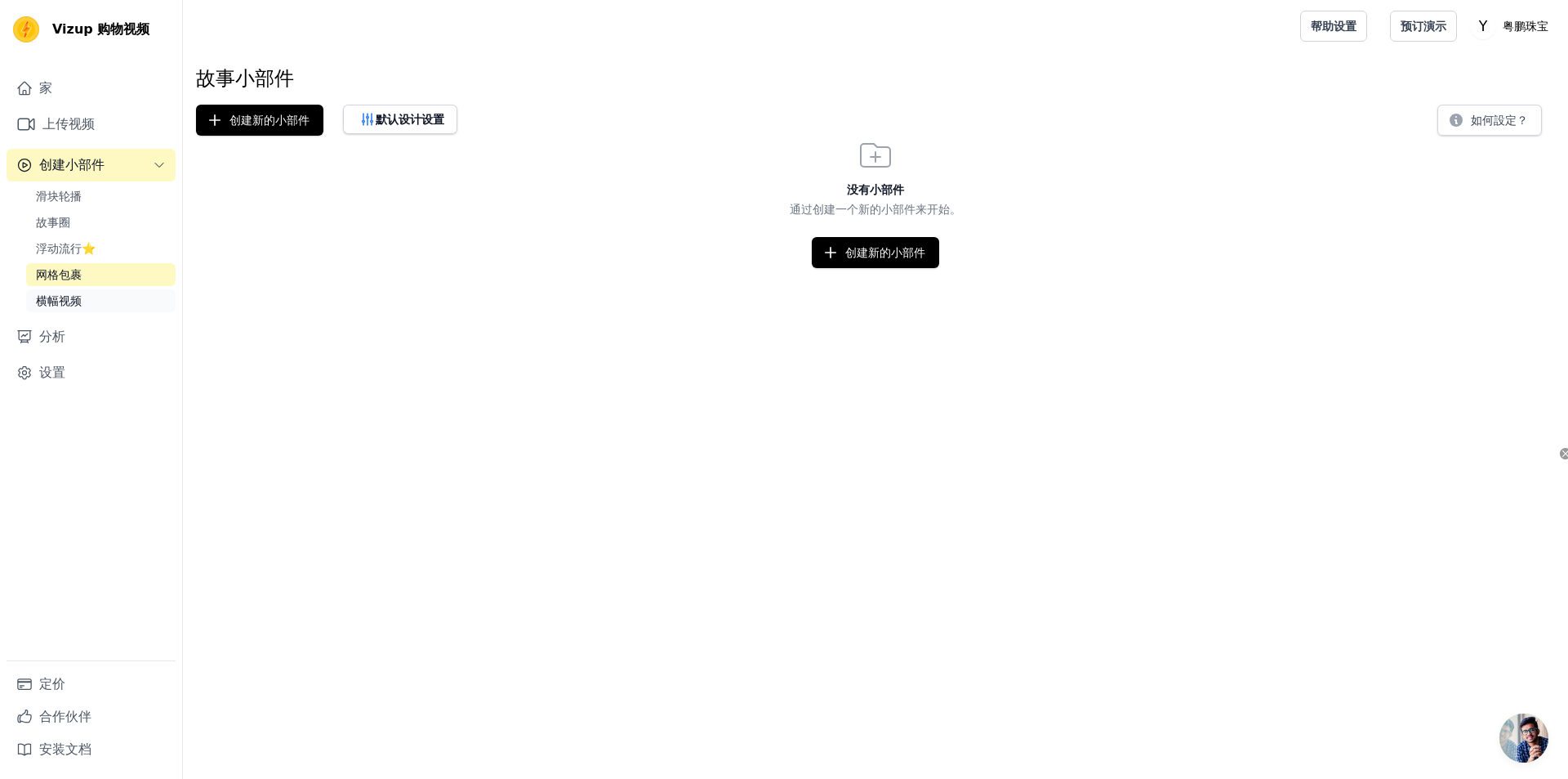
click at [76, 296] on font "横幅视频" at bounding box center [58, 300] width 46 height 13
click at [92, 196] on link "滑块轮播" at bounding box center [100, 196] width 149 height 23
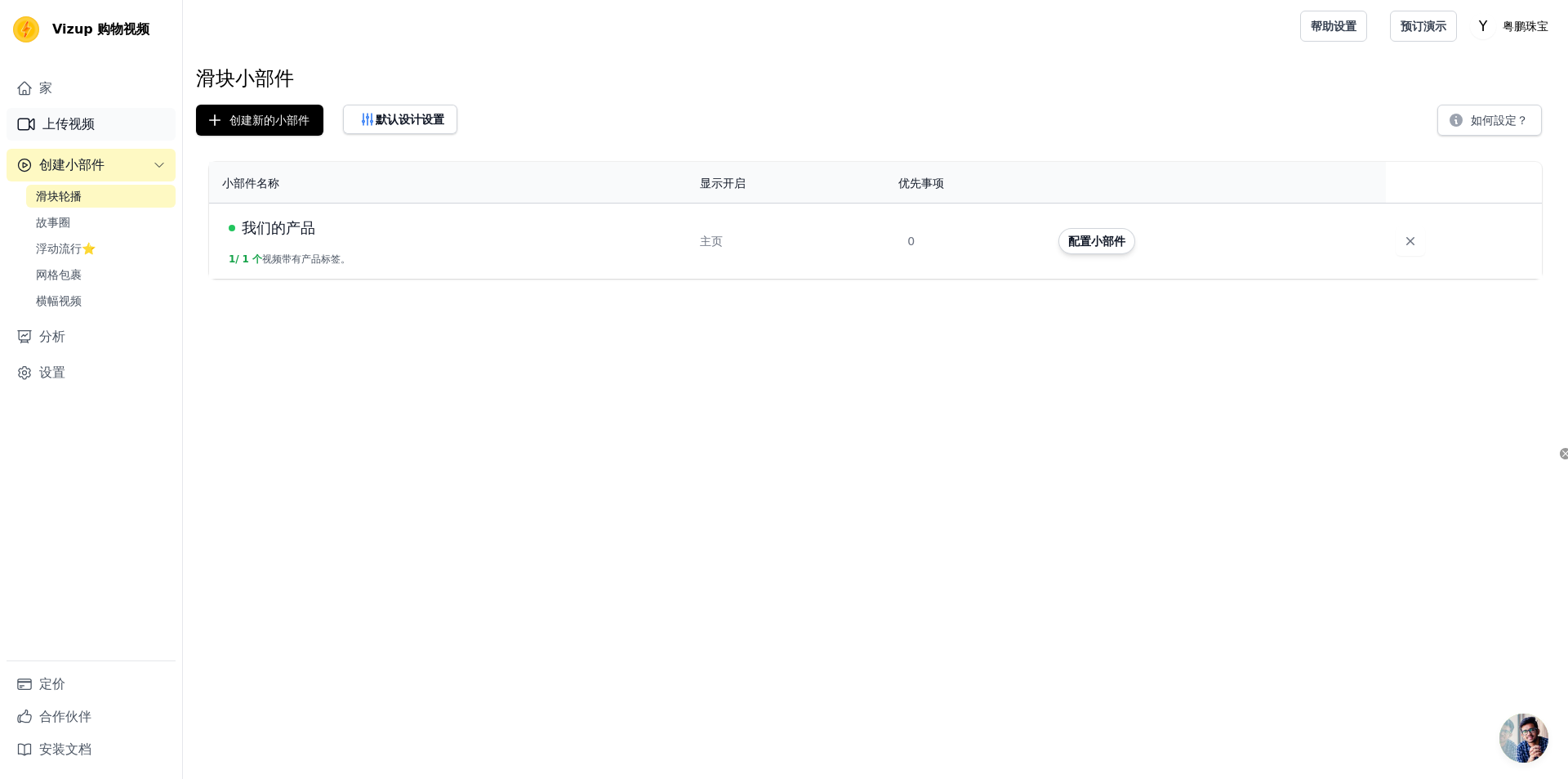
click at [73, 120] on font "上传视频" at bounding box center [69, 124] width 53 height 16
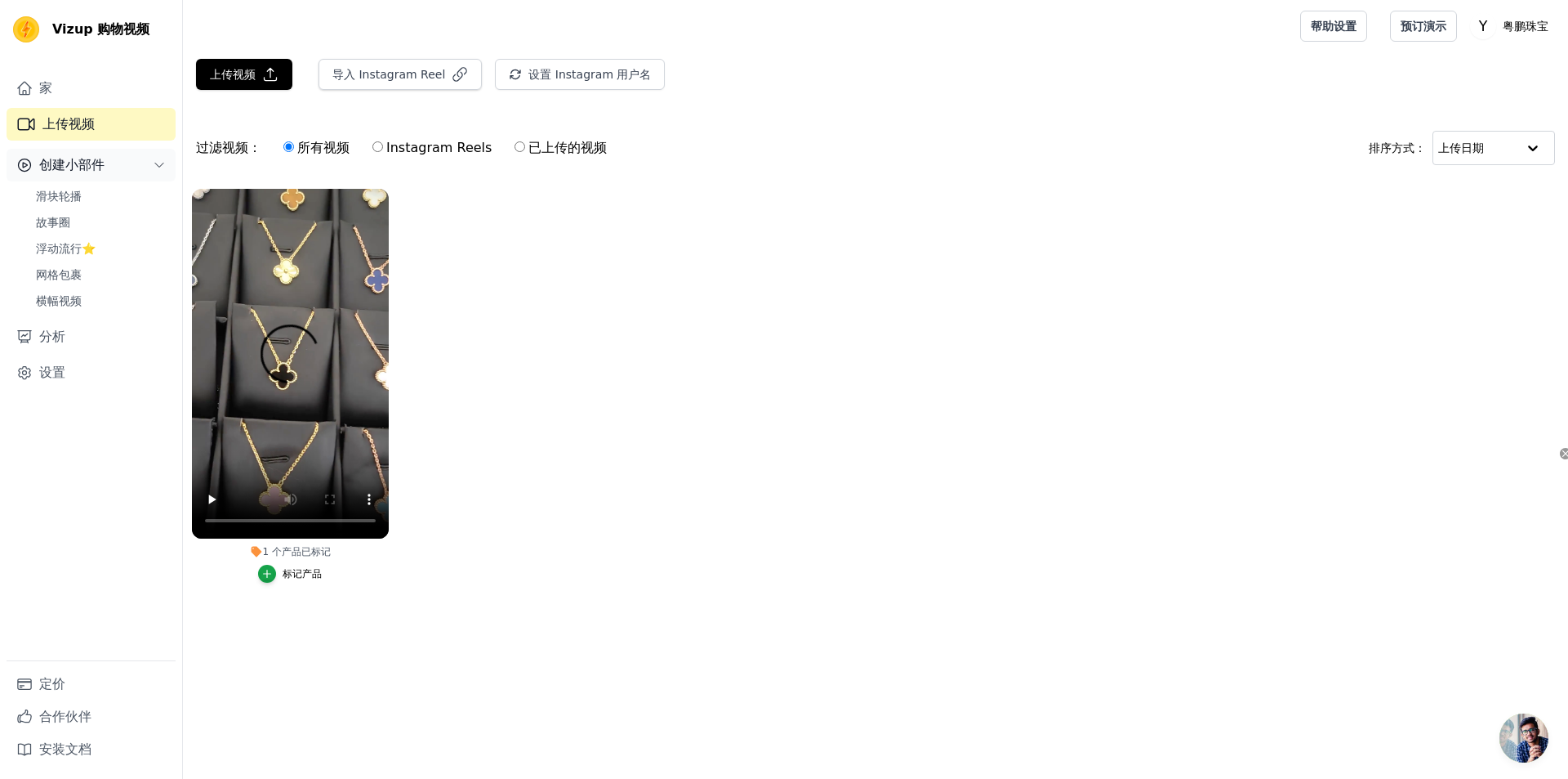
click at [76, 167] on font "创建小部件" at bounding box center [72, 164] width 66 height 16
click at [55, 85] on link "家" at bounding box center [91, 88] width 169 height 33
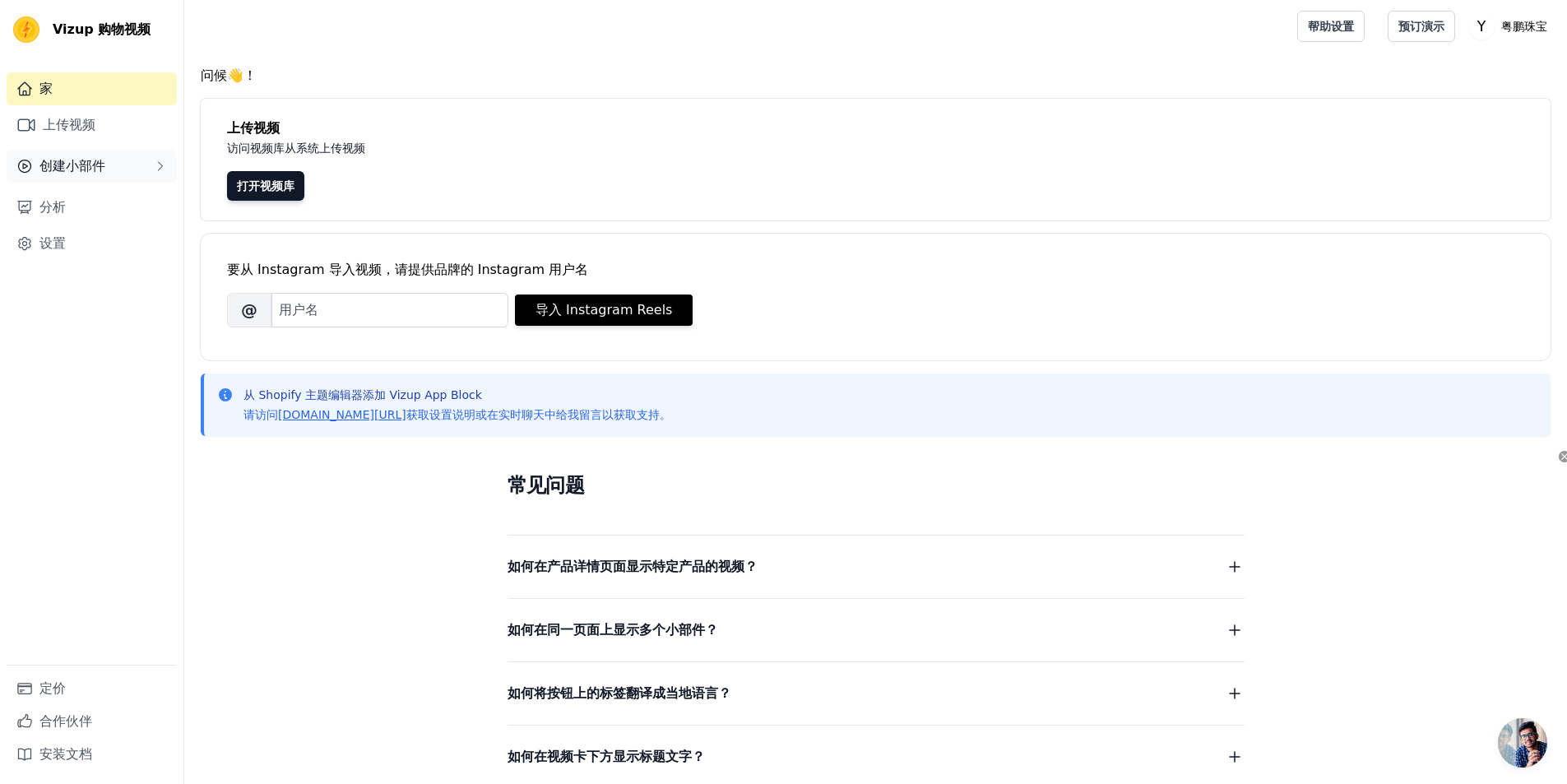
drag, startPoint x: 77, startPoint y: 168, endPoint x: 74, endPoint y: 178, distance: 10.4
click at [76, 168] on font "创建小部件" at bounding box center [73, 165] width 66 height 16
click at [65, 200] on span "Slider Carousels" at bounding box center [82, 196] width 93 height 16
